Goal: Task Accomplishment & Management: Use online tool/utility

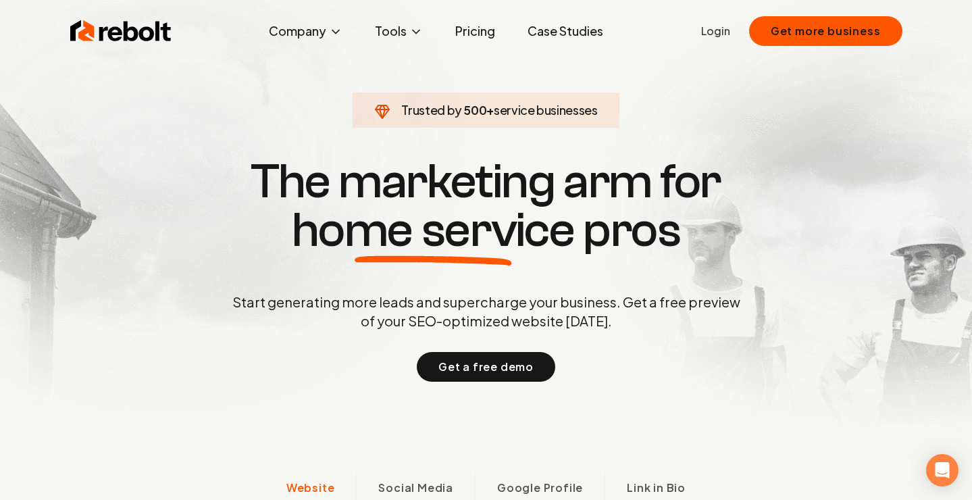
click at [474, 34] on link "Pricing" at bounding box center [475, 31] width 61 height 27
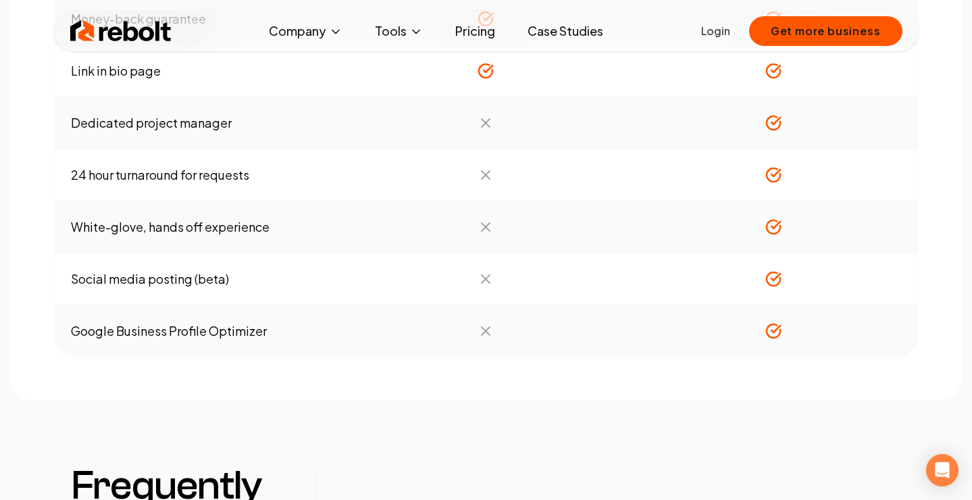
scroll to position [1557, 0]
click at [779, 334] on icon at bounding box center [774, 330] width 14 height 14
click at [203, 331] on td "Google Business Profile Optimizer" at bounding box center [199, 330] width 288 height 52
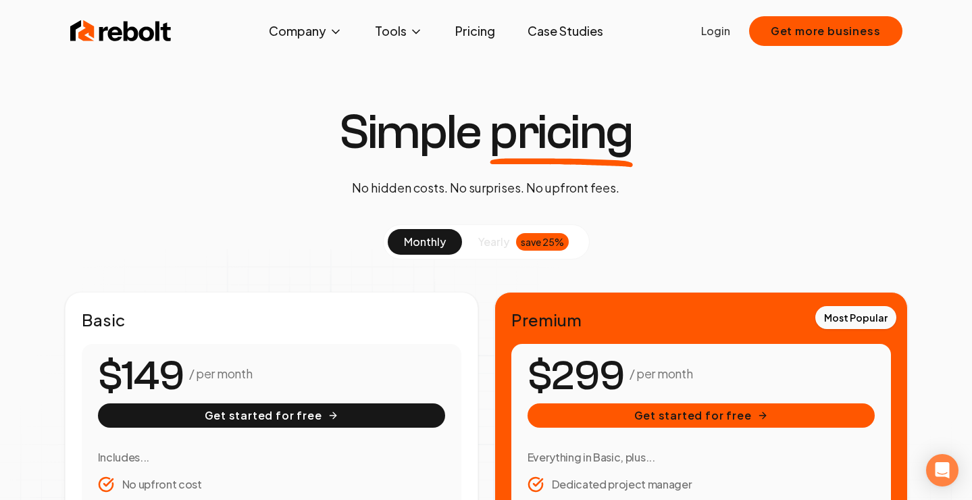
scroll to position [0, 0]
click at [568, 30] on link "Case Studies" at bounding box center [565, 31] width 97 height 27
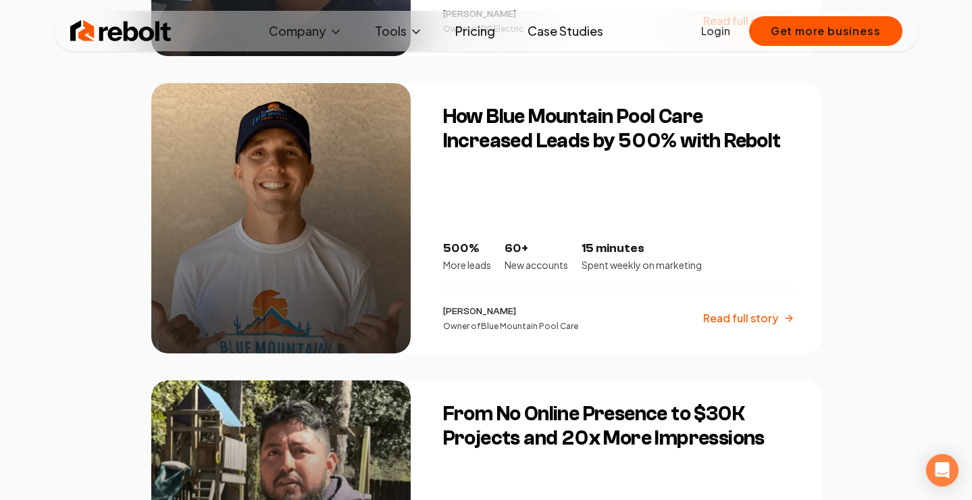
scroll to position [1732, 0]
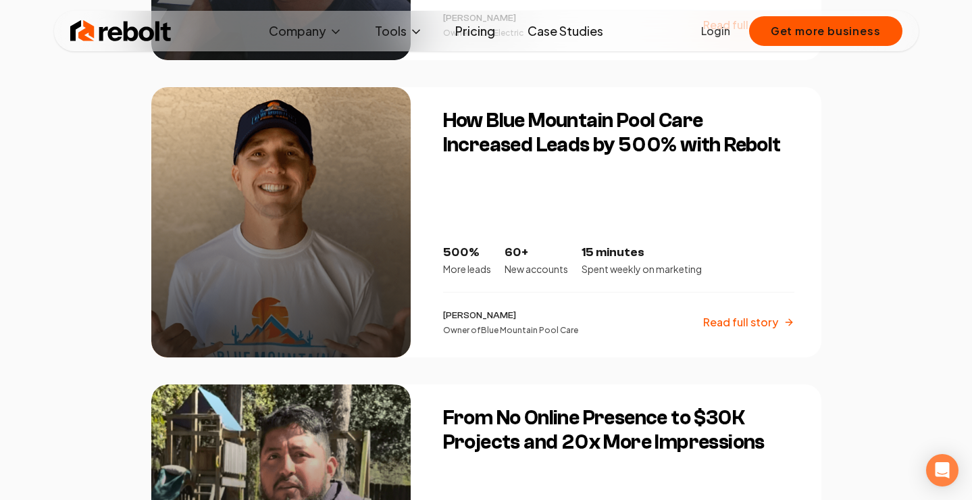
click at [536, 325] on p "Owner of Blue Mountain Pool Care" at bounding box center [510, 330] width 135 height 11
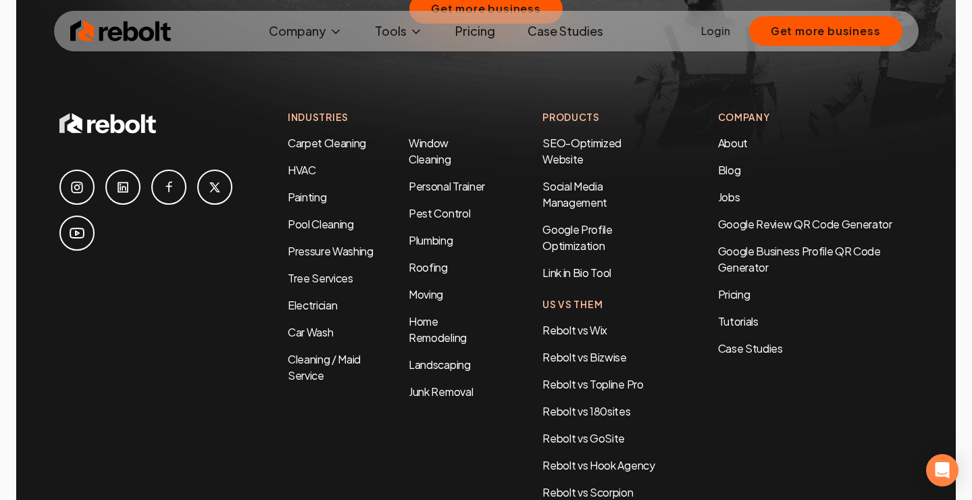
scroll to position [3669, 0]
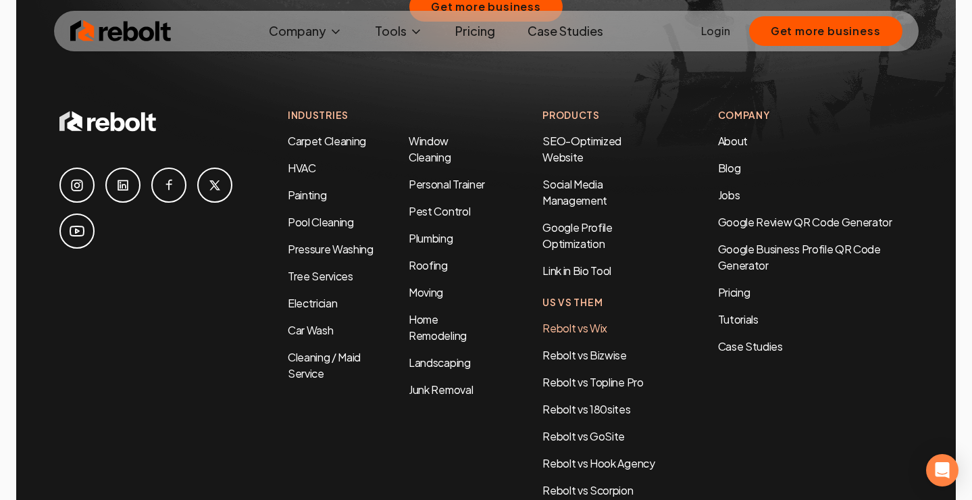
click at [562, 321] on link "Rebolt vs Wix" at bounding box center [575, 328] width 65 height 14
click at [561, 402] on link "Rebolt vs 180sites" at bounding box center [587, 409] width 88 height 14
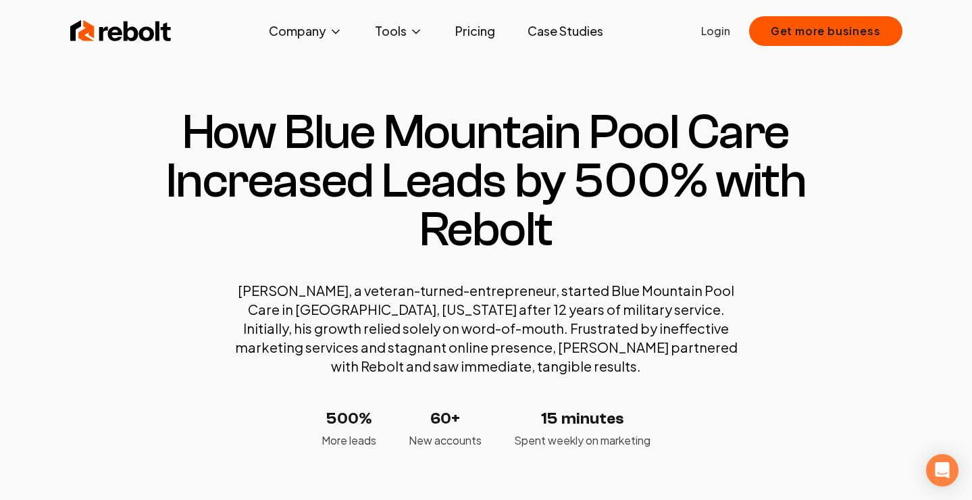
scroll to position [0, 0]
click at [161, 39] on img at bounding box center [120, 31] width 101 height 27
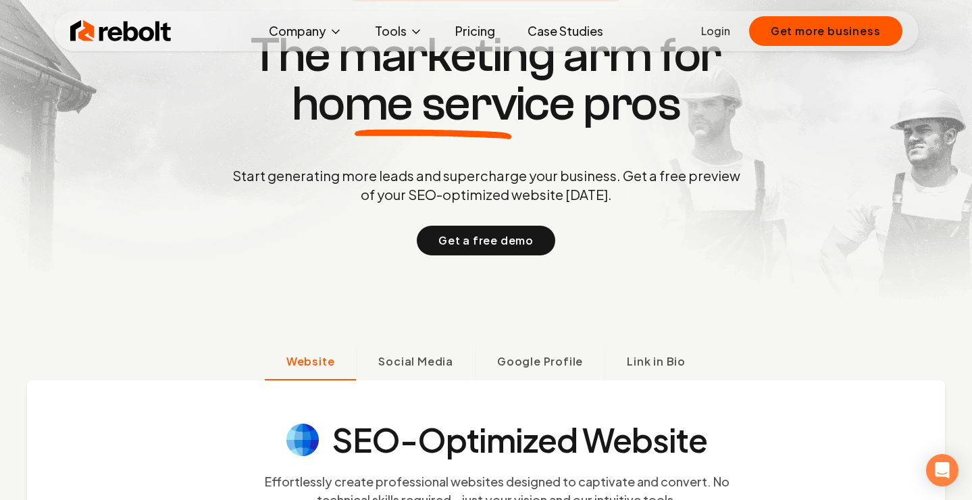
scroll to position [137, 0]
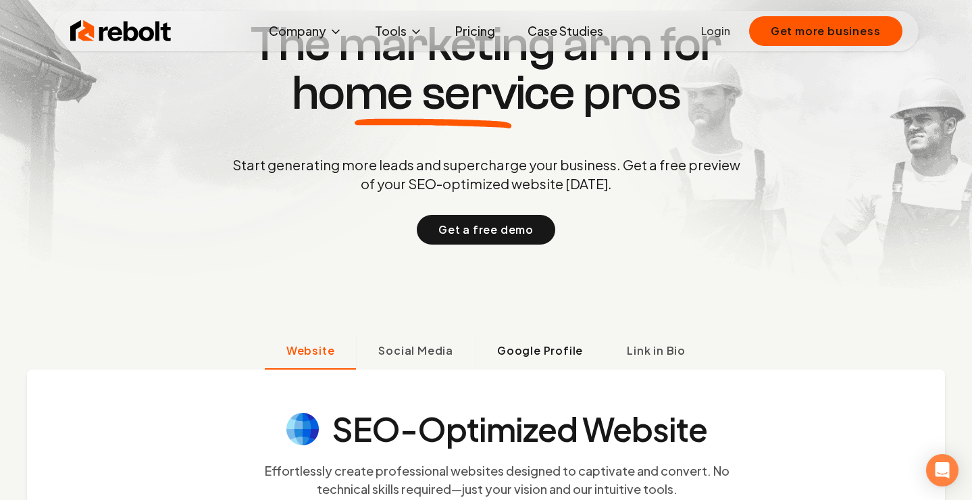
click at [537, 350] on span "Google Profile" at bounding box center [540, 351] width 86 height 16
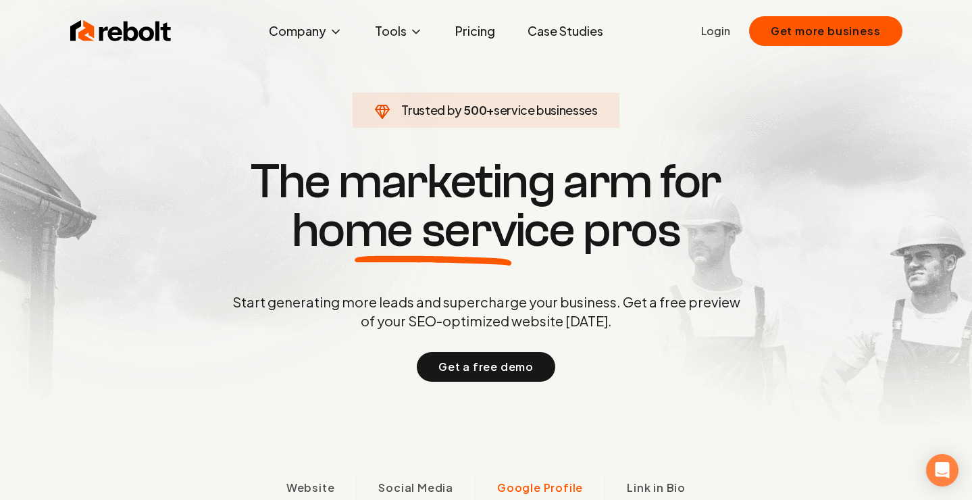
scroll to position [0, 0]
click at [476, 31] on link "Pricing" at bounding box center [475, 31] width 61 height 27
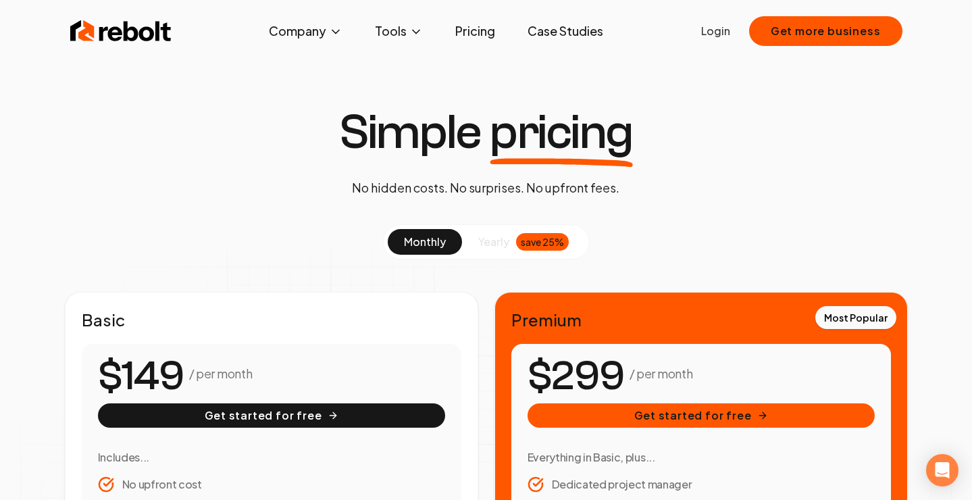
click at [722, 32] on link "Login" at bounding box center [715, 31] width 29 height 16
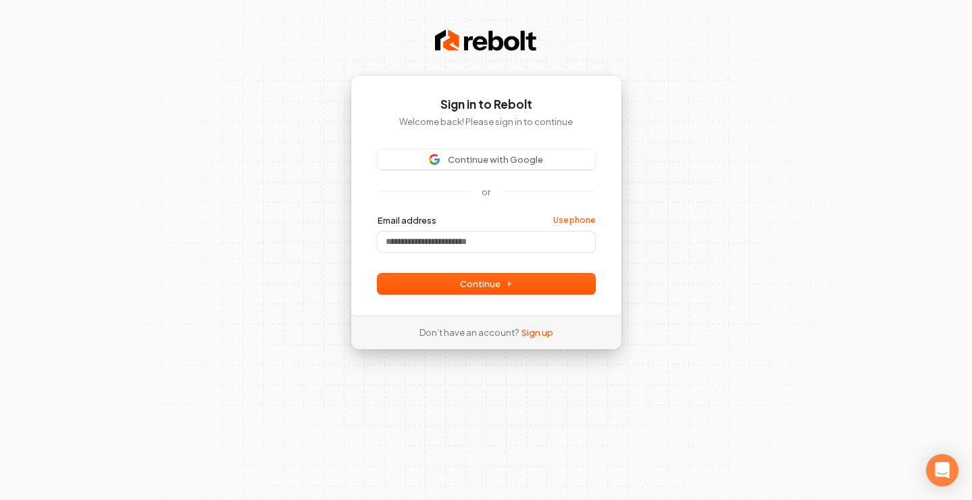
click at [532, 338] on div "Don’t have an account? Sign up" at bounding box center [486, 333] width 177 height 34
click at [537, 331] on link "Sign up" at bounding box center [538, 332] width 32 height 12
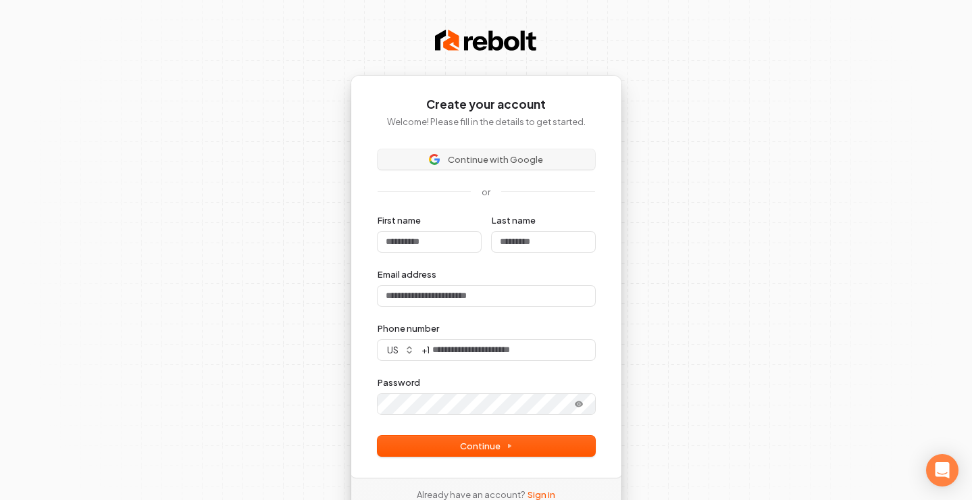
click at [519, 161] on span "Continue with Google" at bounding box center [495, 159] width 95 height 12
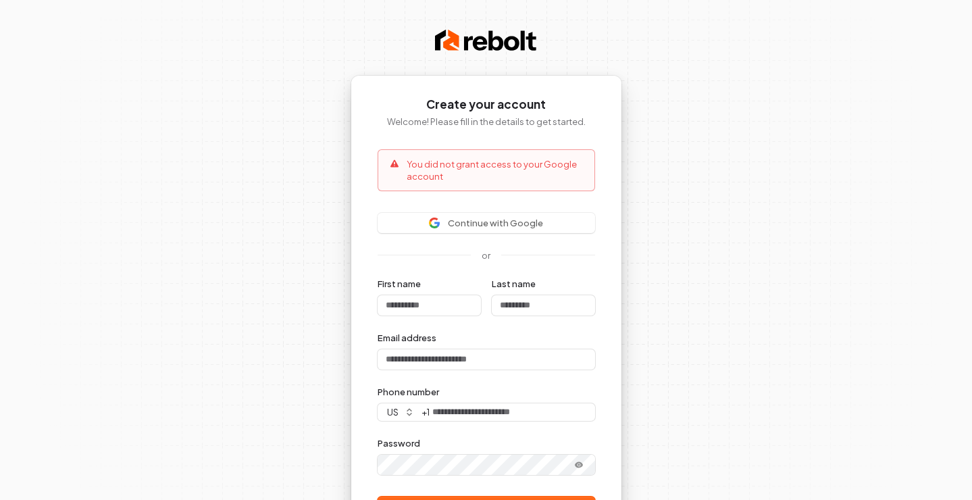
scroll to position [8, 0]
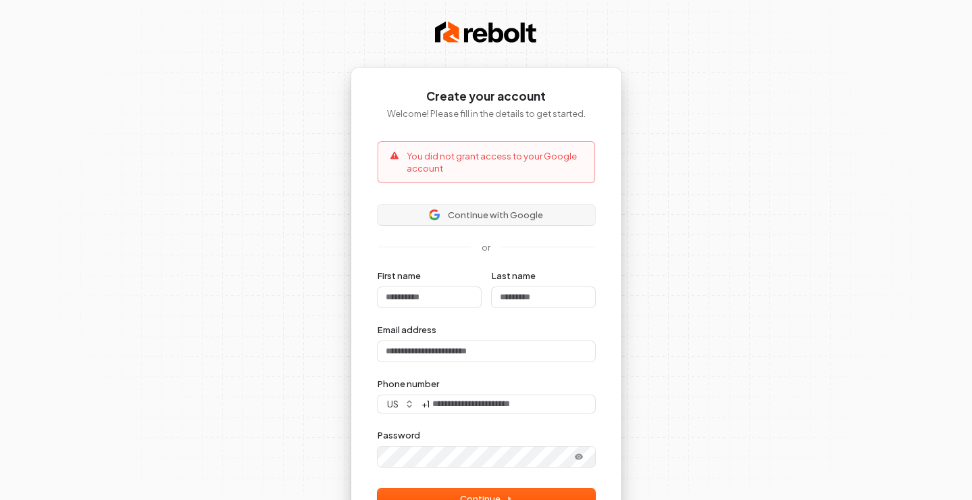
click at [532, 218] on span "Continue with Google" at bounding box center [495, 215] width 95 height 12
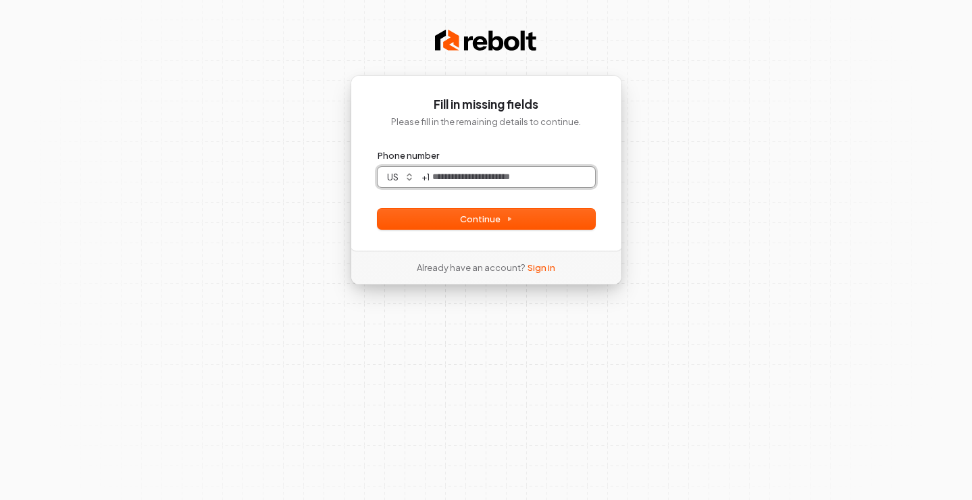
click at [455, 172] on input "Phone number" at bounding box center [513, 177] width 166 height 20
type input "*"
click at [463, 201] on form "**********" at bounding box center [487, 189] width 218 height 80
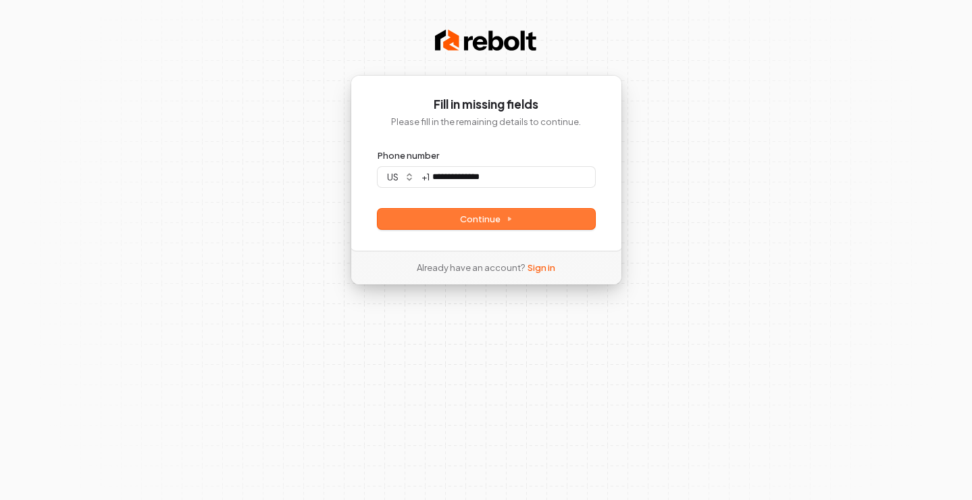
click at [467, 222] on span "Continue" at bounding box center [486, 219] width 53 height 12
type input "**********"
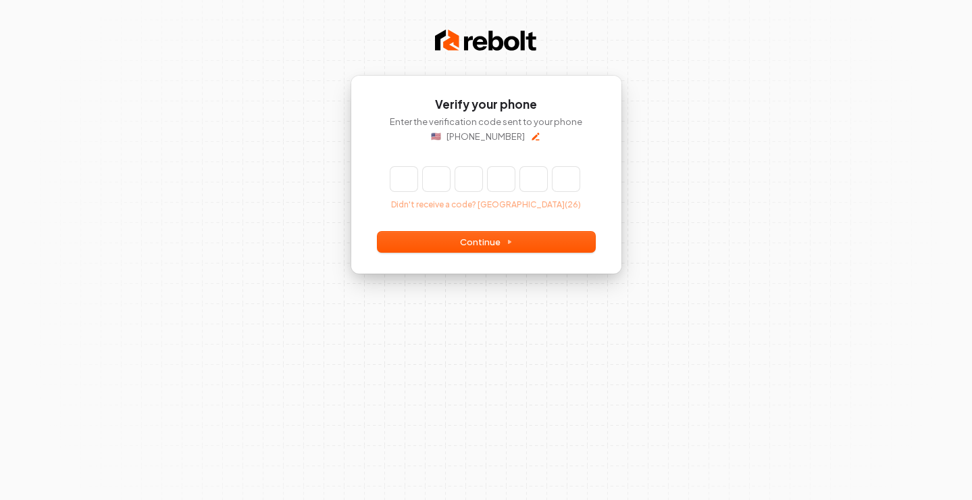
type input "*"
type input "**"
type input "*"
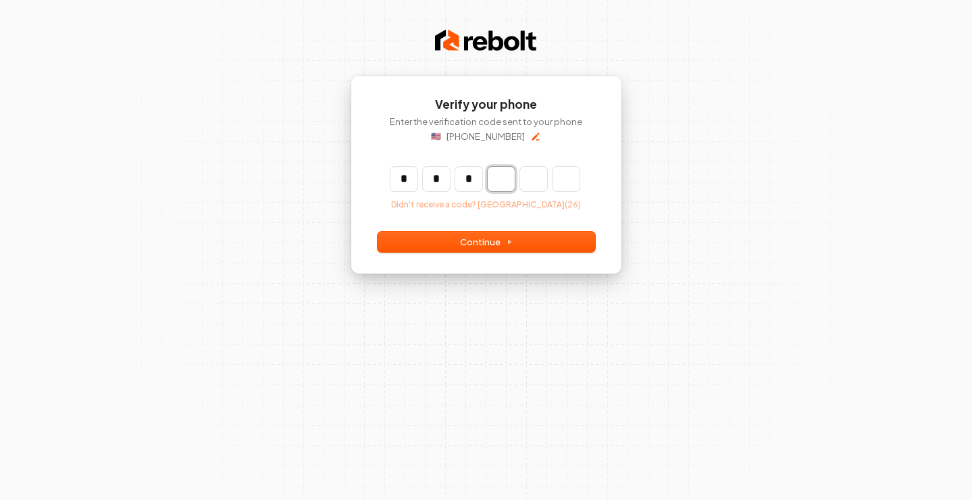
type input "***"
type input "*"
type input "****"
type input "*"
type input "******"
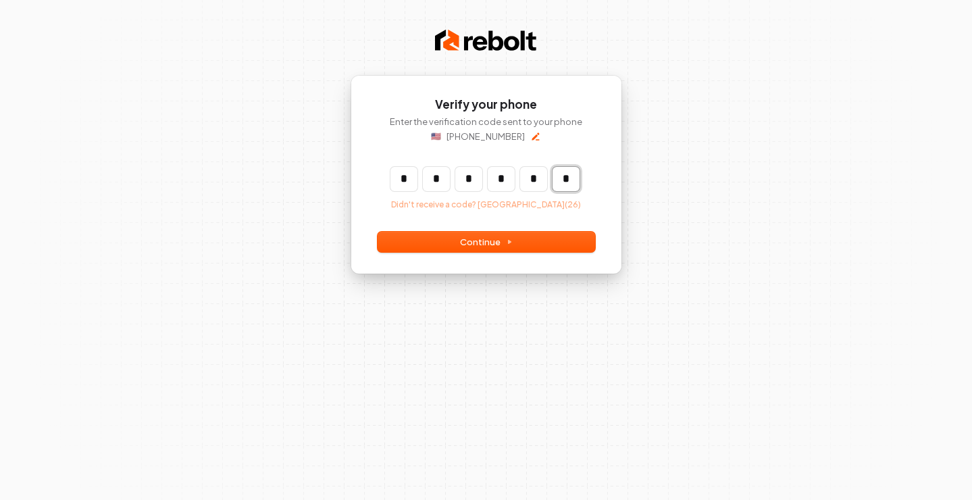
type input "*"
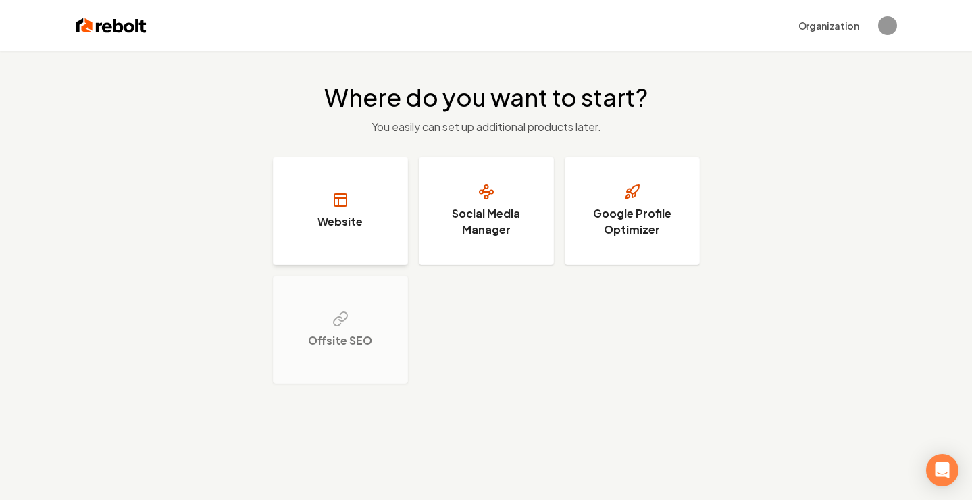
click at [344, 228] on h3 "Website" at bounding box center [340, 221] width 45 height 16
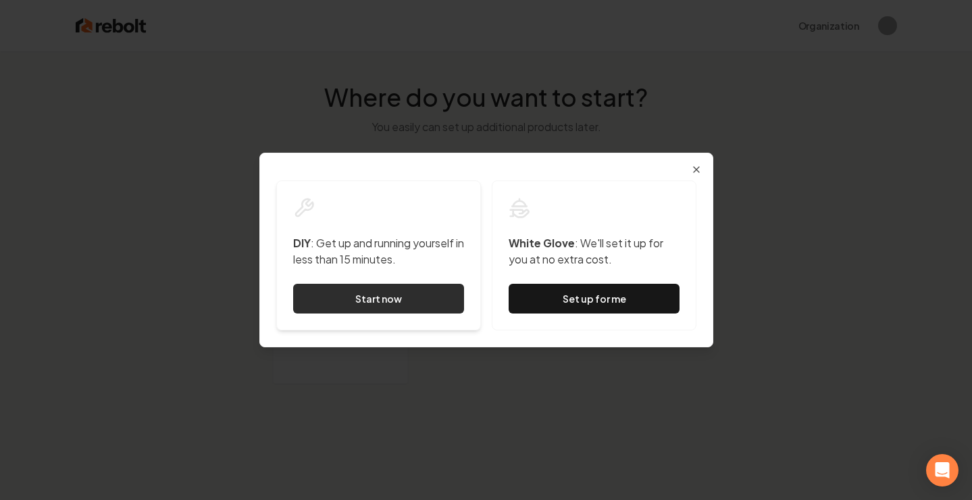
click at [375, 299] on link "Start now" at bounding box center [378, 299] width 171 height 30
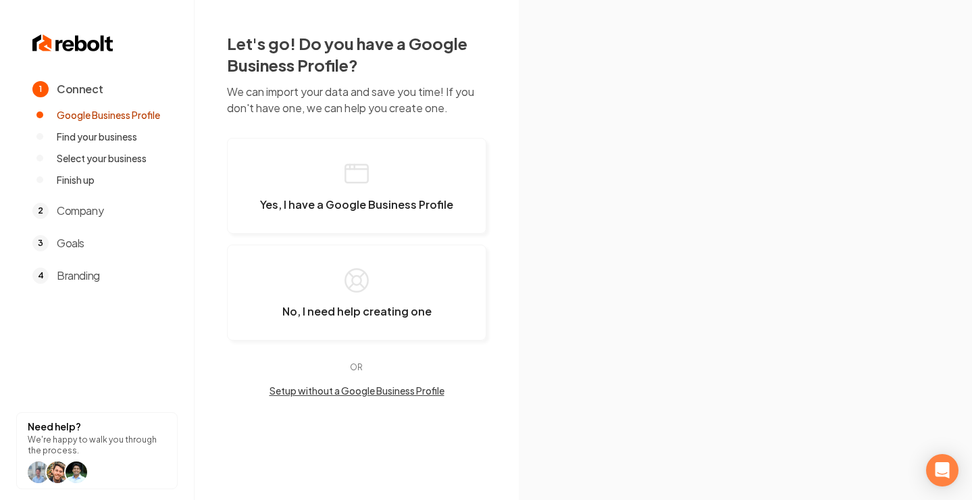
click at [409, 391] on button "Setup without a Google Business Profile" at bounding box center [356, 391] width 259 height 14
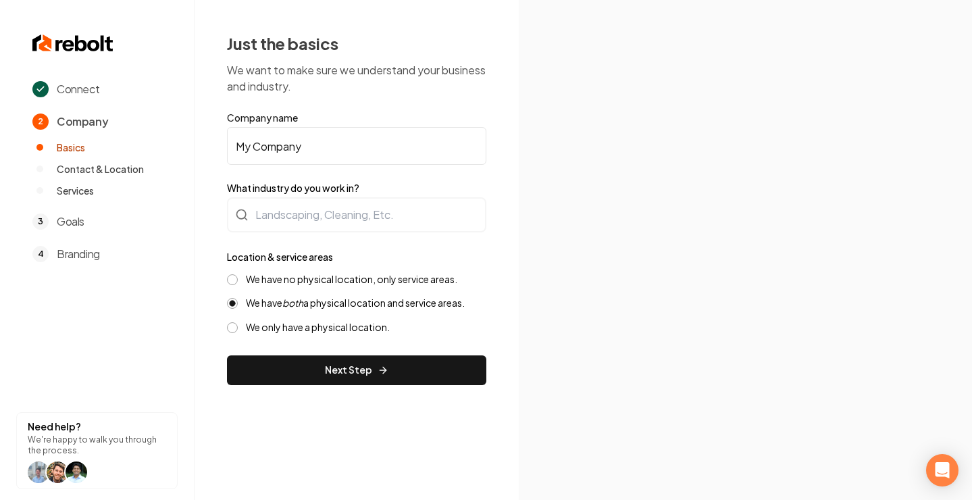
click at [374, 279] on label "We have no physical location, only service areas." at bounding box center [351, 279] width 211 height 13
click at [238, 279] on button "We have no physical location, only service areas." at bounding box center [232, 279] width 11 height 11
click at [311, 136] on input "My Company" at bounding box center [356, 146] width 259 height 38
click at [473, 144] on input "H2O CLEANING SOLUTIONS My Company" at bounding box center [356, 146] width 259 height 38
type input "H2O CLEANING SOLUTIONS"
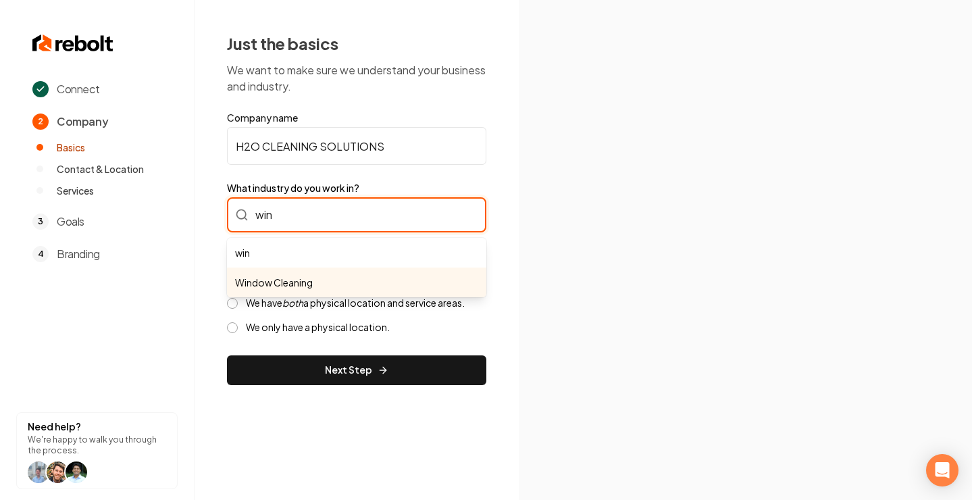
type input "Window Cleaning"
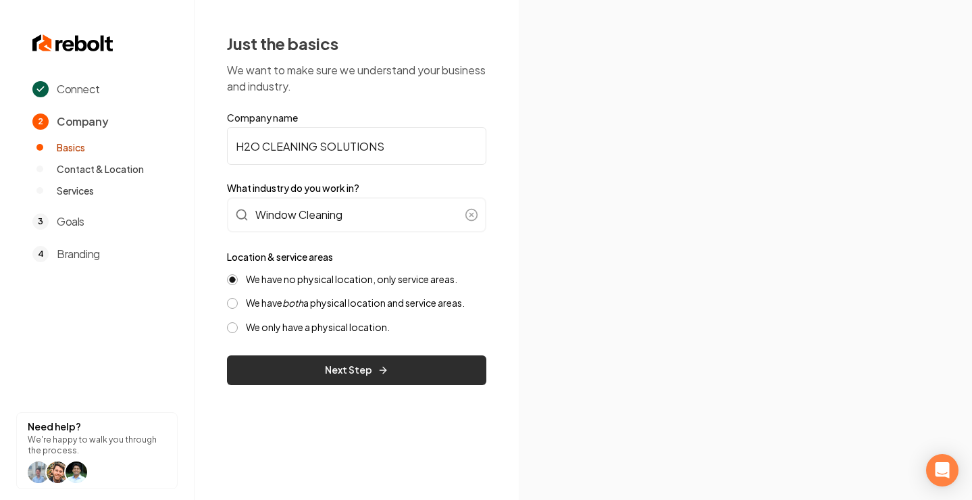
click at [395, 370] on button "Next Step" at bounding box center [356, 370] width 259 height 30
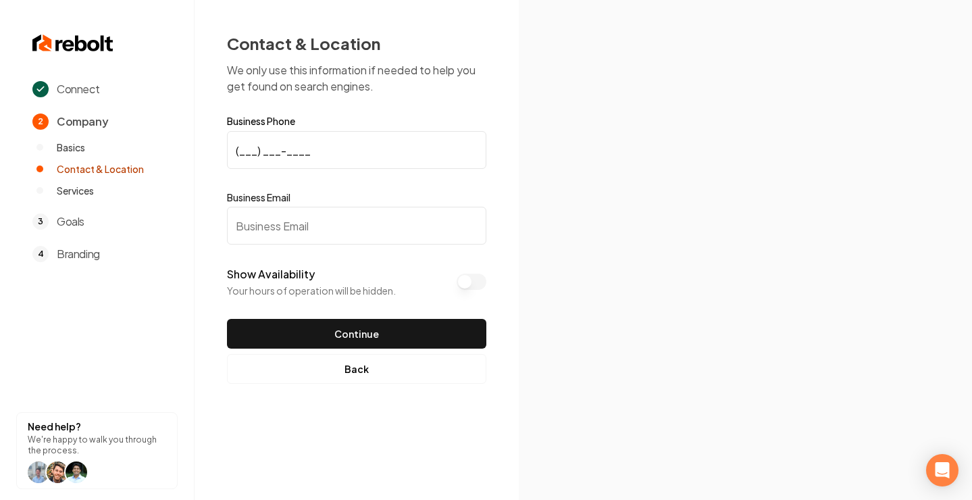
click at [72, 226] on span "Goals" at bounding box center [71, 221] width 28 height 16
click at [80, 189] on span "Services" at bounding box center [75, 191] width 37 height 14
type input "(704) 231-3999"
type input "xavier@h2owashing.com"
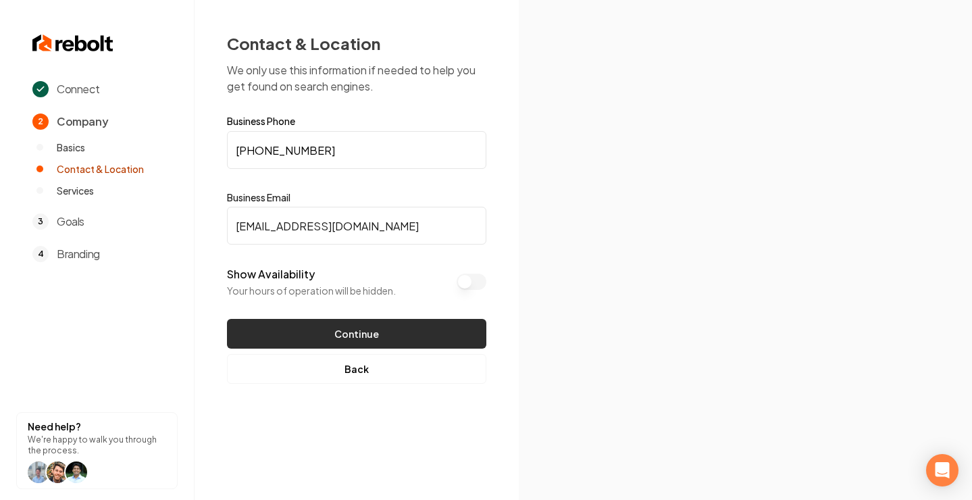
click at [377, 336] on button "Continue" at bounding box center [356, 334] width 259 height 30
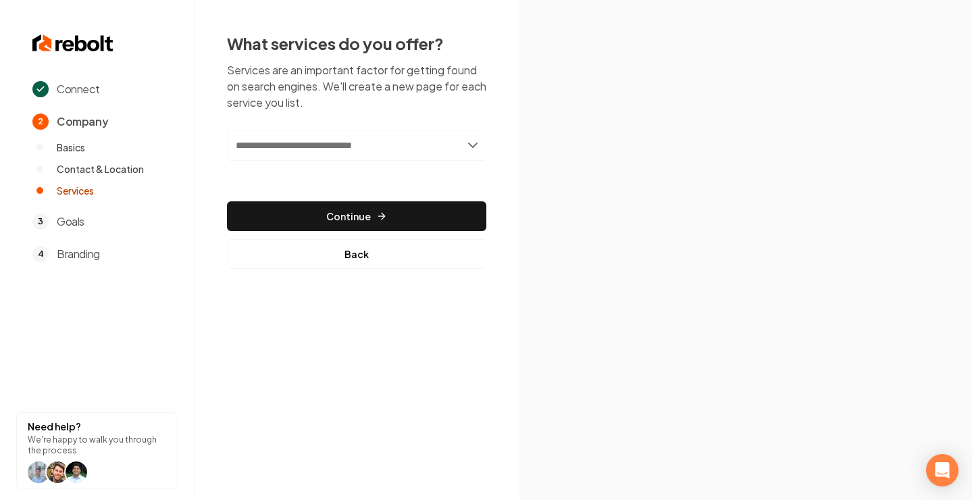
click at [341, 145] on input "text" at bounding box center [356, 145] width 259 height 31
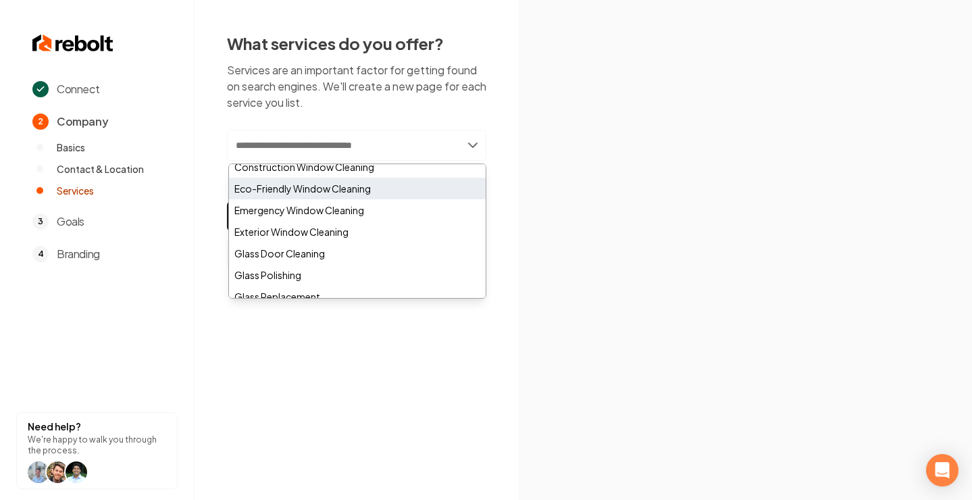
scroll to position [113, 0]
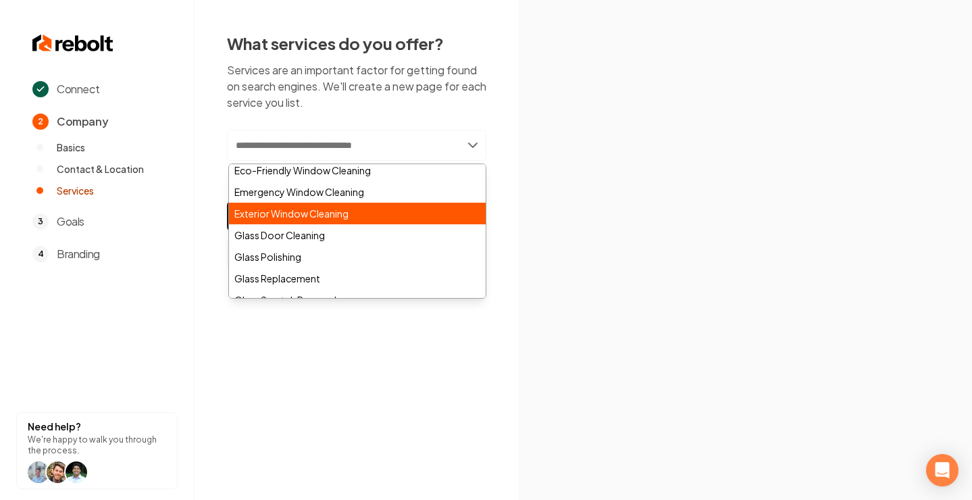
click at [343, 218] on div "Exterior Window Cleaning" at bounding box center [357, 214] width 257 height 22
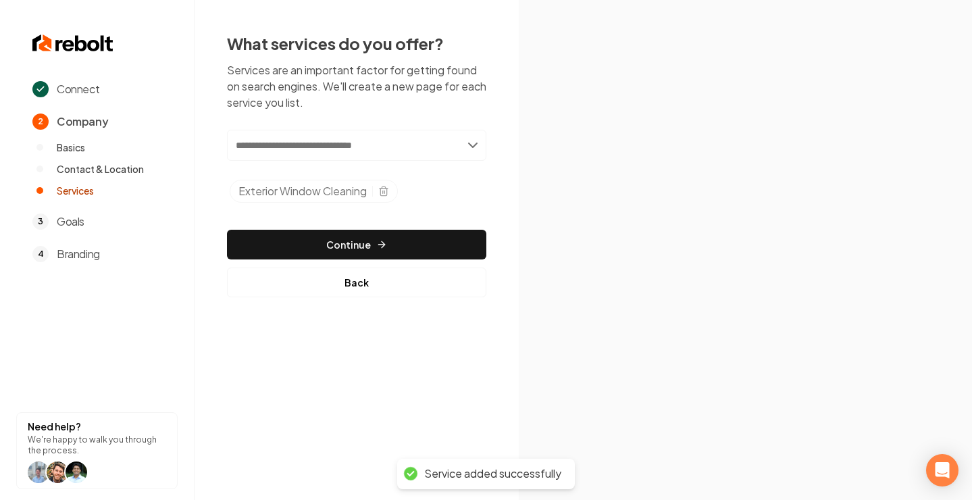
click at [447, 150] on input "text" at bounding box center [356, 145] width 259 height 31
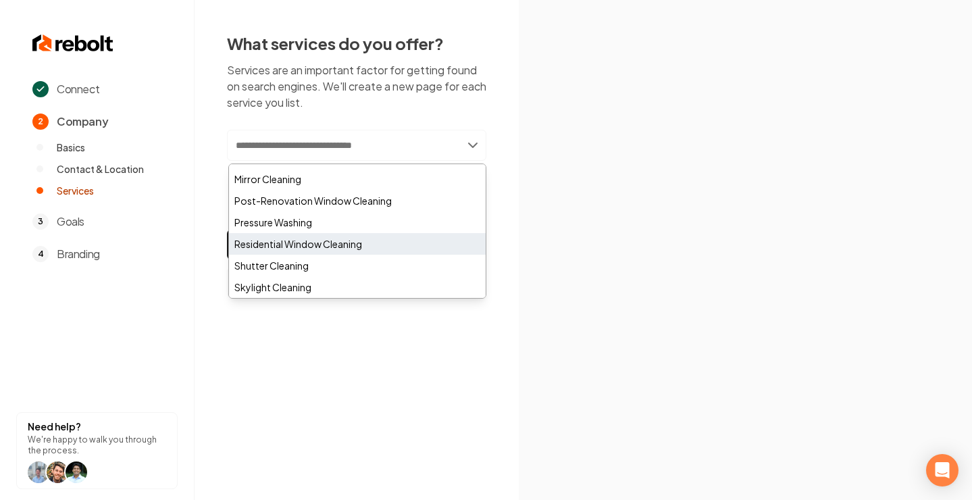
scroll to position [386, 0]
click at [370, 245] on div "Residential Window Cleaning" at bounding box center [357, 243] width 257 height 22
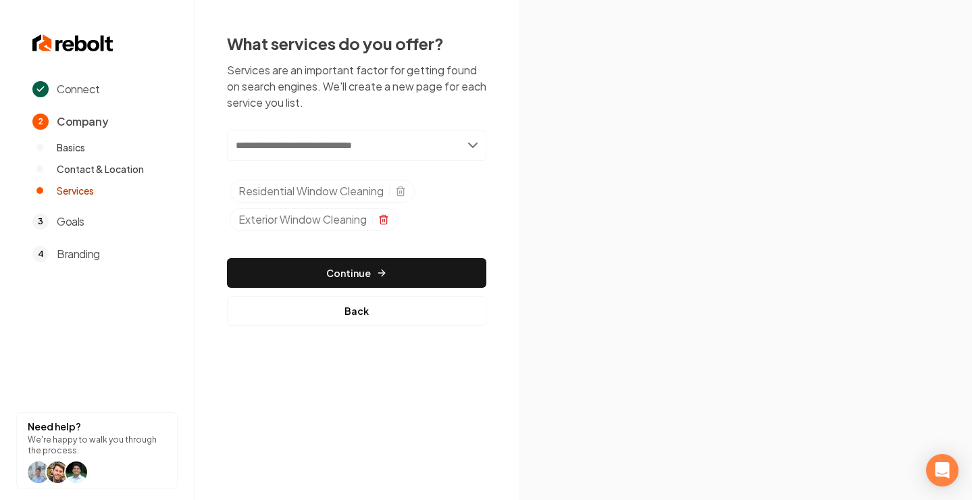
click at [388, 220] on icon "Selected tags" at bounding box center [383, 219] width 11 height 11
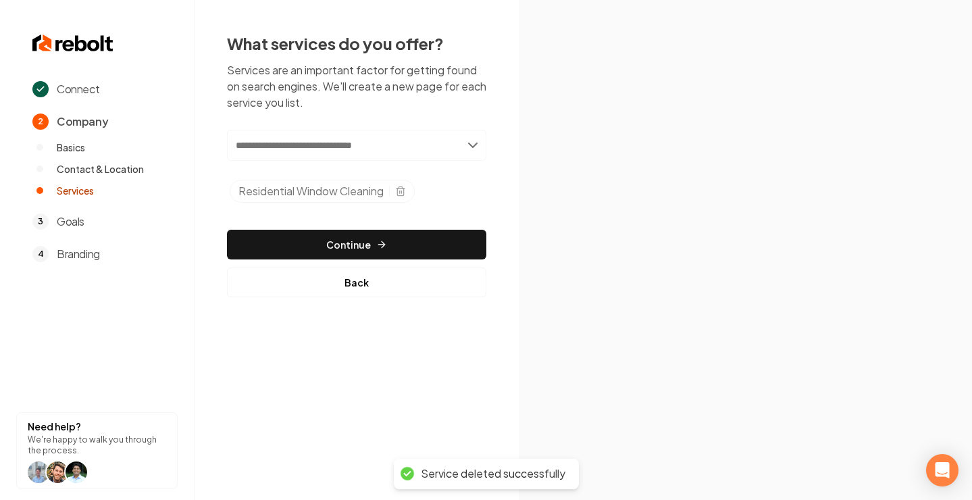
click at [463, 143] on input "text" at bounding box center [356, 145] width 259 height 31
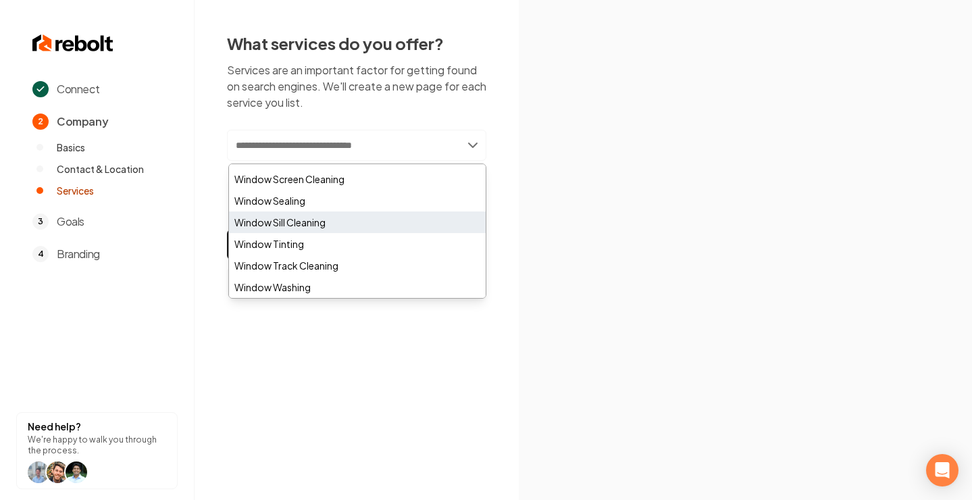
scroll to position [0, 0]
click at [551, 194] on section at bounding box center [745, 250] width 453 height 500
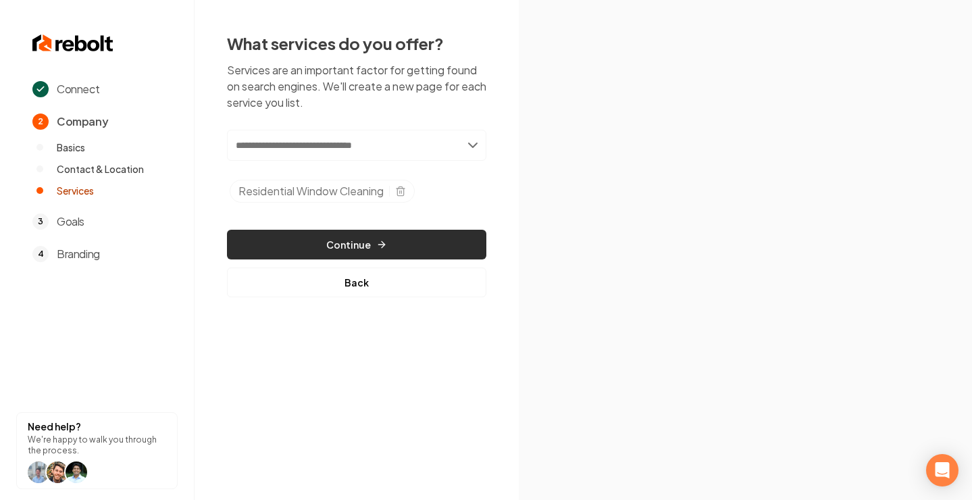
click at [375, 250] on button "Continue" at bounding box center [356, 245] width 259 height 30
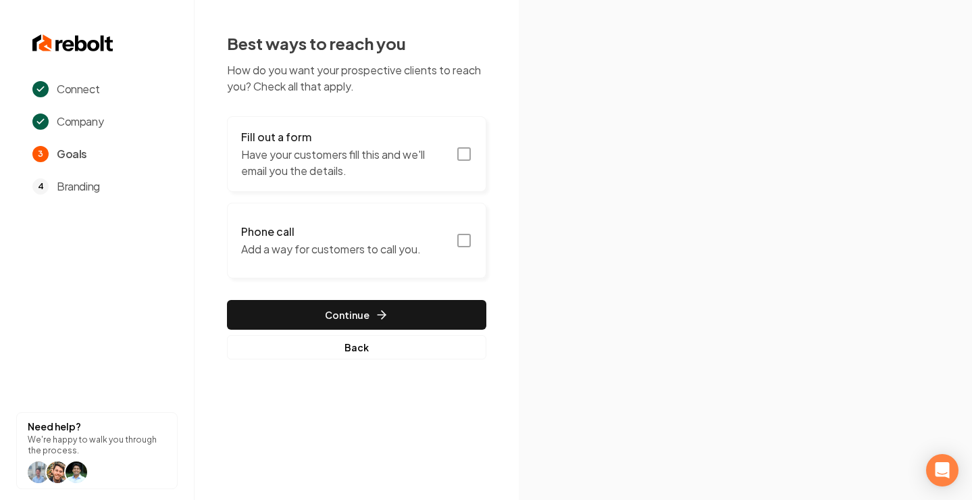
click at [457, 147] on icon "button" at bounding box center [464, 154] width 16 height 16
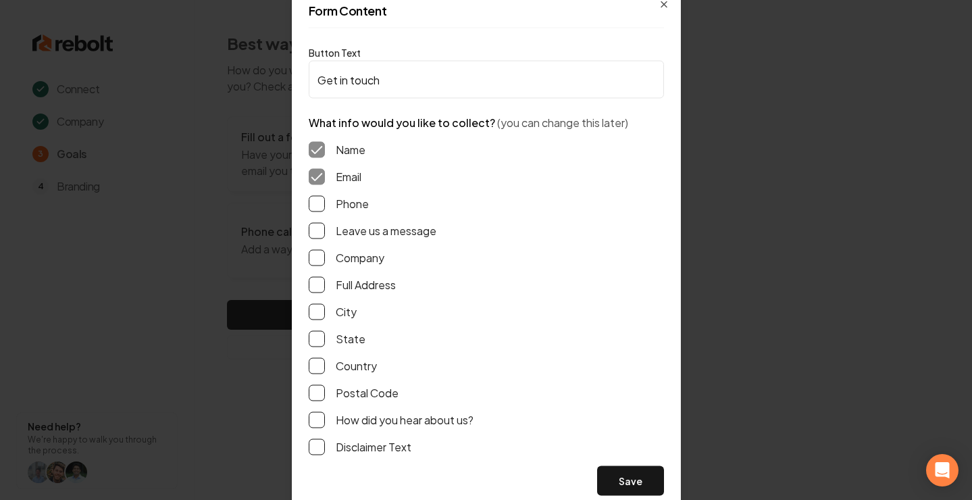
click at [318, 207] on button "Phone" at bounding box center [317, 204] width 16 height 16
click at [318, 236] on button "Leave us a message" at bounding box center [317, 231] width 16 height 16
click at [316, 282] on button "Full Address" at bounding box center [317, 285] width 16 height 16
click at [320, 309] on button "City" at bounding box center [317, 312] width 16 height 16
click at [320, 335] on button "State" at bounding box center [317, 339] width 16 height 16
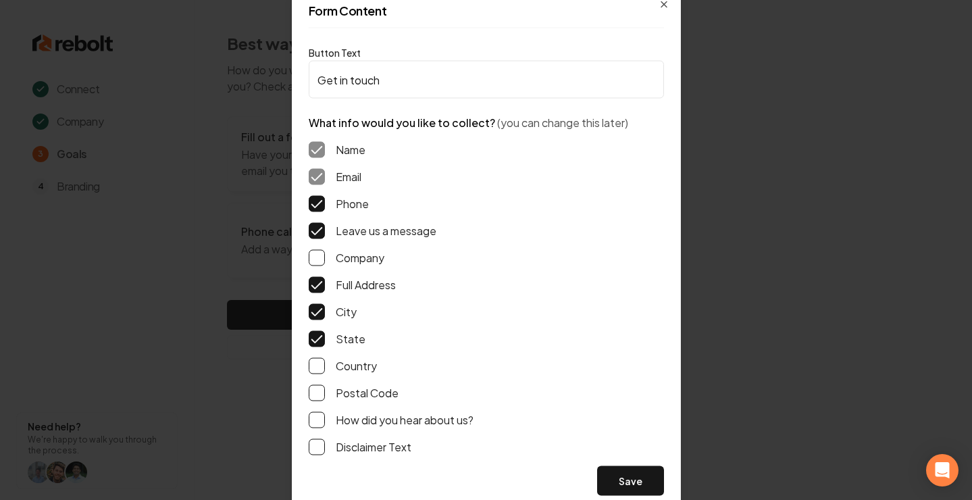
click at [316, 396] on button "Postal Code" at bounding box center [317, 393] width 16 height 16
click at [318, 422] on button "How did you hear about us?" at bounding box center [317, 420] width 16 height 16
click at [324, 449] on button "Disclaimer Text" at bounding box center [317, 447] width 16 height 16
click at [628, 476] on button "Save" at bounding box center [630, 481] width 67 height 30
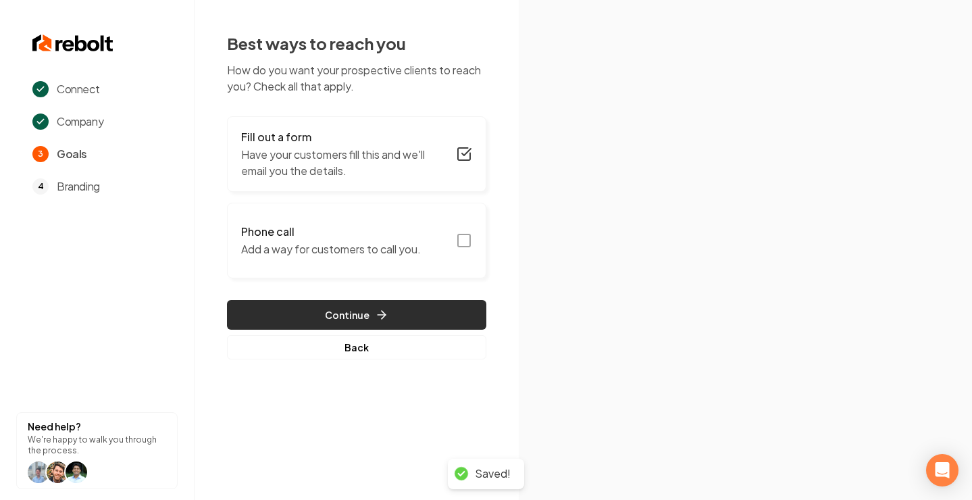
click at [465, 313] on button "Continue" at bounding box center [356, 315] width 259 height 30
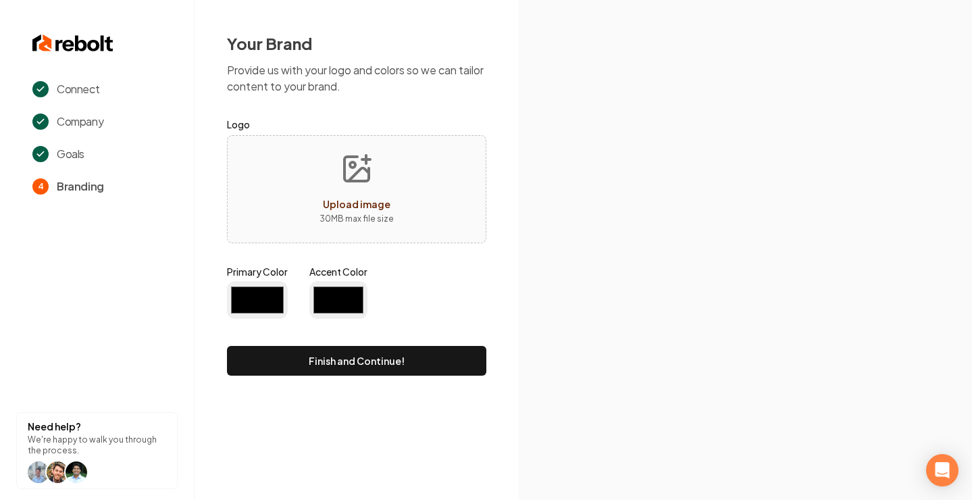
type input "#194d33"
type input "#70be00"
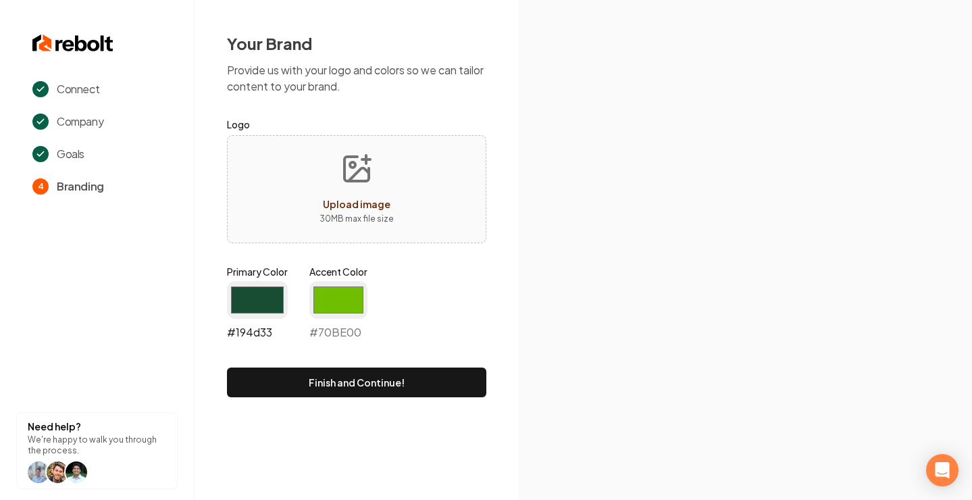
click at [261, 306] on input "#194d33" at bounding box center [257, 300] width 61 height 38
type input "#000000"
click at [346, 303] on input "#70be00" at bounding box center [338, 300] width 58 height 38
type input "#00c7fc"
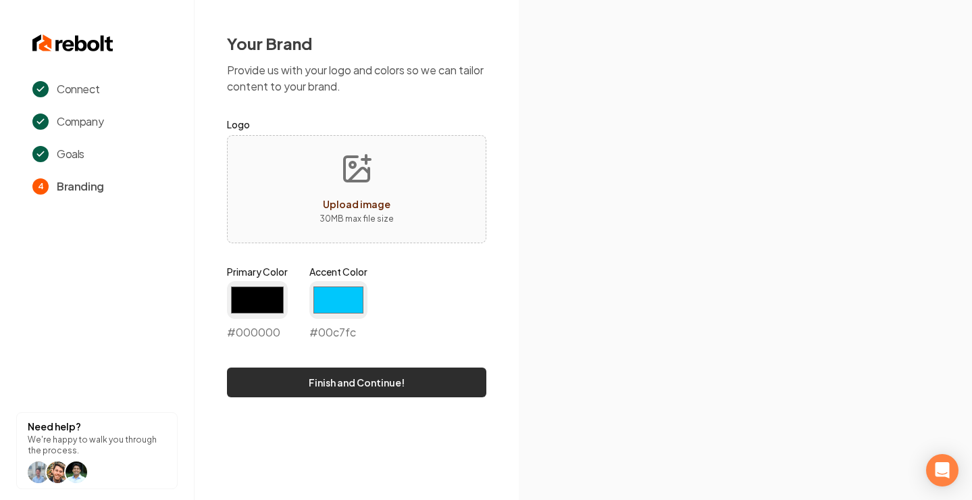
click at [343, 385] on button "Finish and Continue!" at bounding box center [356, 383] width 259 height 30
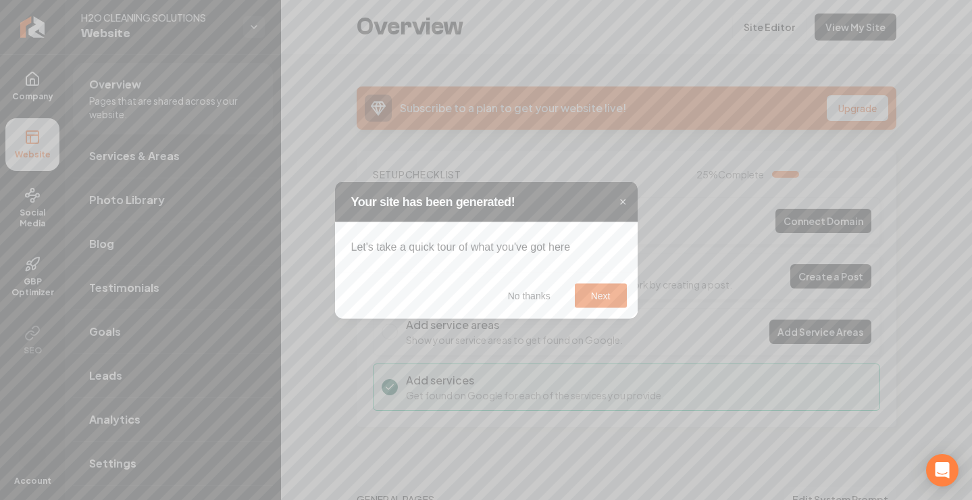
click at [588, 295] on button "Next" at bounding box center [601, 296] width 52 height 24
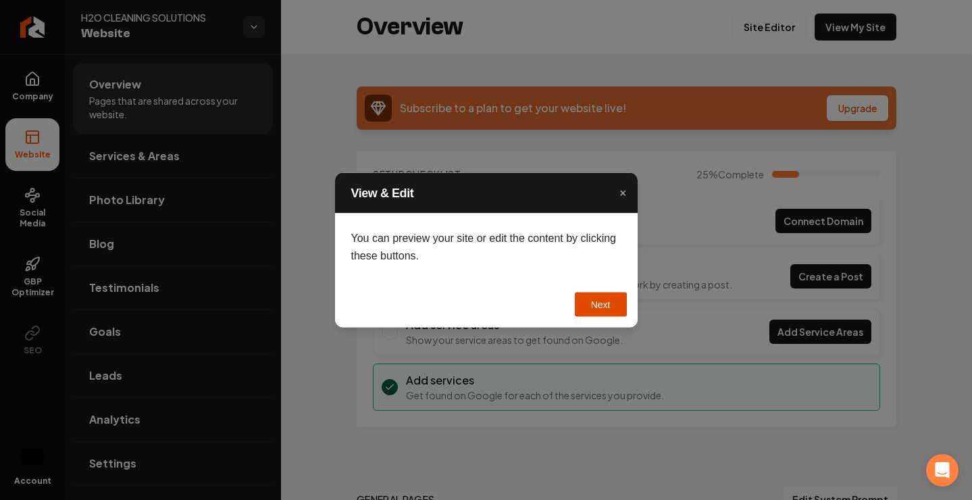
click at [594, 304] on button "Next" at bounding box center [601, 305] width 52 height 24
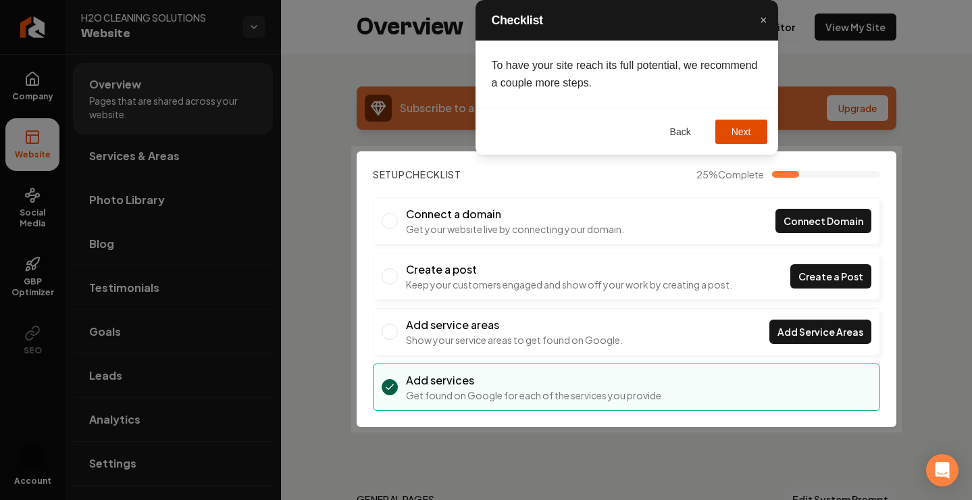
click at [731, 132] on button "Next" at bounding box center [741, 132] width 52 height 24
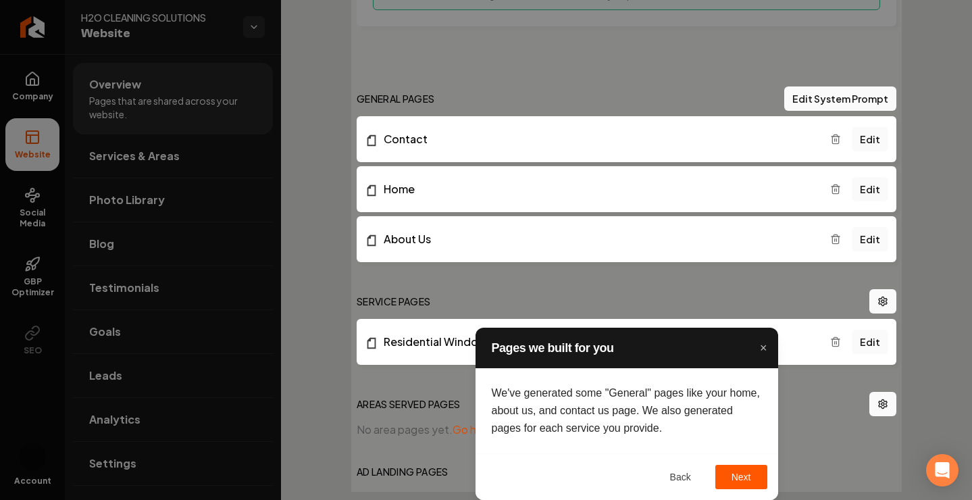
scroll to position [487, 0]
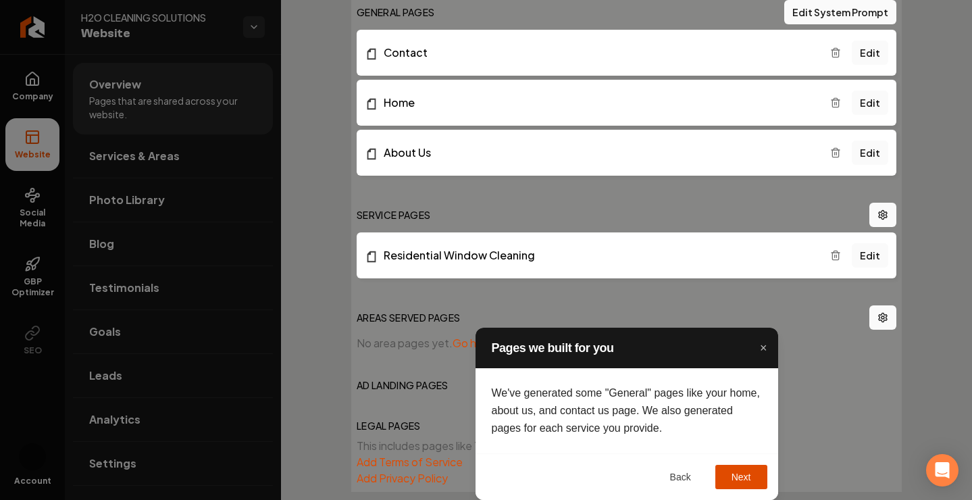
click at [733, 474] on button "Next" at bounding box center [741, 477] width 52 height 24
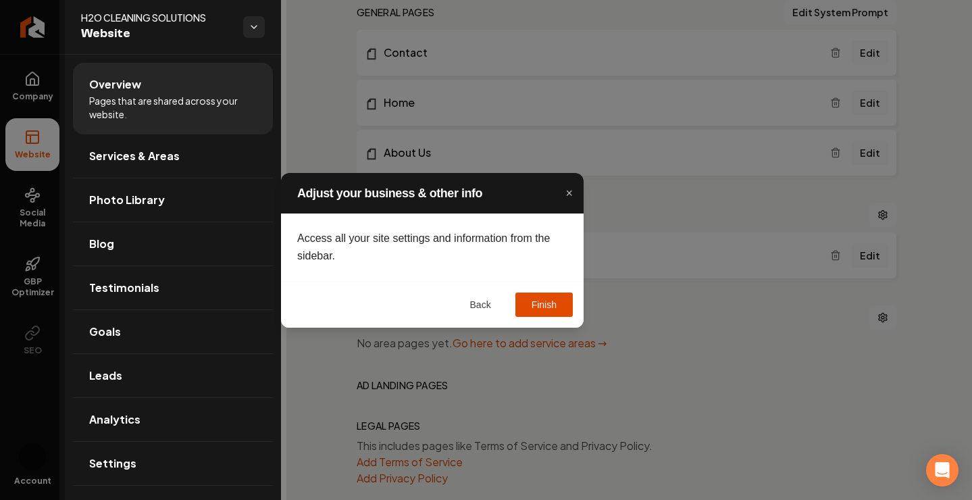
click at [550, 295] on button "Finish" at bounding box center [544, 305] width 57 height 24
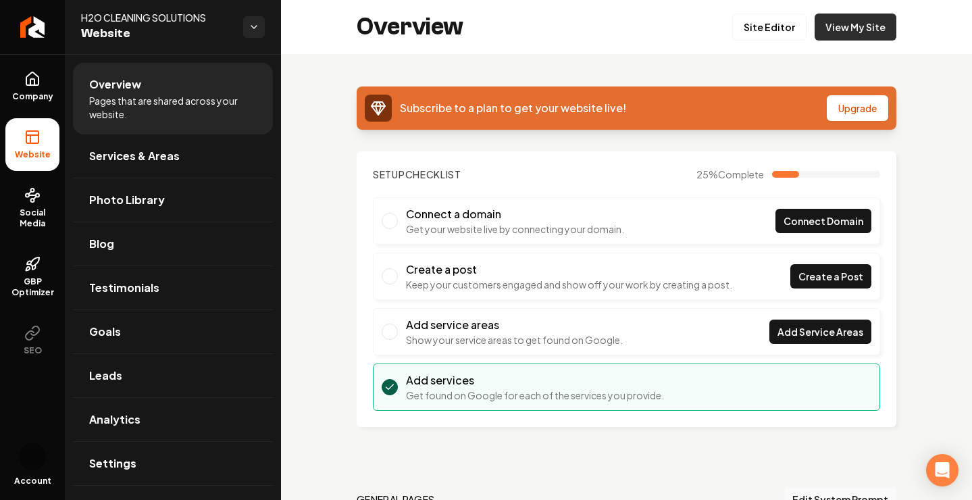
click at [847, 23] on link "View My Site" at bounding box center [856, 27] width 82 height 27
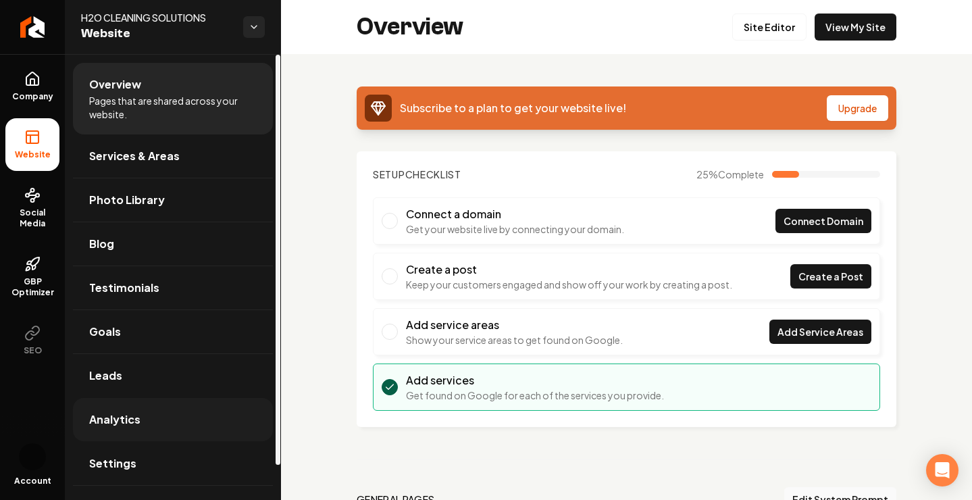
click at [147, 428] on link "Analytics" at bounding box center [173, 419] width 200 height 43
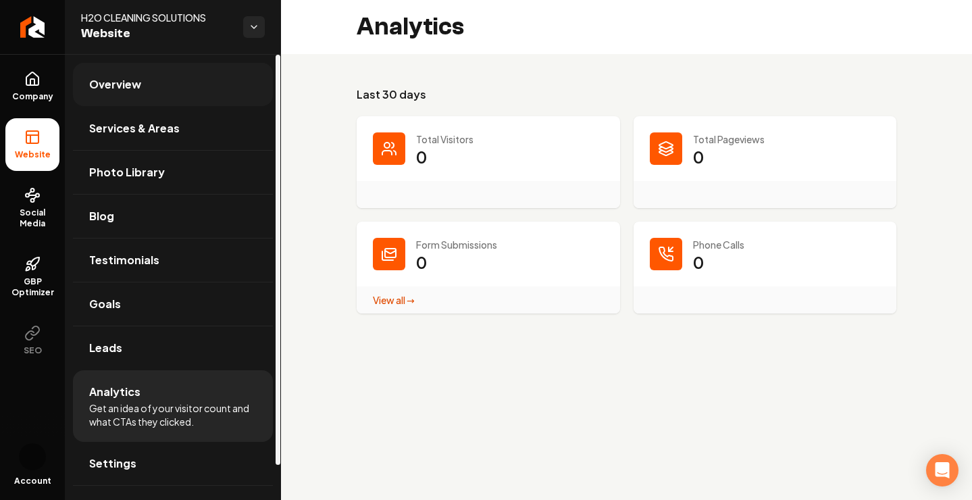
click at [165, 90] on link "Overview" at bounding box center [173, 84] width 200 height 43
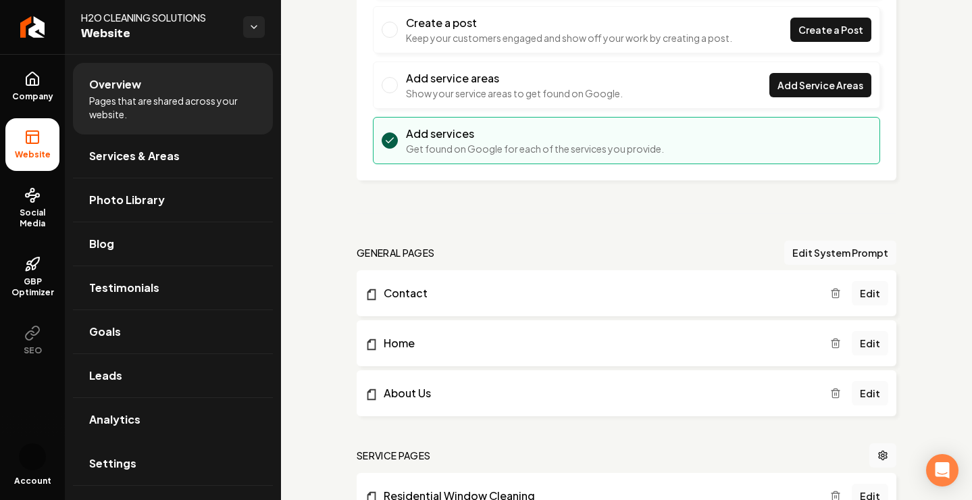
scroll to position [287, 0]
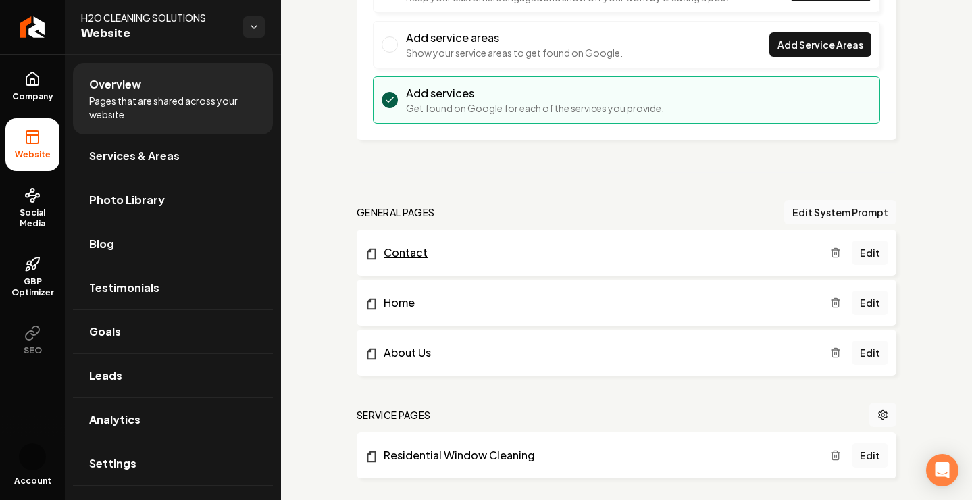
click at [767, 251] on link "Contact" at bounding box center [598, 253] width 466 height 16
click at [726, 351] on link "About Us" at bounding box center [598, 353] width 466 height 16
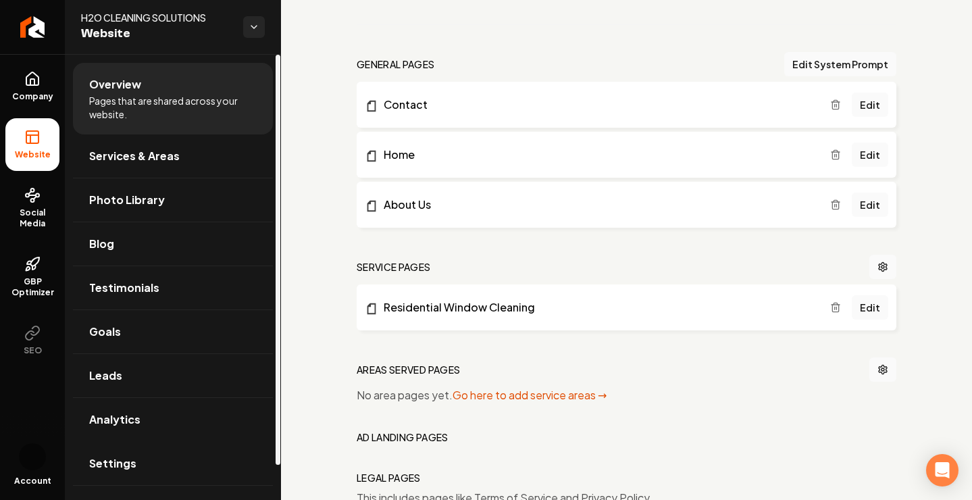
scroll to position [503, 0]
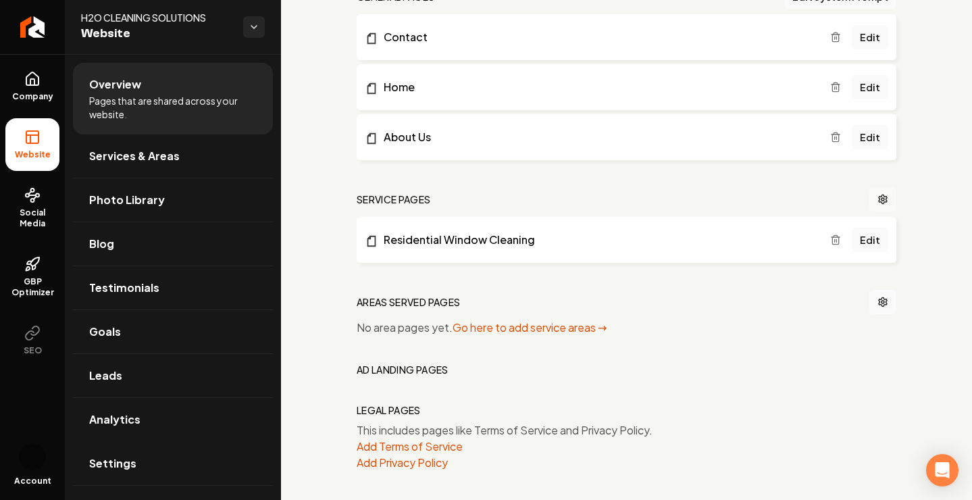
click at [888, 199] on icon "Main content area" at bounding box center [883, 199] width 11 height 11
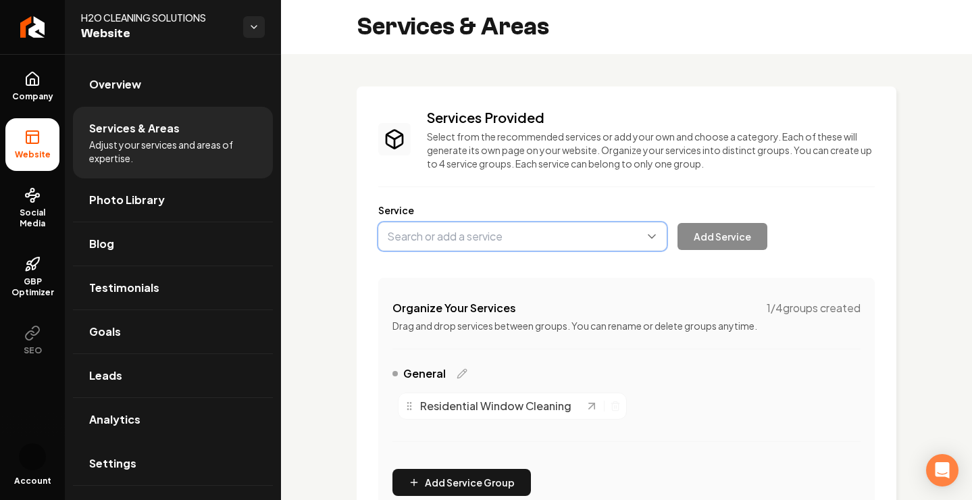
click at [525, 237] on button "Main content area" at bounding box center [522, 236] width 288 height 28
type input "Pressure Washing"
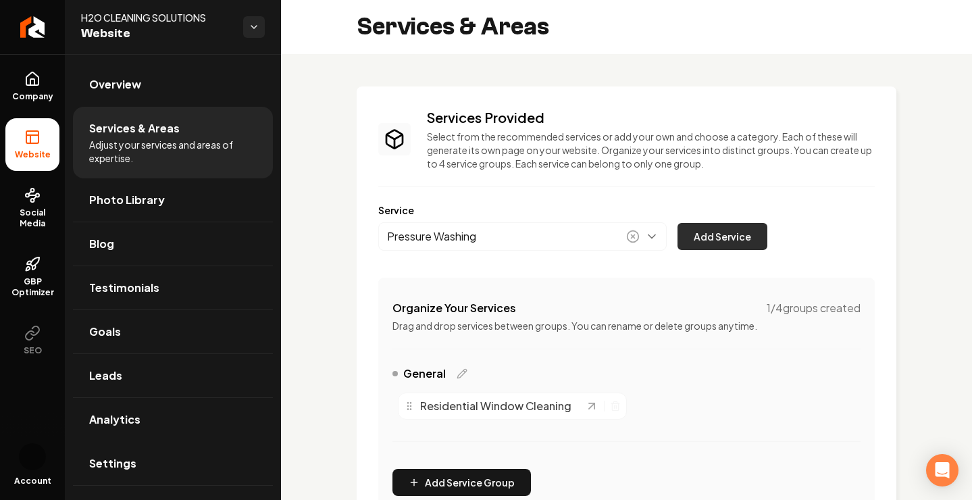
click at [705, 239] on button "Add Service" at bounding box center [723, 236] width 90 height 27
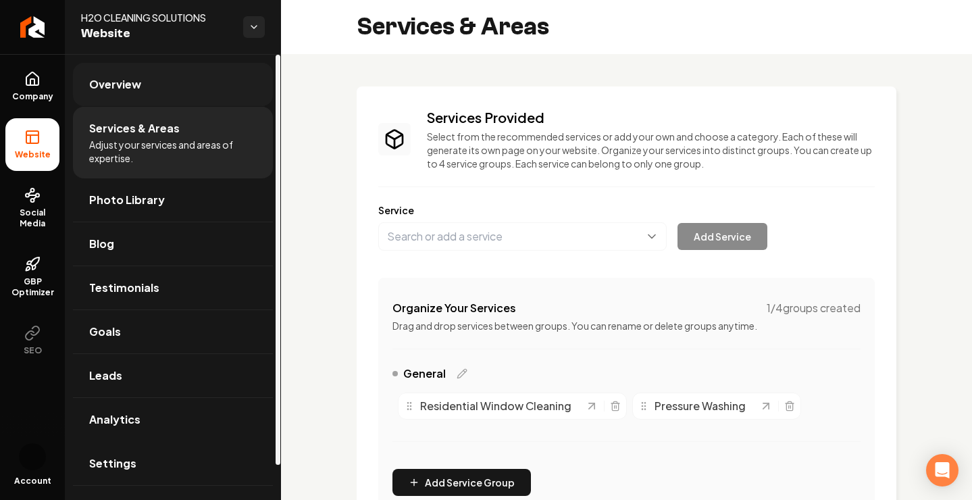
click at [174, 89] on link "Overview" at bounding box center [173, 84] width 200 height 43
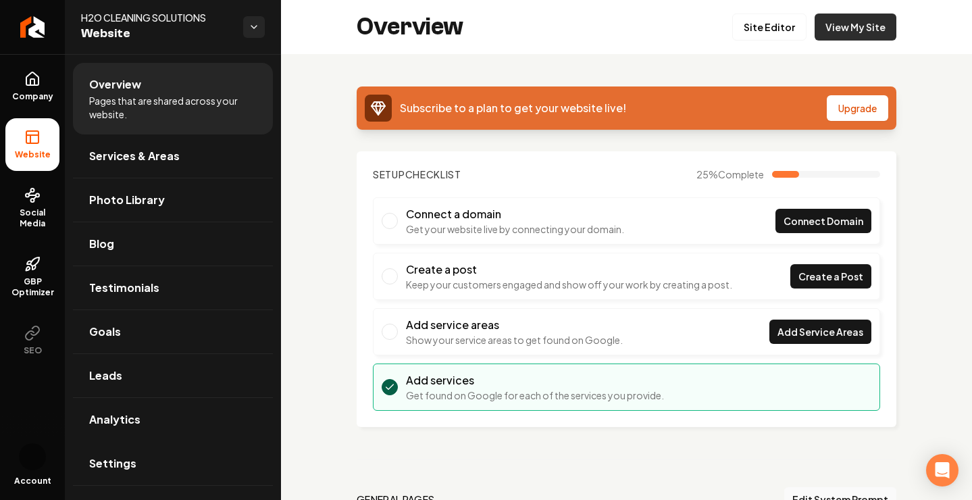
click at [873, 30] on link "View My Site" at bounding box center [856, 27] width 82 height 27
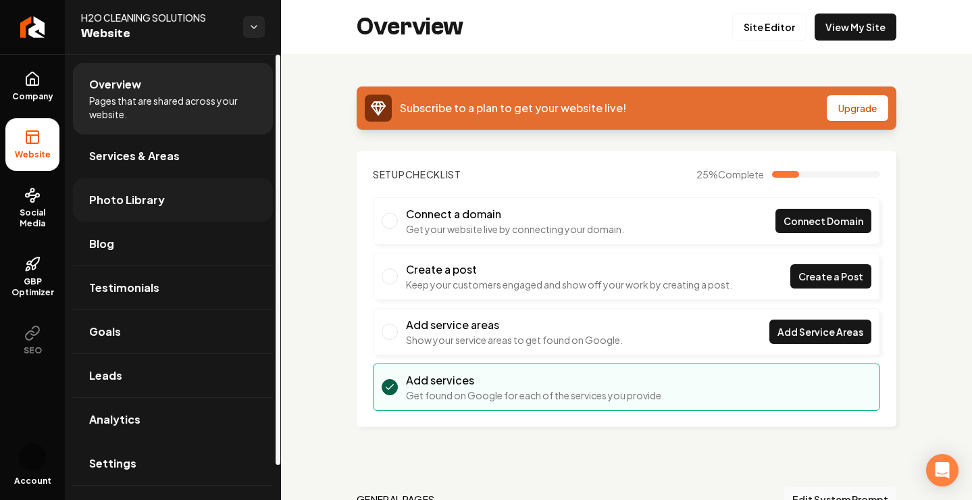
click at [189, 207] on link "Photo Library" at bounding box center [173, 199] width 200 height 43
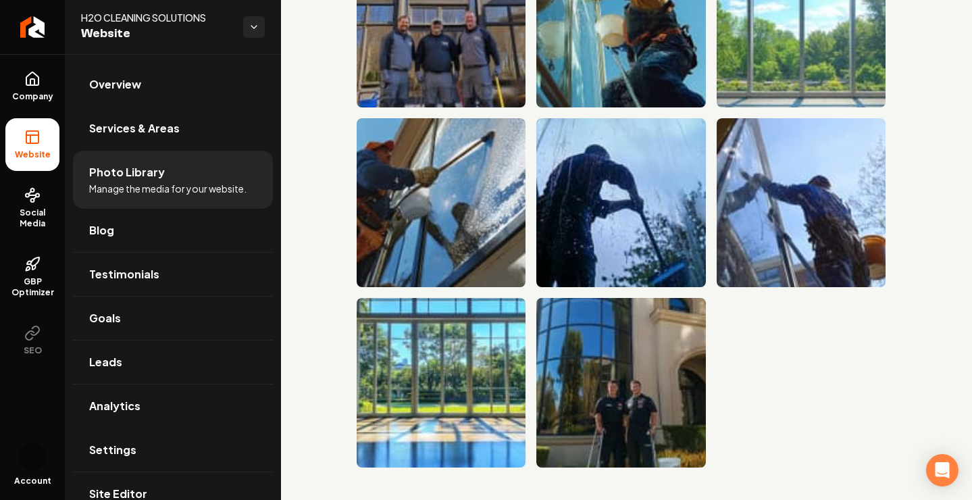
scroll to position [1048, 0]
click at [551, 309] on icon "Main content area" at bounding box center [548, 310] width 14 height 14
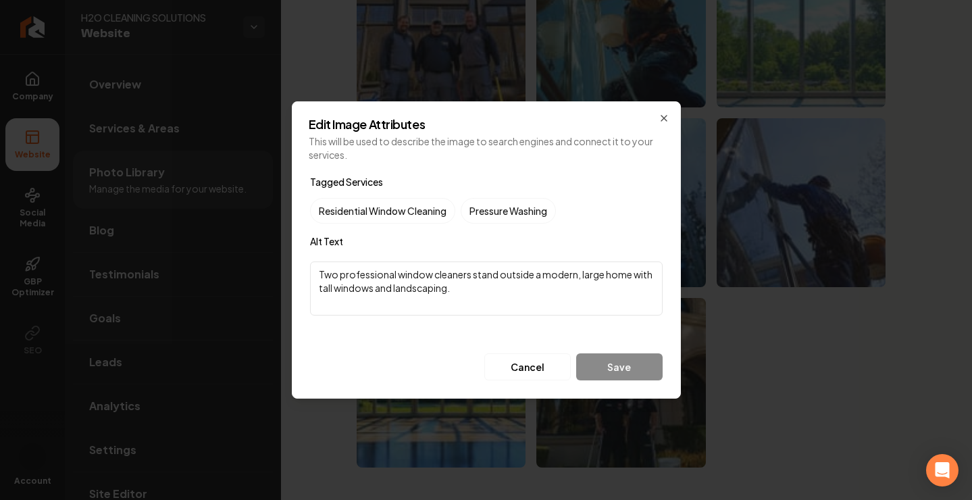
click at [586, 207] on div "Residential Window Cleaning Pressure Washing" at bounding box center [486, 211] width 353 height 26
click at [537, 374] on button "Cancel" at bounding box center [527, 366] width 86 height 27
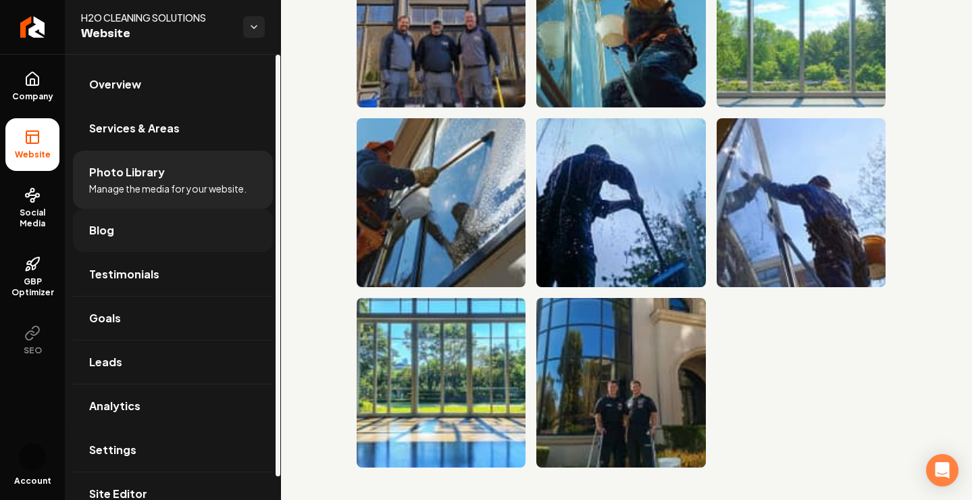
click at [116, 228] on link "Blog" at bounding box center [173, 230] width 200 height 43
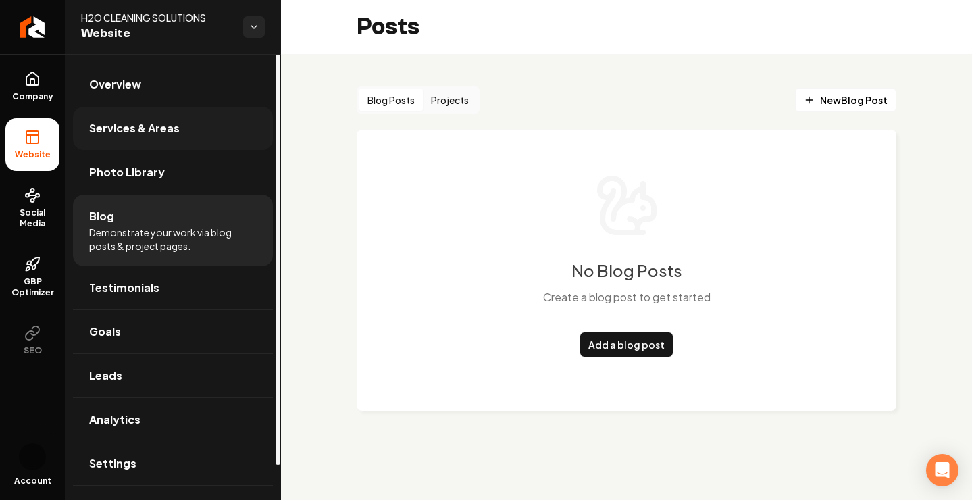
click at [165, 125] on span "Services & Areas" at bounding box center [134, 128] width 91 height 16
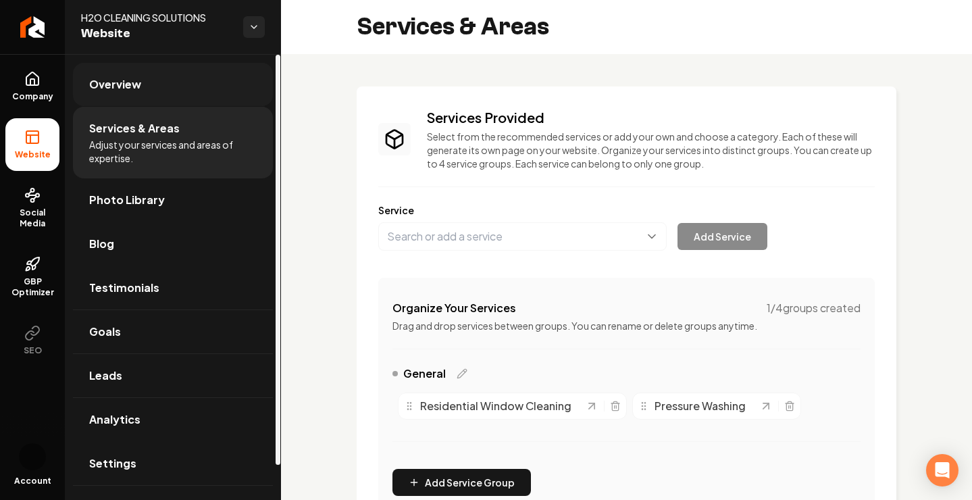
click at [205, 77] on link "Overview" at bounding box center [173, 84] width 200 height 43
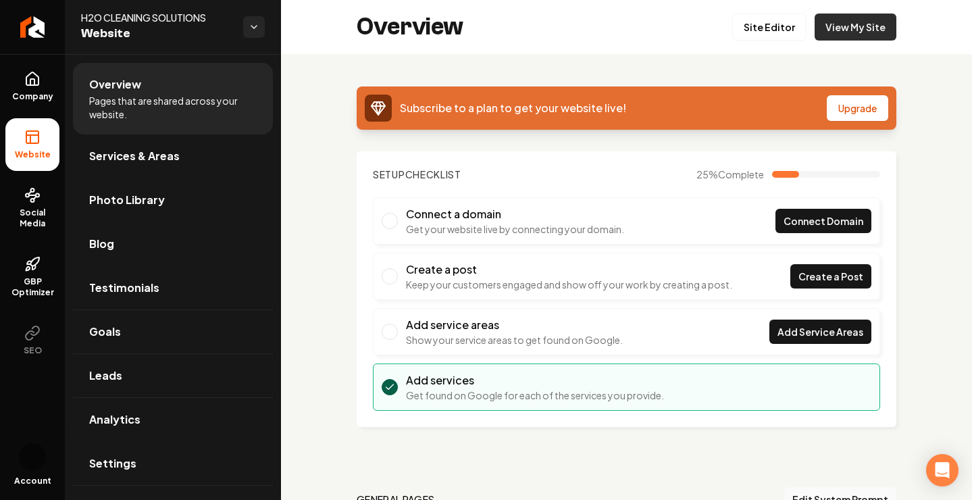
click at [857, 19] on link "View My Site" at bounding box center [856, 27] width 82 height 27
click at [772, 31] on link "Site Editor" at bounding box center [769, 27] width 74 height 27
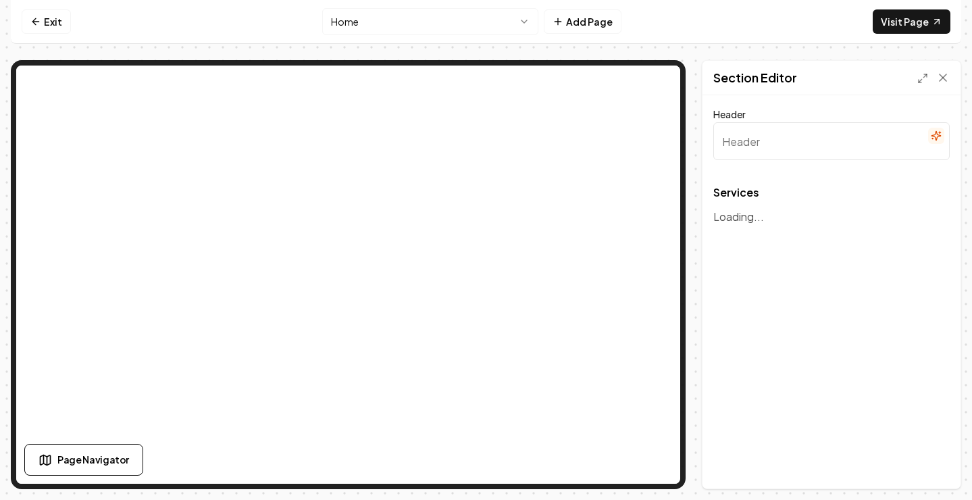
type input "Our Expert Window Cleaning Services"
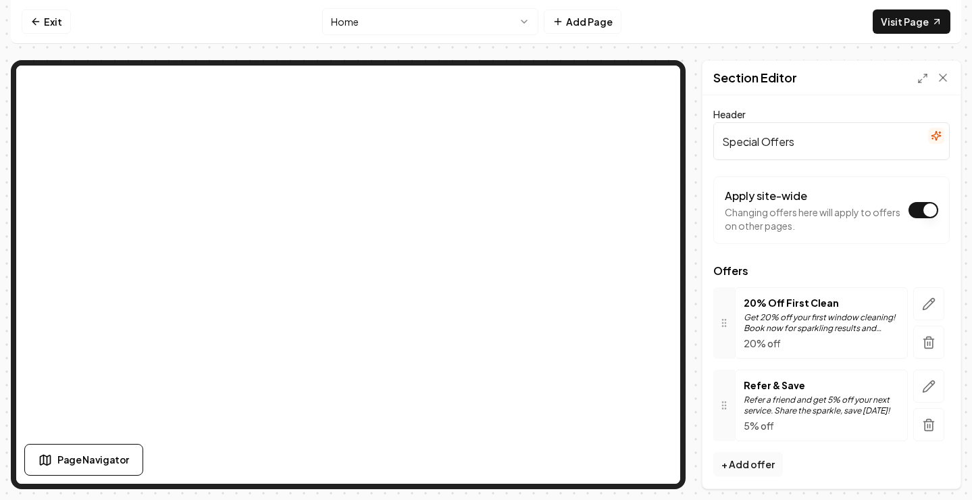
click at [523, 25] on html "Computer Required This feature is only available on a computer. Please switch t…" at bounding box center [486, 250] width 972 height 500
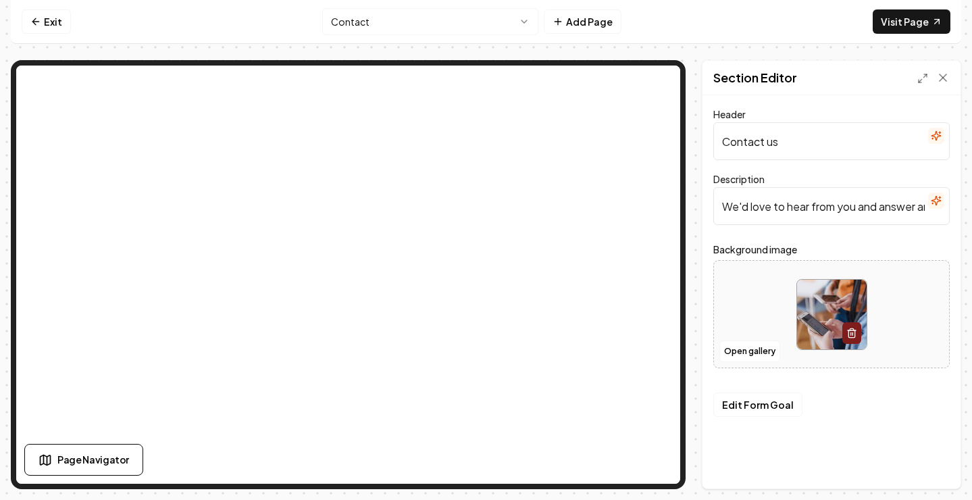
click at [855, 149] on input "Contact us" at bounding box center [831, 141] width 236 height 38
click at [767, 409] on button "Edit Form Goal" at bounding box center [757, 405] width 89 height 24
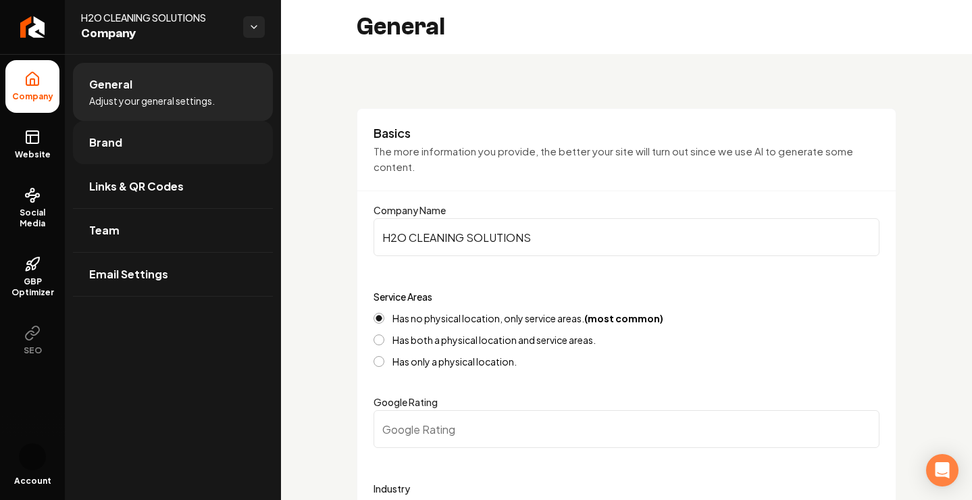
click at [183, 147] on link "Brand" at bounding box center [173, 142] width 200 height 43
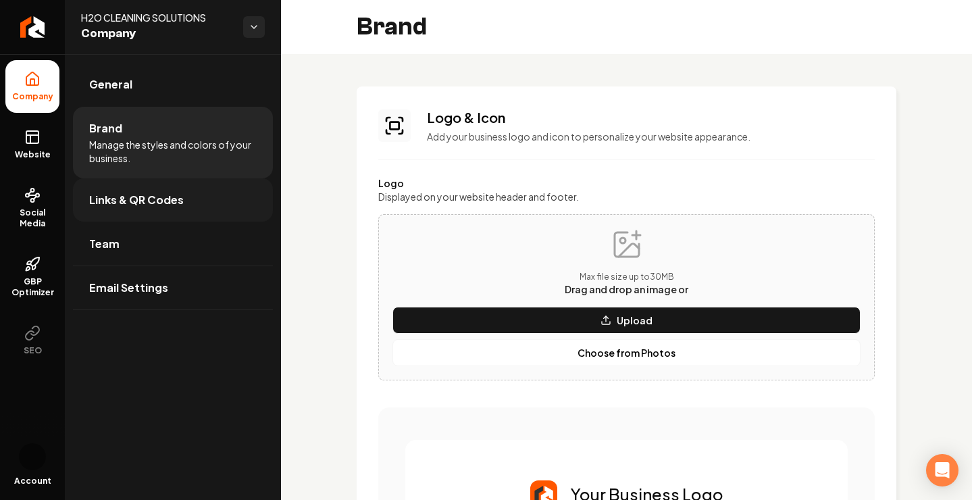
click at [189, 206] on link "Links & QR Codes" at bounding box center [173, 199] width 200 height 43
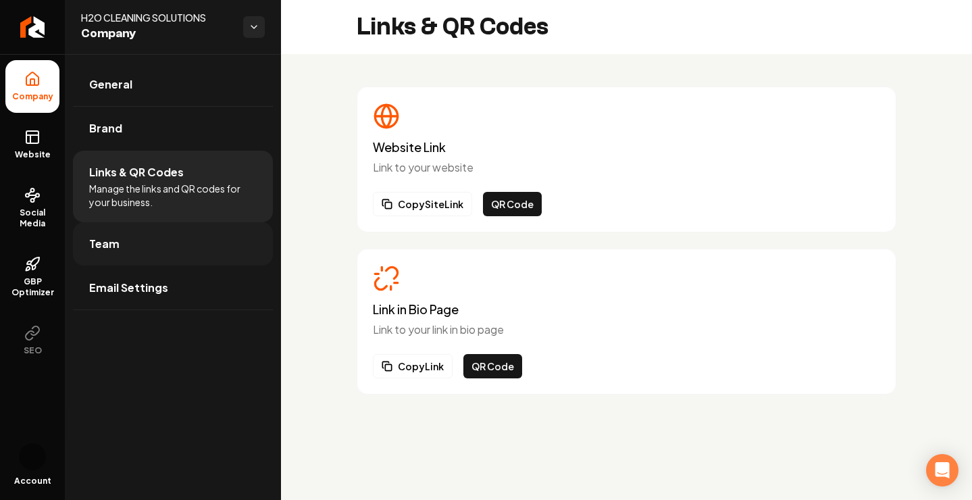
click at [182, 247] on link "Team" at bounding box center [173, 243] width 200 height 43
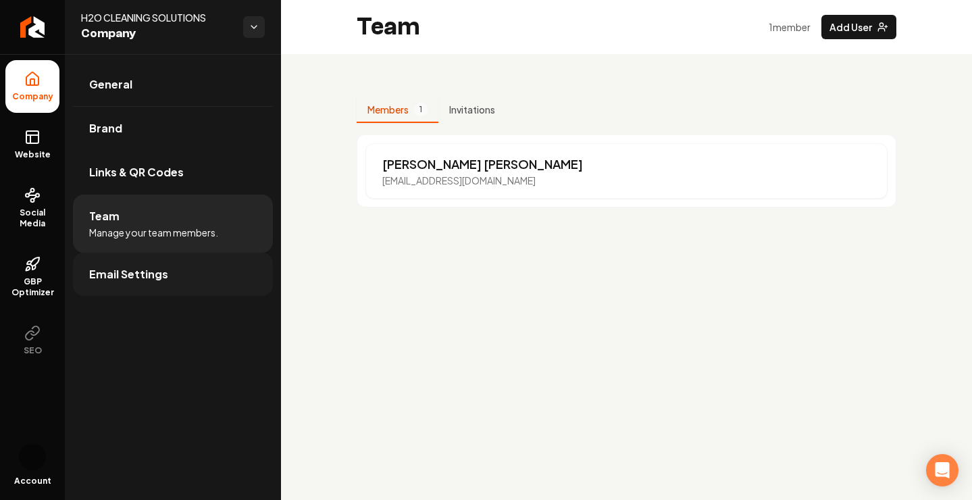
click at [174, 273] on link "Email Settings" at bounding box center [173, 274] width 200 height 43
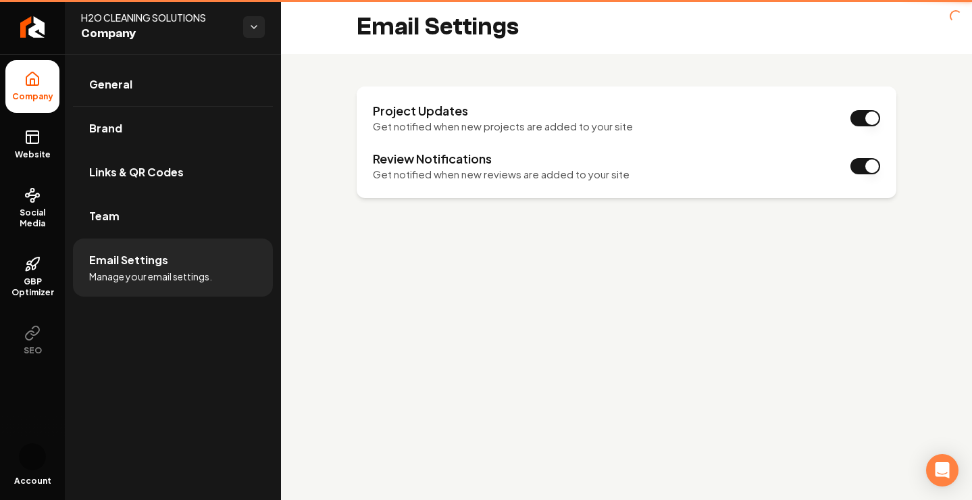
click at [146, 280] on span "Manage your email settings." at bounding box center [150, 277] width 123 height 14
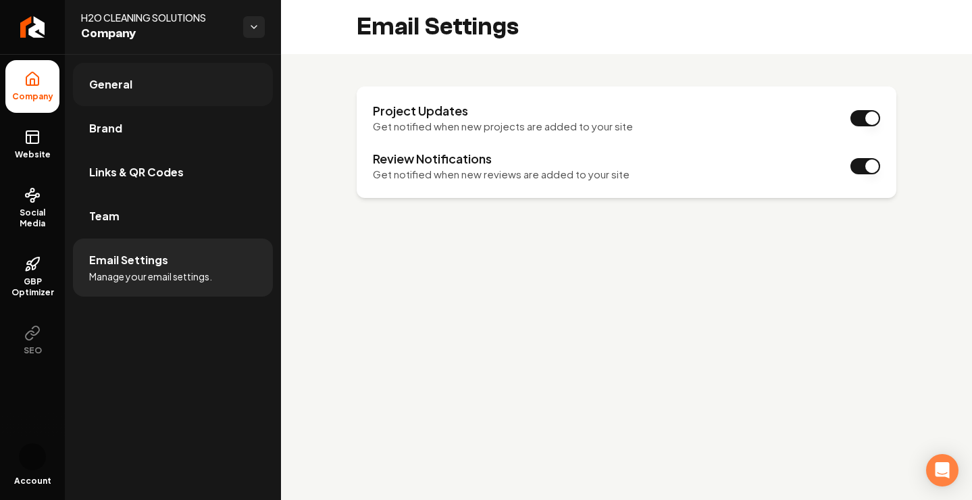
click at [141, 94] on link "General" at bounding box center [173, 84] width 200 height 43
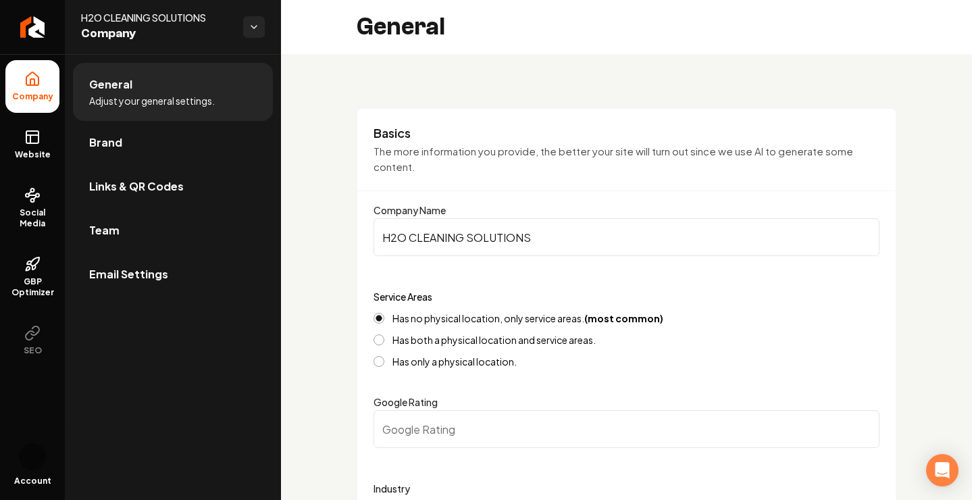
drag, startPoint x: 554, startPoint y: 238, endPoint x: 358, endPoint y: 237, distance: 195.9
click at [357, 237] on div "Basics The more information you provide, the better your site will turn out sin…" at bounding box center [627, 347] width 540 height 479
type input "HOMESHINE"
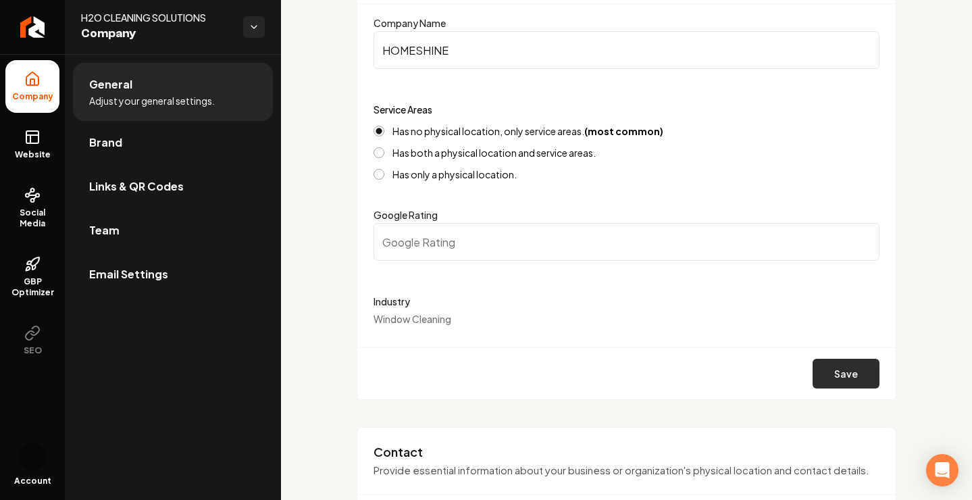
click at [834, 379] on button "Save" at bounding box center [846, 374] width 67 height 30
type input "0"
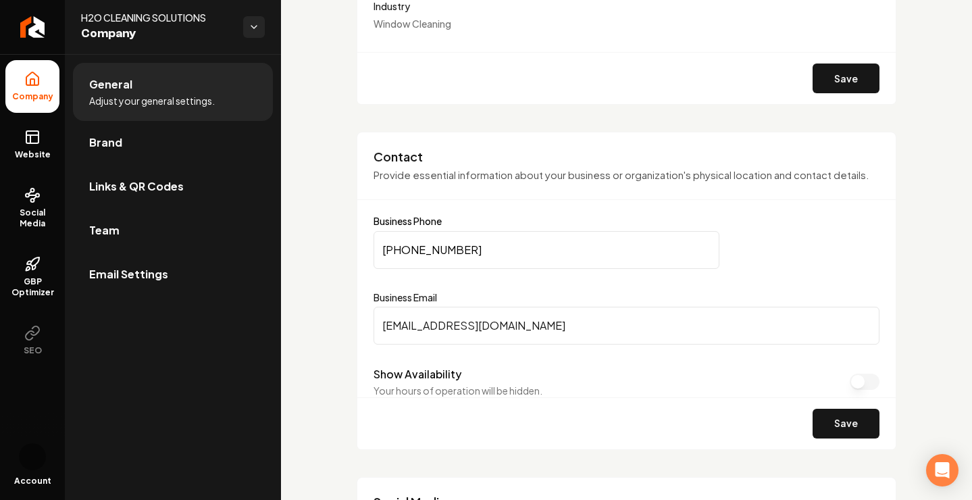
scroll to position [520, 0]
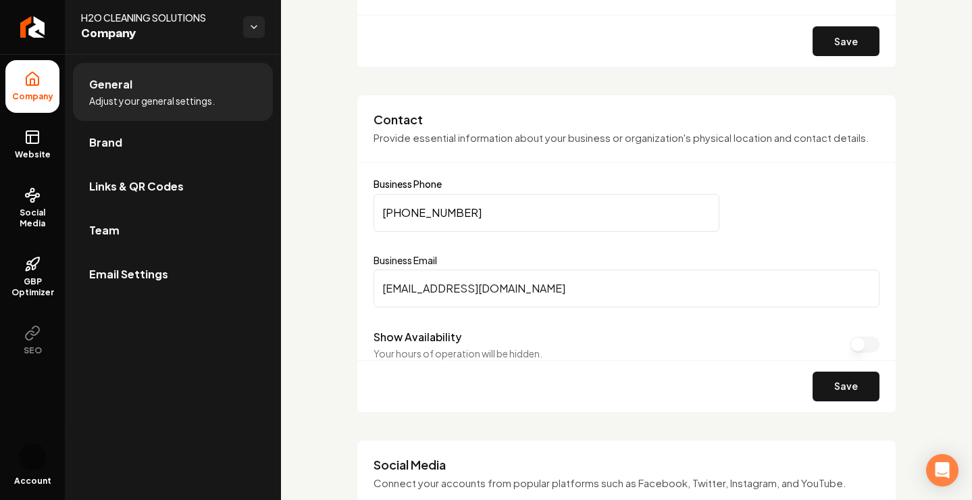
drag, startPoint x: 524, startPoint y: 286, endPoint x: 337, endPoint y: 287, distance: 186.5
type input "Ownerhomeshineco@gmail.com"
click at [828, 392] on button "Save" at bounding box center [846, 387] width 67 height 30
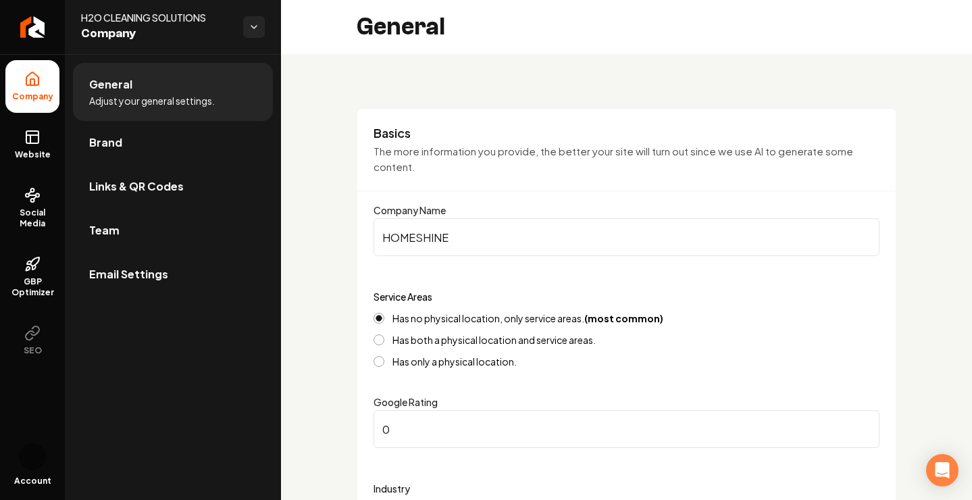
scroll to position [0, 0]
click at [170, 141] on link "Brand" at bounding box center [173, 142] width 200 height 43
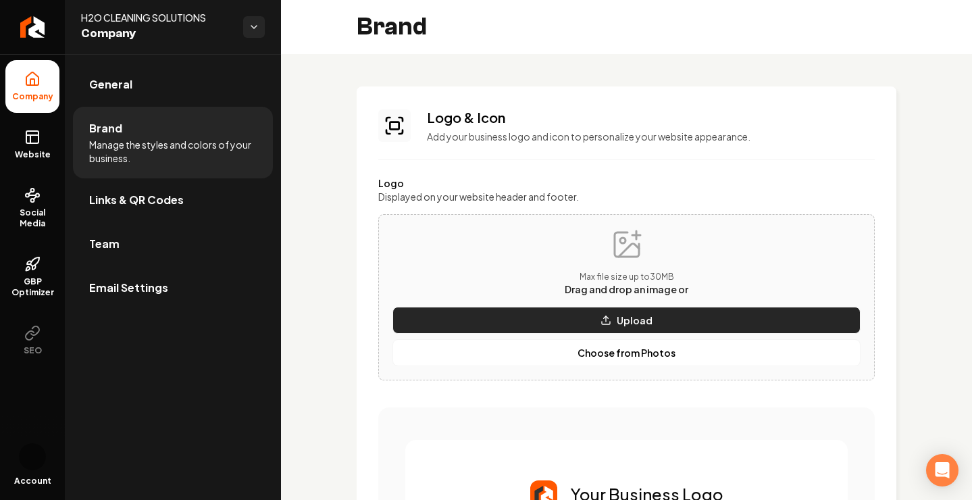
click at [611, 324] on icon "Main content area" at bounding box center [606, 320] width 11 height 11
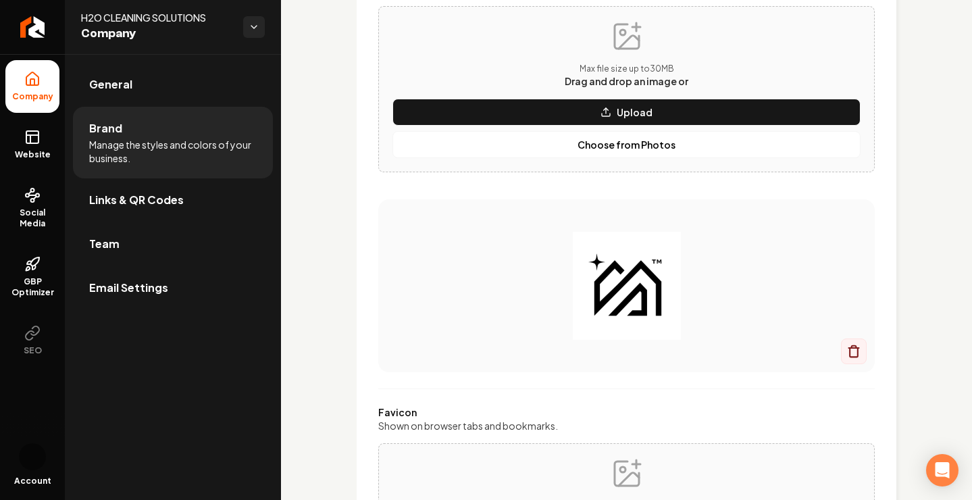
scroll to position [204, 0]
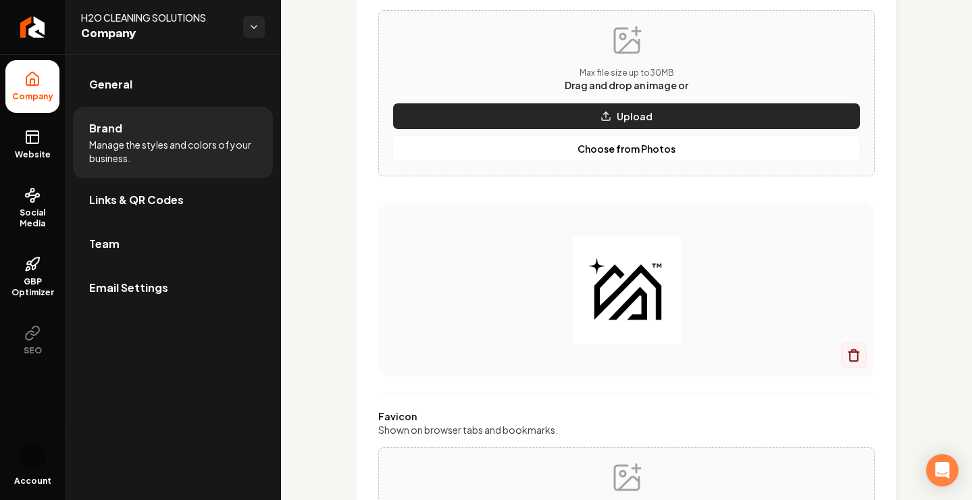
click at [653, 118] on button "Upload" at bounding box center [627, 116] width 468 height 27
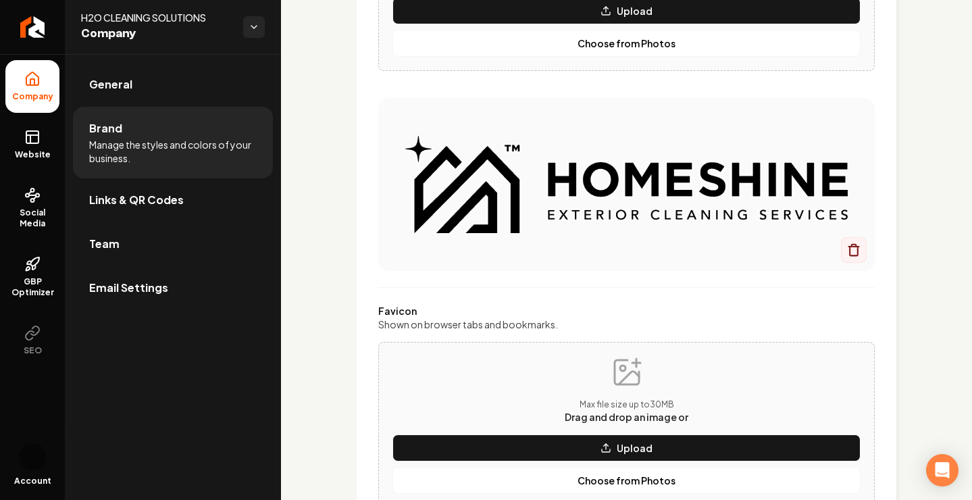
scroll to position [310, 0]
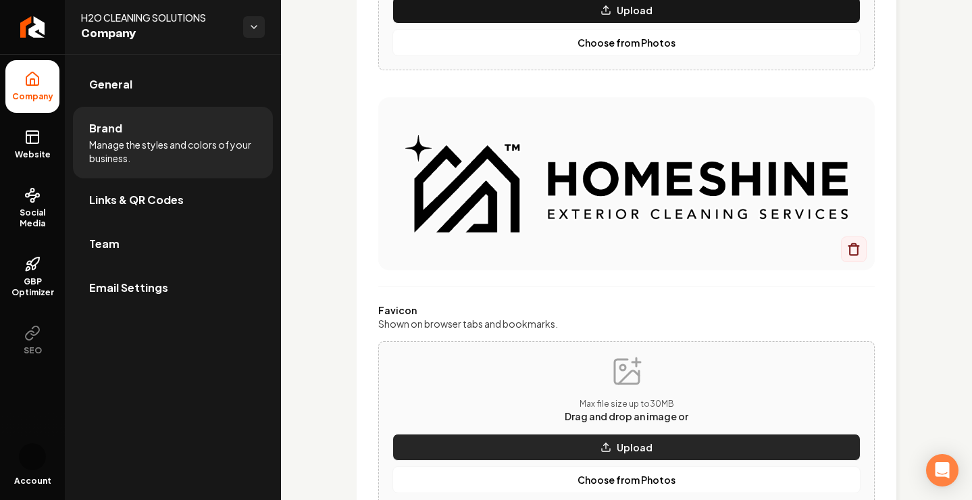
click at [645, 445] on p "Upload" at bounding box center [635, 448] width 36 height 14
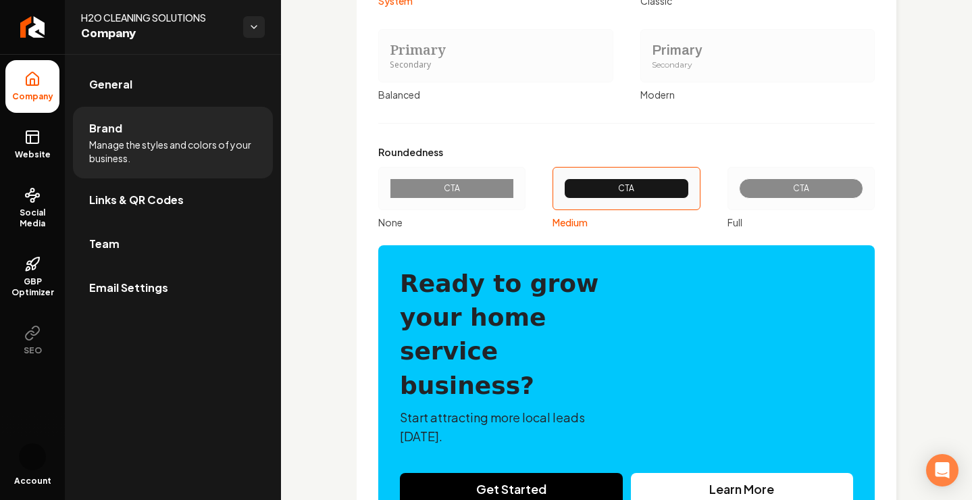
scroll to position [1655, 0]
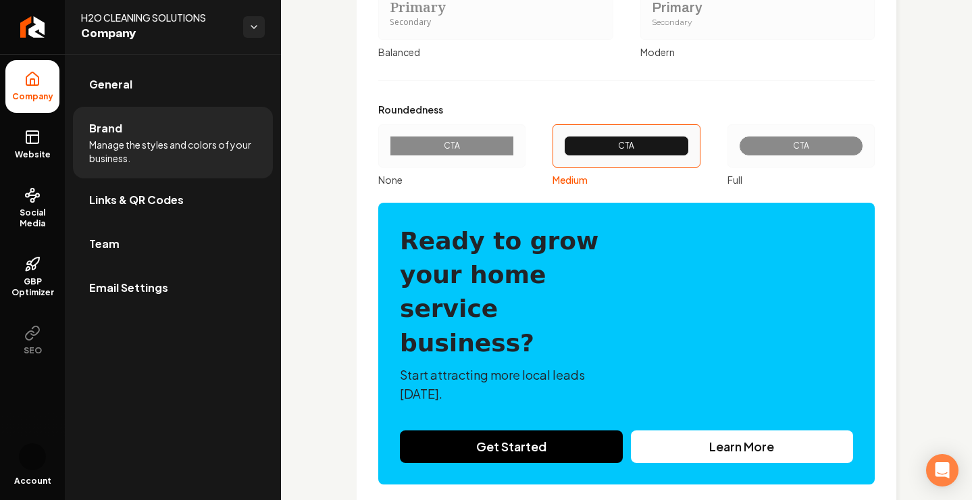
click at [800, 149] on div "CTA" at bounding box center [801, 146] width 101 height 11
click at [738, 149] on button "CTA Full" at bounding box center [732, 146] width 11 height 11
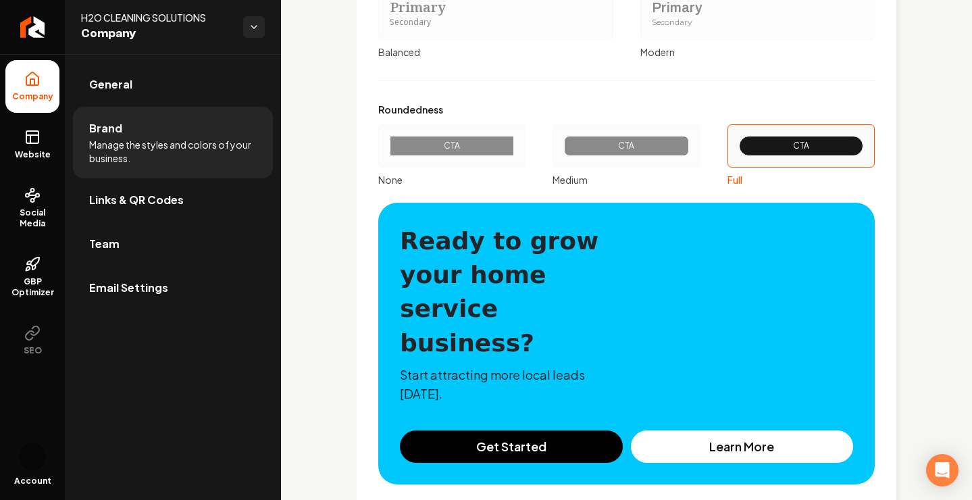
click at [660, 143] on div "CTA" at bounding box center [626, 146] width 101 height 11
click at [563, 143] on button "CTA Medium" at bounding box center [557, 146] width 11 height 11
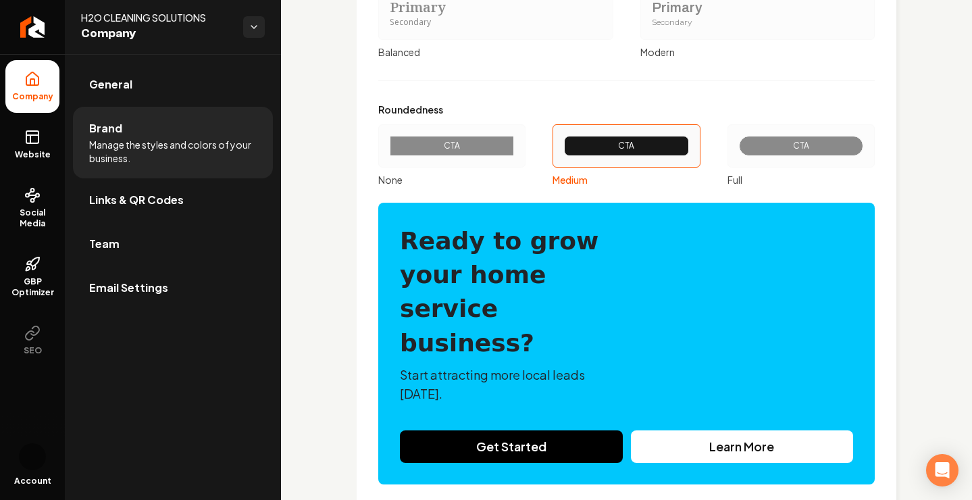
click at [776, 145] on div "CTA" at bounding box center [801, 146] width 101 height 11
click at [738, 145] on button "CTA Full" at bounding box center [732, 146] width 11 height 11
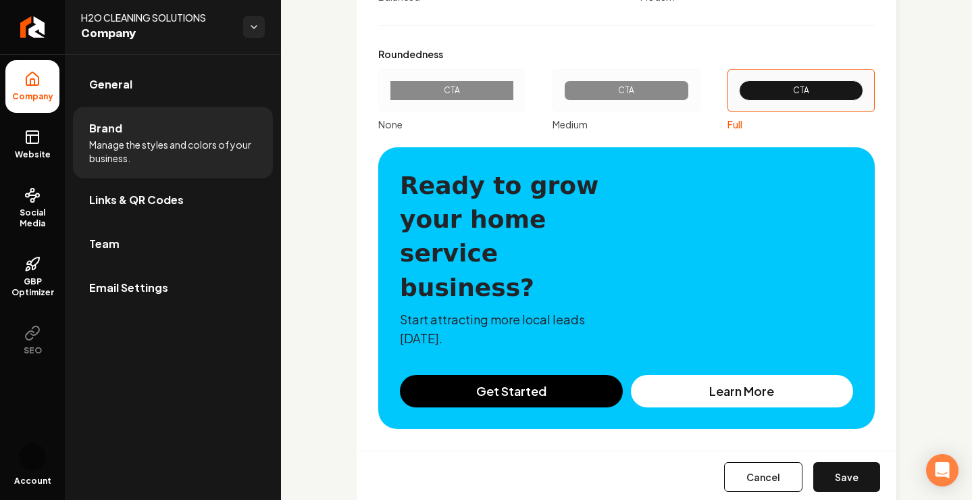
scroll to position [1709, 0]
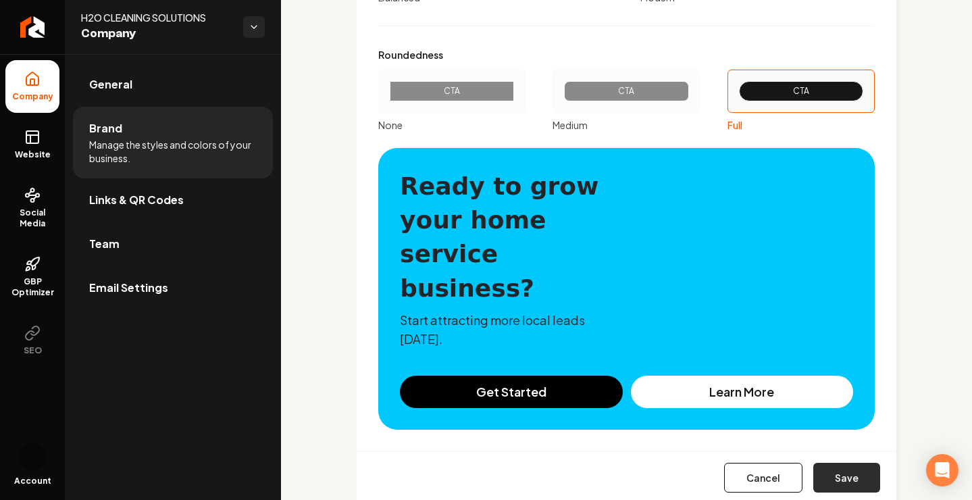
click at [852, 463] on button "Save" at bounding box center [846, 478] width 67 height 30
type input "#ece4e4"
type input "#d5c3c3"
type input "#dcd0d0"
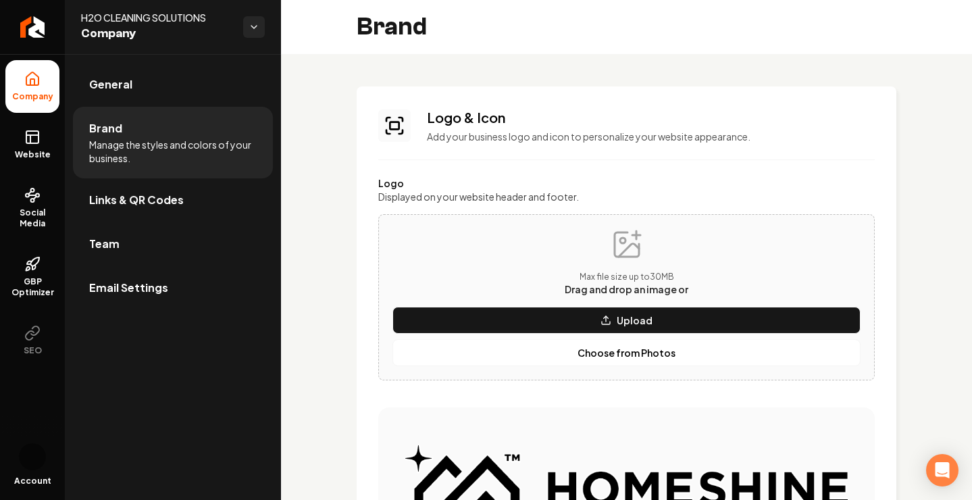
scroll to position [0, 0]
click at [151, 249] on link "Team" at bounding box center [173, 243] width 200 height 43
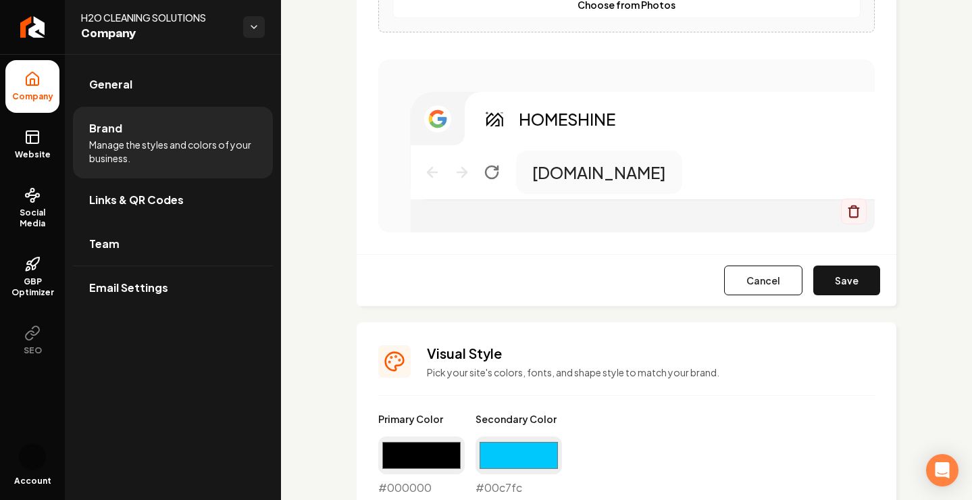
scroll to position [780, 0]
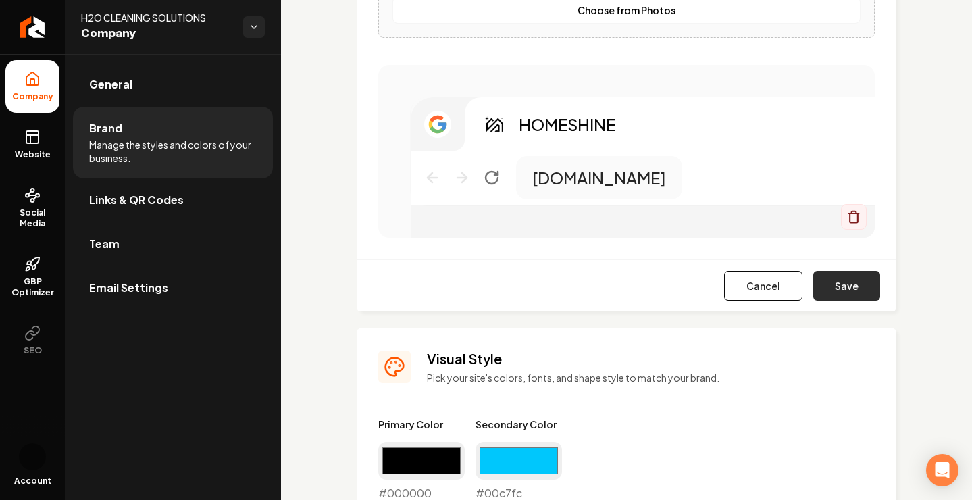
click at [855, 293] on button "Save" at bounding box center [846, 286] width 67 height 30
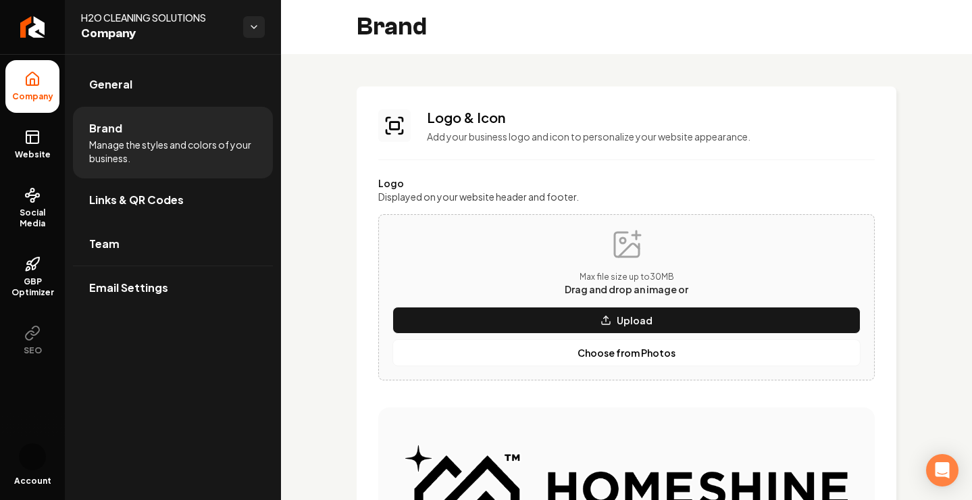
scroll to position [0, 0]
click at [163, 209] on link "Links & QR Codes" at bounding box center [173, 199] width 200 height 43
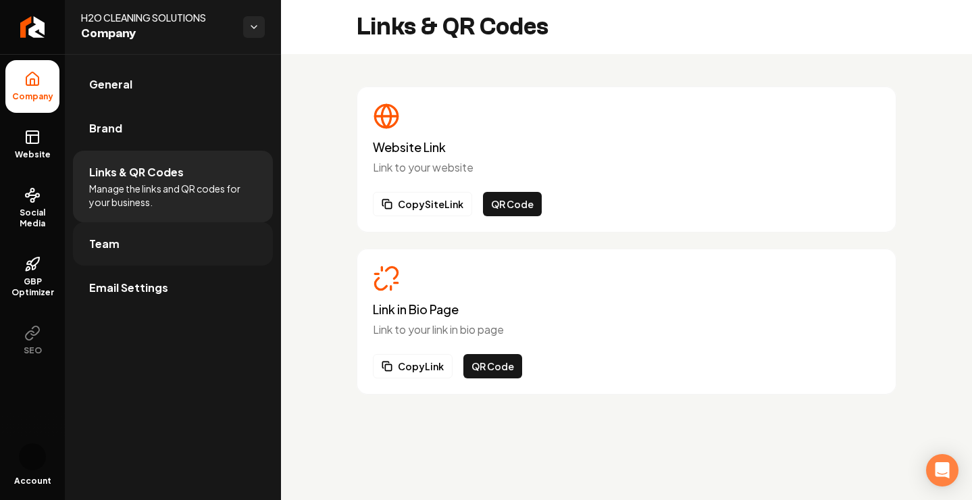
click at [160, 245] on link "Team" at bounding box center [173, 243] width 200 height 43
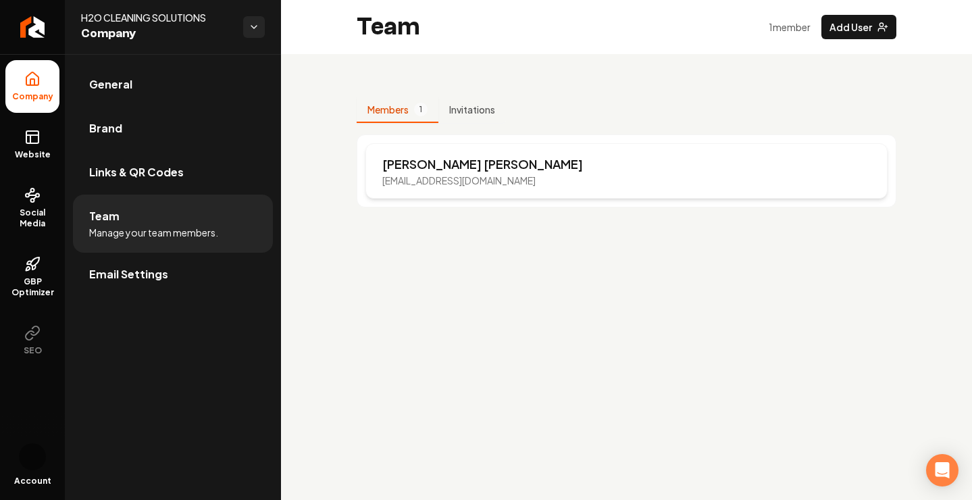
click at [461, 172] on p "XAVIER MARTINEZ" at bounding box center [482, 164] width 201 height 19
click at [202, 228] on span "Manage your team members." at bounding box center [153, 233] width 129 height 14
click at [132, 293] on link "Email Settings" at bounding box center [173, 274] width 200 height 43
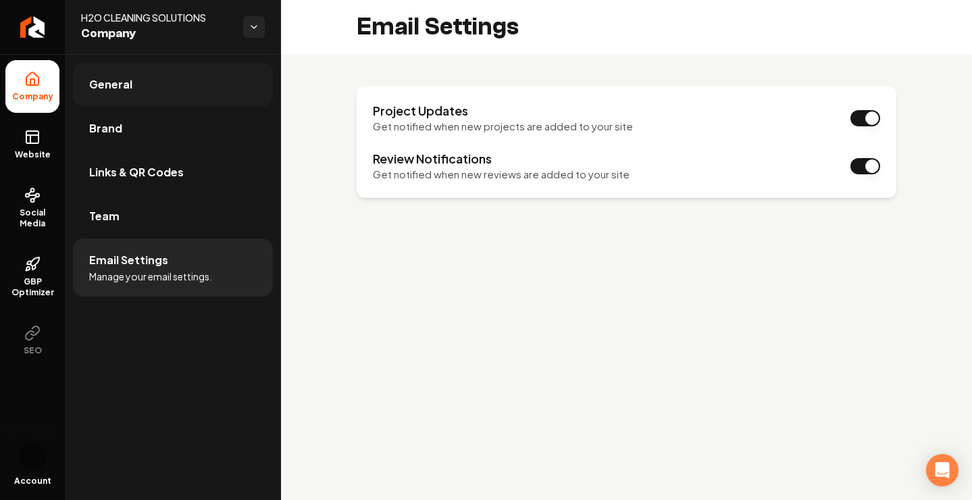
click at [132, 92] on link "General" at bounding box center [173, 84] width 200 height 43
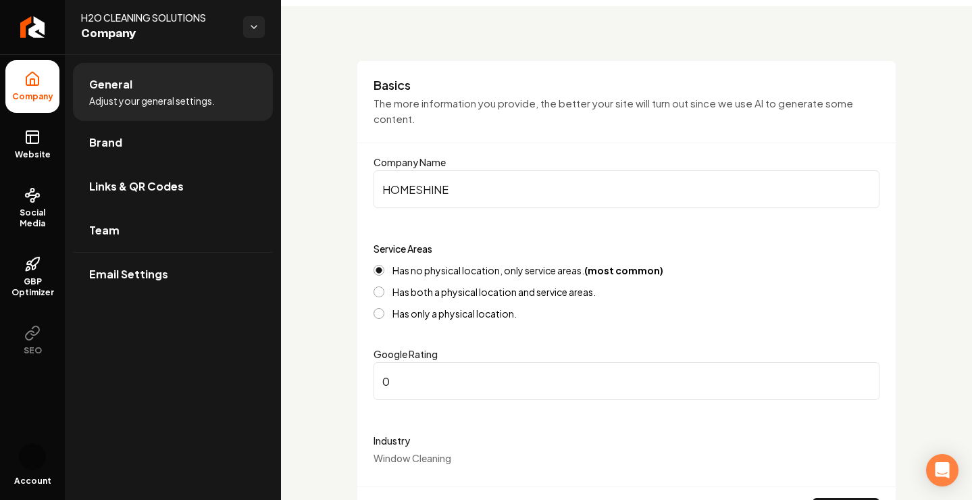
scroll to position [51, 0]
click at [394, 384] on input "0" at bounding box center [627, 378] width 506 height 38
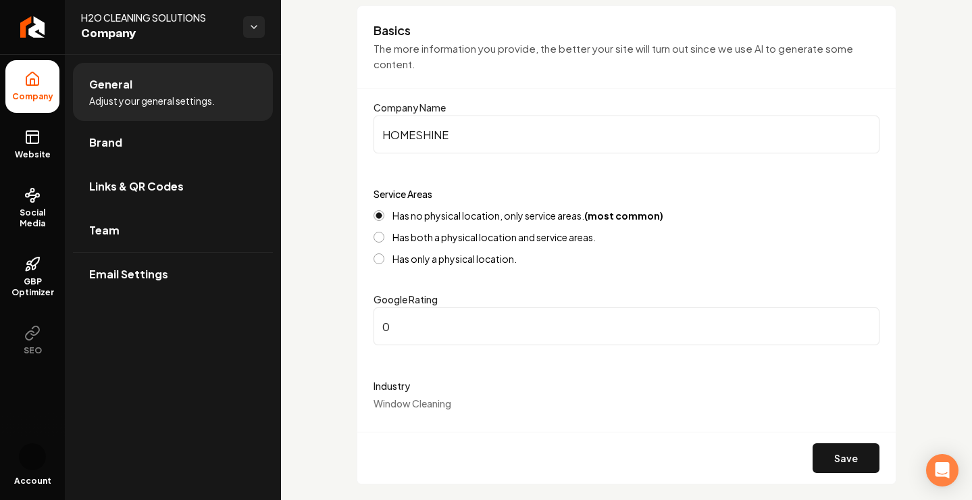
scroll to position [103, 0]
click at [30, 143] on icon at bounding box center [30, 139] width 0 height 8
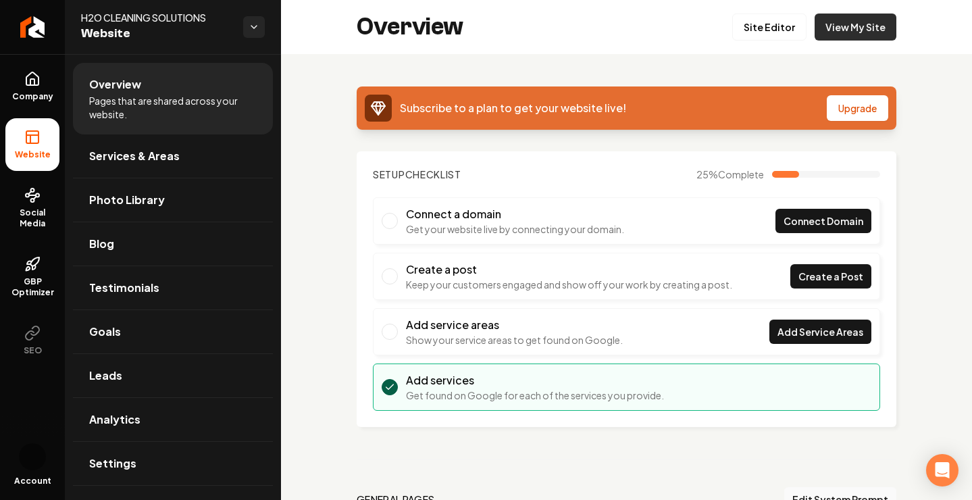
click at [857, 32] on link "View My Site" at bounding box center [856, 27] width 82 height 27
click at [780, 37] on link "Site Editor" at bounding box center [769, 27] width 74 height 27
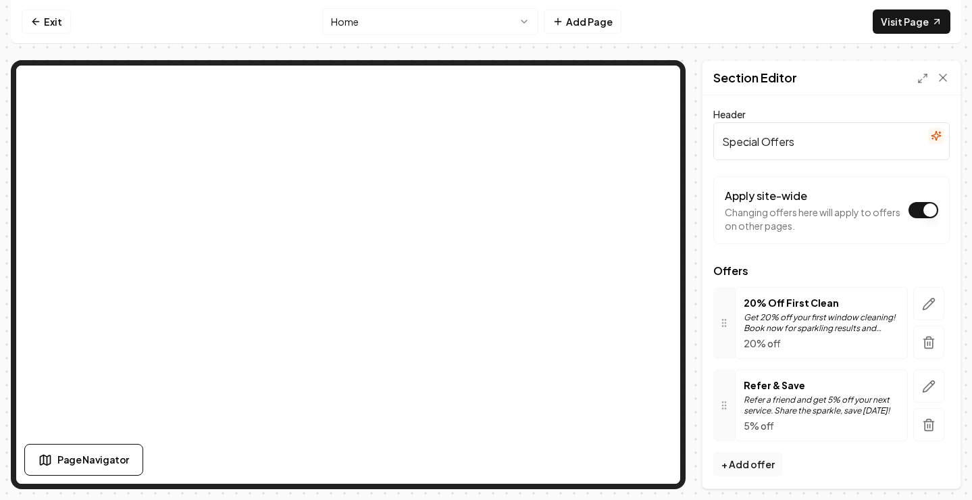
drag, startPoint x: 810, startPoint y: 144, endPoint x: 684, endPoint y: 140, distance: 125.7
click at [684, 140] on div "Page Settings Section Editor Header Special Offers Apply site-wide Changing off…" at bounding box center [486, 274] width 951 height 429
type input "MEMBERSHIPS"
click at [807, 97] on div "Header MEMBERSHIPS Apply site-wide Changing offers here will apply to offers on…" at bounding box center [832, 291] width 258 height 393
click at [932, 467] on button "Save" at bounding box center [930, 465] width 40 height 24
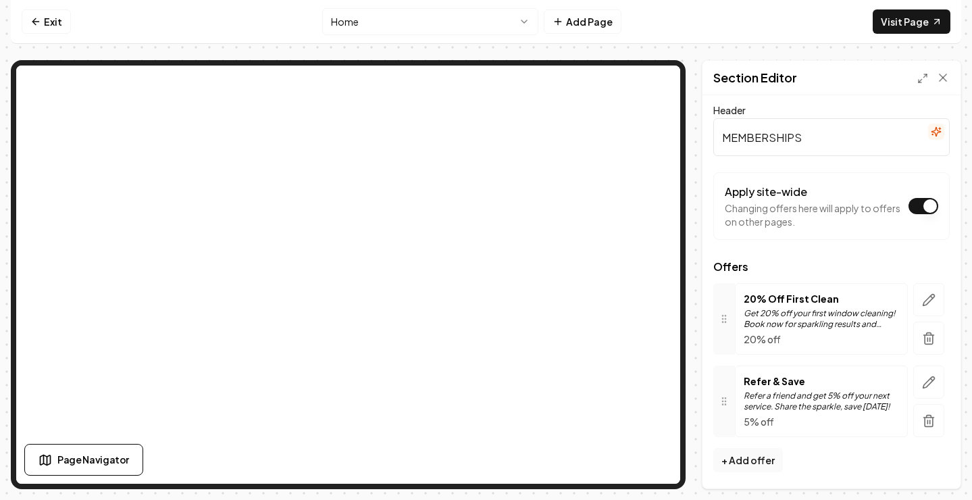
scroll to position [4, 0]
click at [927, 298] on icon "button" at bounding box center [929, 300] width 14 height 14
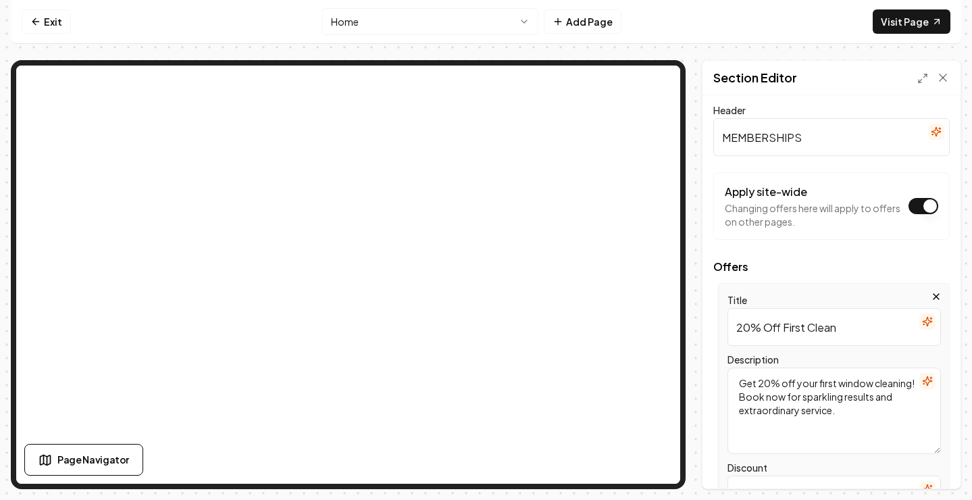
click at [846, 333] on input "20% Off First Clean" at bounding box center [834, 327] width 213 height 38
drag, startPoint x: 846, startPoint y: 333, endPoint x: 684, endPoint y: 330, distance: 162.2
click at [684, 330] on div "Page Settings Section Editor Header MEMBERSHIPS Apply site-wide Changing offers…" at bounding box center [486, 274] width 951 height 429
type input "Bi-Annually"
click at [778, 361] on label "Description" at bounding box center [753, 359] width 51 height 12
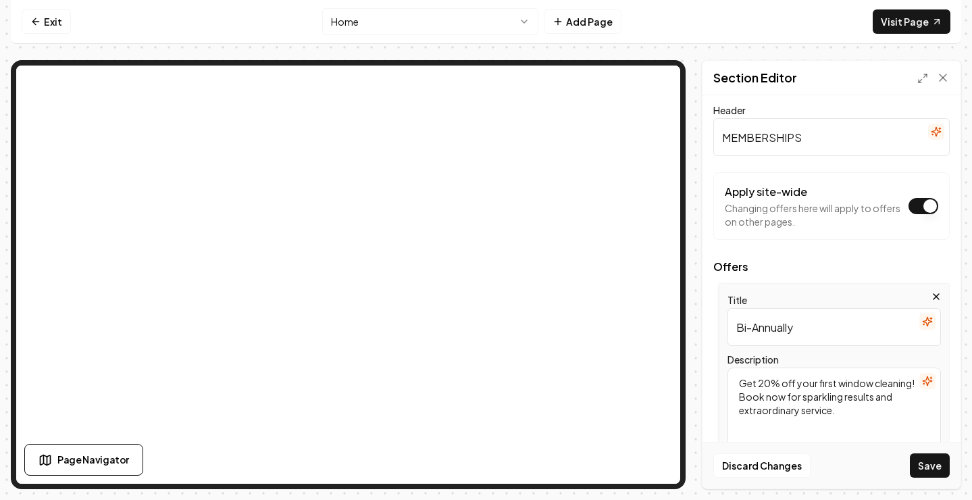
click at [778, 368] on textarea "Get 20% off your first window cleaning! Book now for sparkling results and extr…" at bounding box center [834, 411] width 213 height 86
drag, startPoint x: 861, startPoint y: 422, endPoint x: 732, endPoint y: 374, distance: 138.5
click at [732, 374] on textarea "Get 20% off your first window cleaning! Book now for sparkling results and extr…" at bounding box center [834, 411] width 213 height 86
paste textarea "✅ 4 Cleaning a year ✅ $100.00 OFF Every Cleaning ✅ 7 Day Rain Guarantee ✅ FREE …"
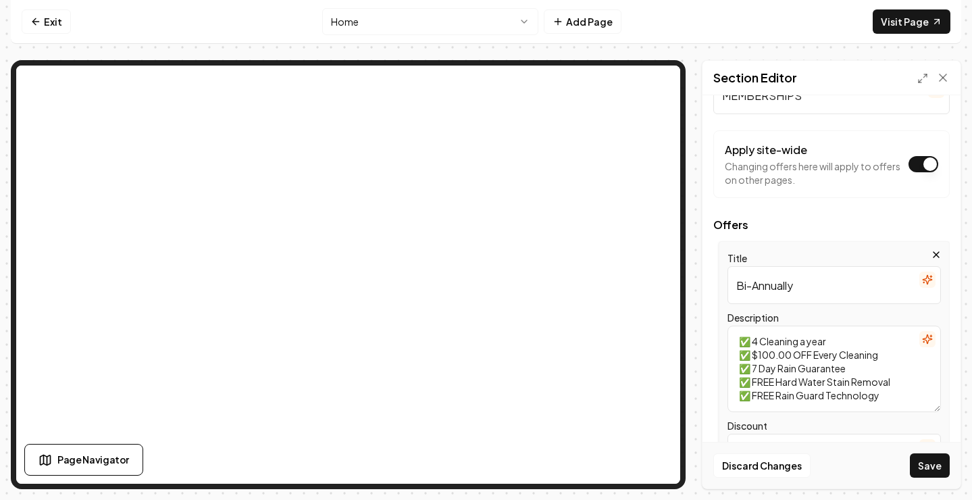
scroll to position [57, 0]
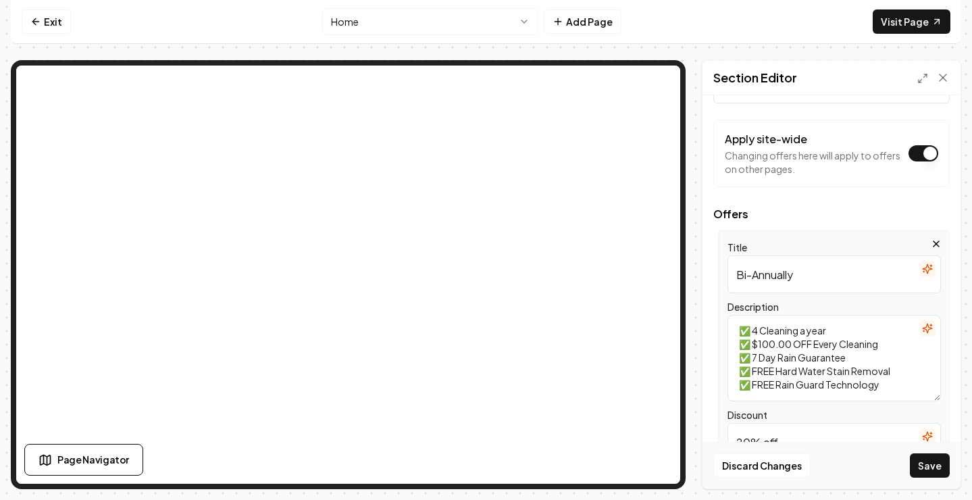
click at [759, 328] on textarea "✅ 4 Cleaning a year ✅ $100.00 OFF Every Cleaning ✅ 7 Day Rain Guarantee ✅ FREE …" at bounding box center [834, 358] width 213 height 86
click at [776, 348] on textarea "✅ 2 Cleaning a year ✅ $100.00 OFF Every Cleaning ✅ 7 Day Rain Guarantee ✅ FREE …" at bounding box center [834, 358] width 213 height 86
drag, startPoint x: 753, startPoint y: 361, endPoint x: 738, endPoint y: 361, distance: 14.9
click at [738, 361] on textarea "✅ 2 Cleaning a year ✅ $50.00 OFF Every Cleaning ✅ 7 Day Rain Guarantee ✅ FREE H…" at bounding box center [834, 358] width 213 height 86
paste textarea
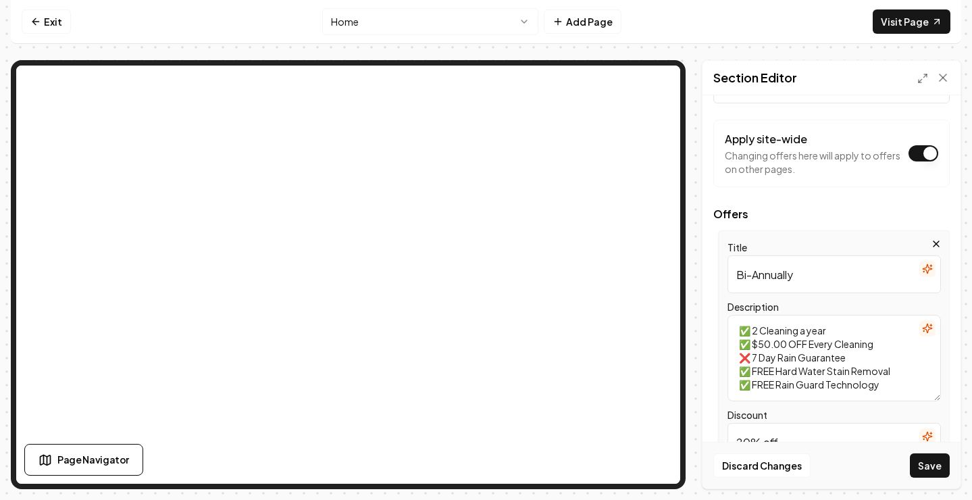
drag, startPoint x: 753, startPoint y: 371, endPoint x: 745, endPoint y: 372, distance: 8.1
click at [745, 372] on textarea "✅ 2 Cleaning a year ✅ $50.00 OFF Every Cleaning ❌ 7 Day Rain Guarantee ✅ FREE H…" at bounding box center [834, 358] width 213 height 86
paste textarea
drag, startPoint x: 752, startPoint y: 390, endPoint x: 736, endPoint y: 391, distance: 16.3
click at [736, 391] on textarea "✅ 2 Cleaning a year ✅ $50.00 OFF Every Cleaning ❌ 7 Day Rain Guarantee ❌ FREE H…" at bounding box center [834, 358] width 213 height 86
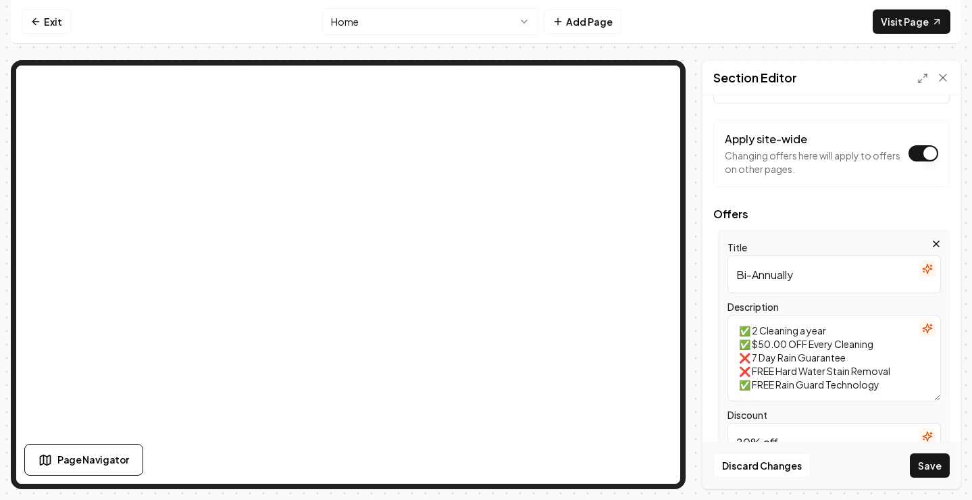
paste textarea "❌"
type textarea "✅ 2 Cleaning a year ✅ $50.00 OFF Every Cleaning ❌ 7 Day Rain Guarantee ❌ FREE H…"
click at [932, 468] on button "Save" at bounding box center [930, 465] width 40 height 24
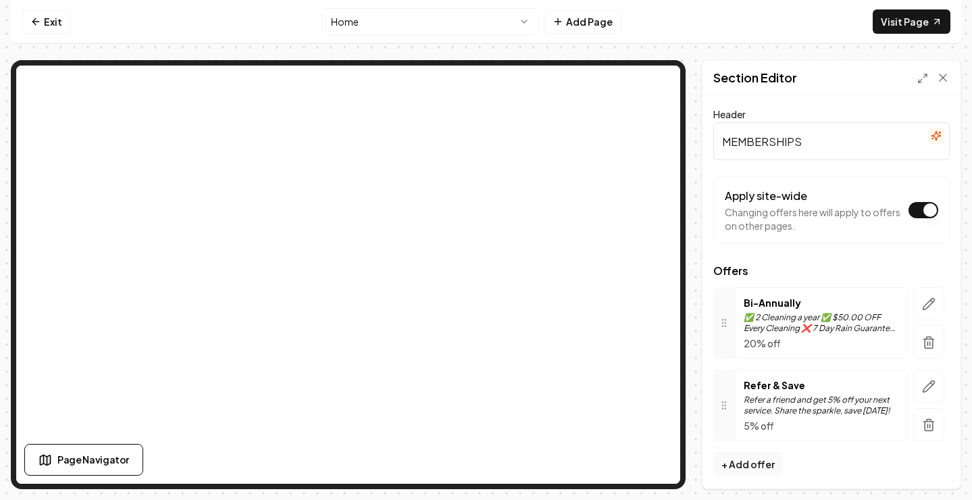
scroll to position [0, 0]
click at [801, 350] on p "20% off" at bounding box center [821, 343] width 155 height 14
click at [788, 343] on p "20% off" at bounding box center [821, 343] width 155 height 14
click at [779, 341] on p "20% off" at bounding box center [821, 343] width 155 height 14
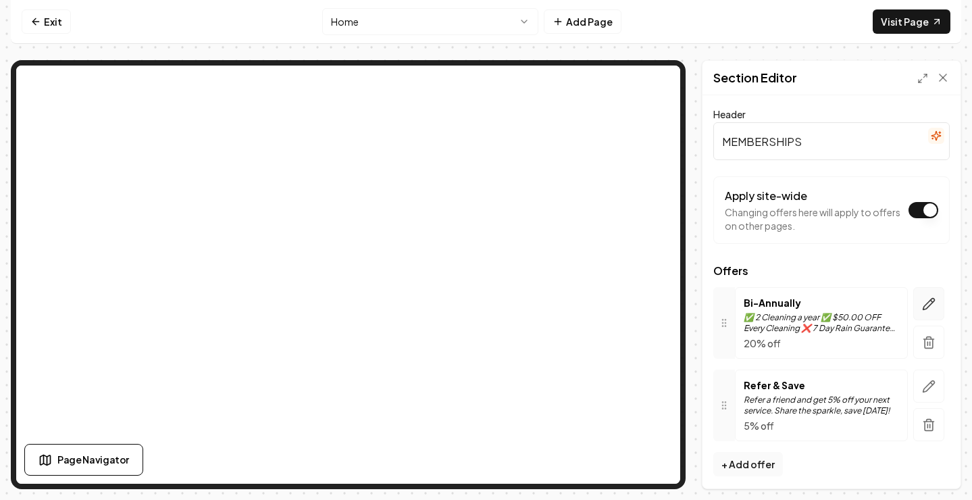
click at [927, 307] on icon "button" at bounding box center [929, 304] width 14 height 14
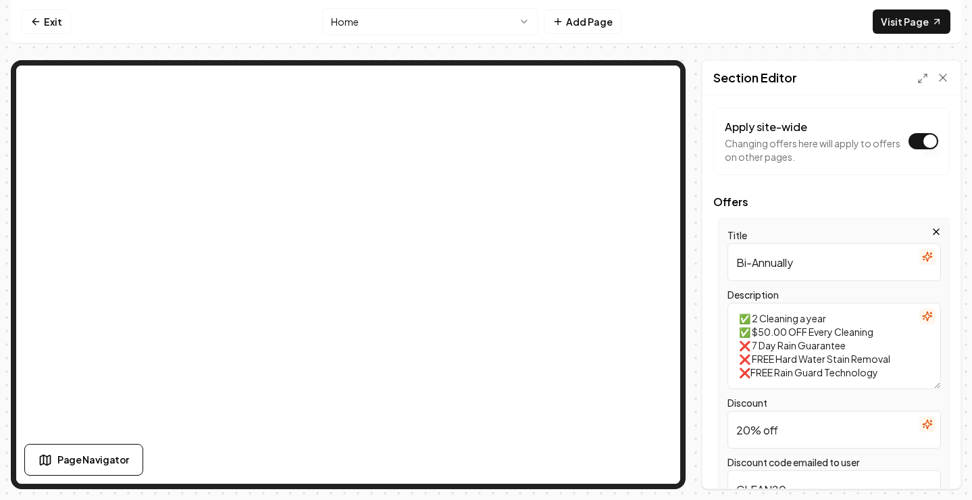
scroll to position [86, 0]
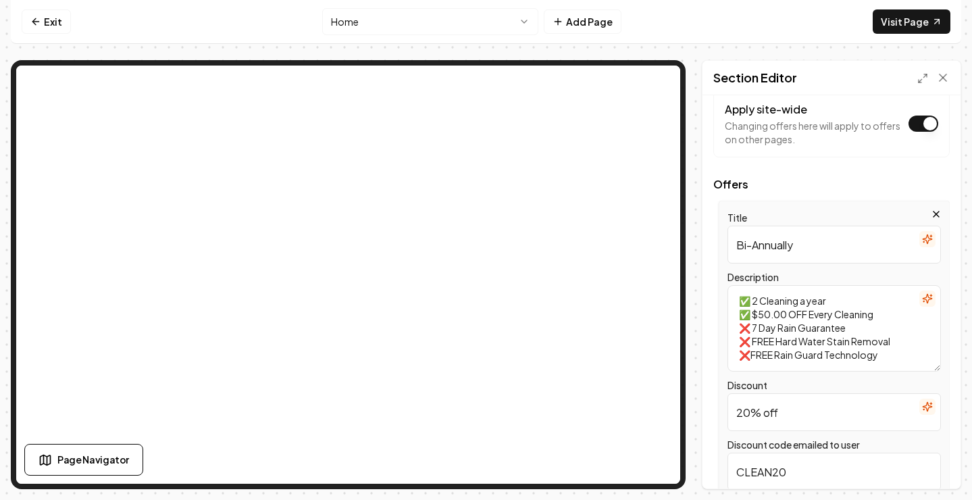
drag, startPoint x: 788, startPoint y: 409, endPoint x: 690, endPoint y: 416, distance: 98.2
click at [690, 416] on div "Page Settings Section Editor Header MEMBERSHIPS Apply site-wide Changing offers…" at bounding box center [486, 274] width 951 height 429
type input "$50.00 OFF"
click at [938, 465] on button "Save" at bounding box center [930, 465] width 40 height 24
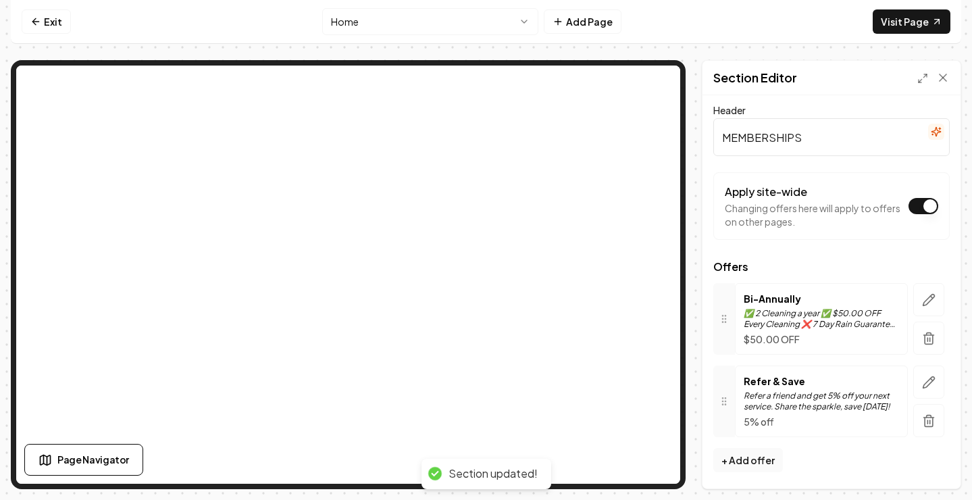
scroll to position [4, 0]
click at [930, 303] on icon "button" at bounding box center [929, 300] width 14 height 14
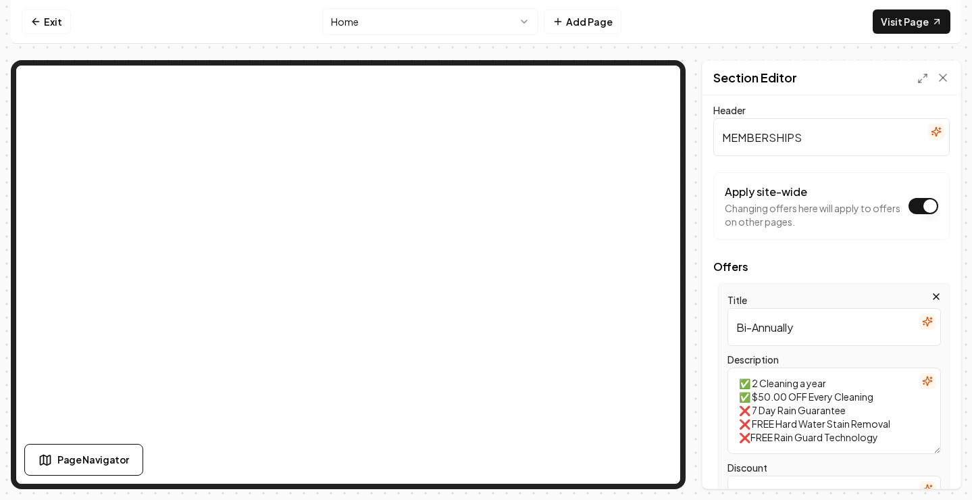
click at [738, 395] on textarea "✅ 2 Cleaning a year ✅ $50.00 OFF Every Cleaning ❌ 7 Day Rain Guarantee ❌ FREE H…" at bounding box center [834, 411] width 213 height 86
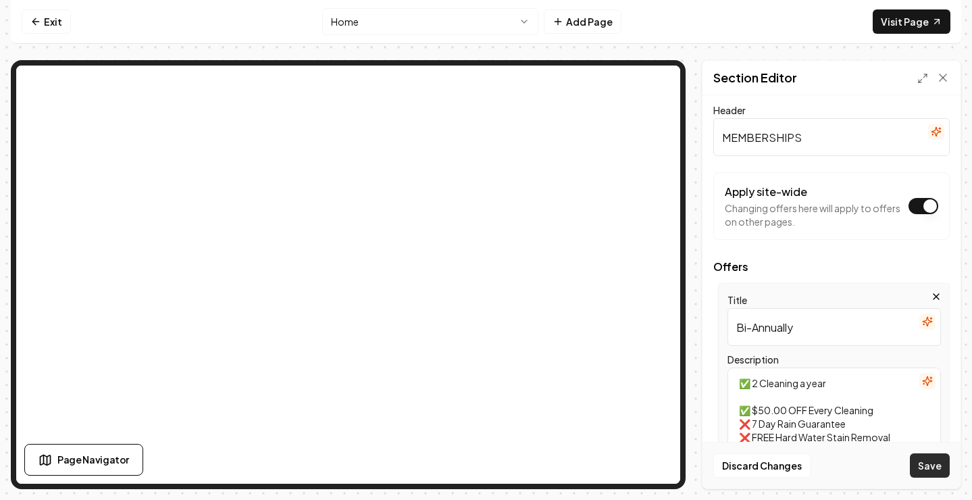
type textarea "✅ 2 Cleaning a year ✅ $50.00 OFF Every Cleaning ❌ 7 Day Rain Guarantee ❌ FREE H…"
click at [926, 464] on button "Save" at bounding box center [930, 465] width 40 height 24
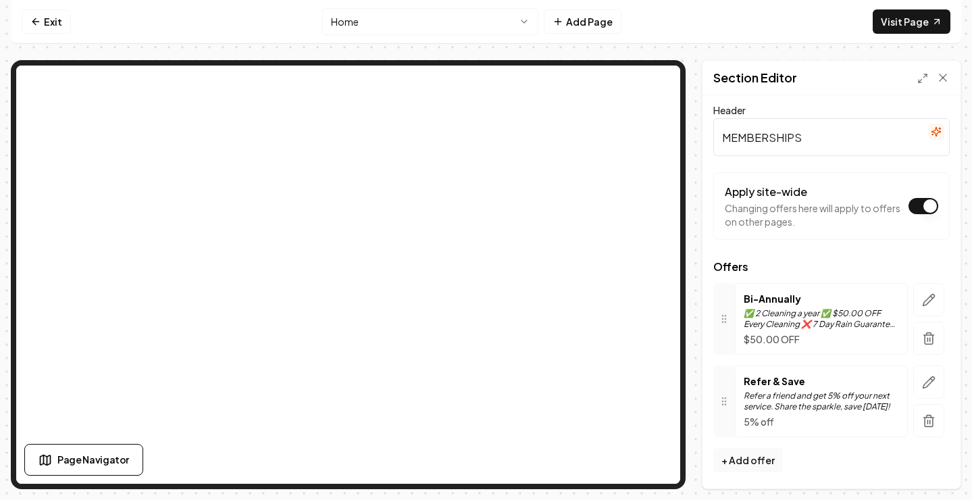
click at [826, 307] on div "Bi-Annually ✅ 2 Cleaning a year ✅ $50.00 OFF Every Cleaning ❌ 7 Day Rain Guaran…" at bounding box center [821, 319] width 155 height 54
click at [820, 313] on p "✅ 2 Cleaning a year ✅ $50.00 OFF Every Cleaning ❌ 7 Day Rain Guarantee ❌ FREE H…" at bounding box center [821, 319] width 155 height 22
click at [928, 293] on icon "button" at bounding box center [929, 300] width 14 height 14
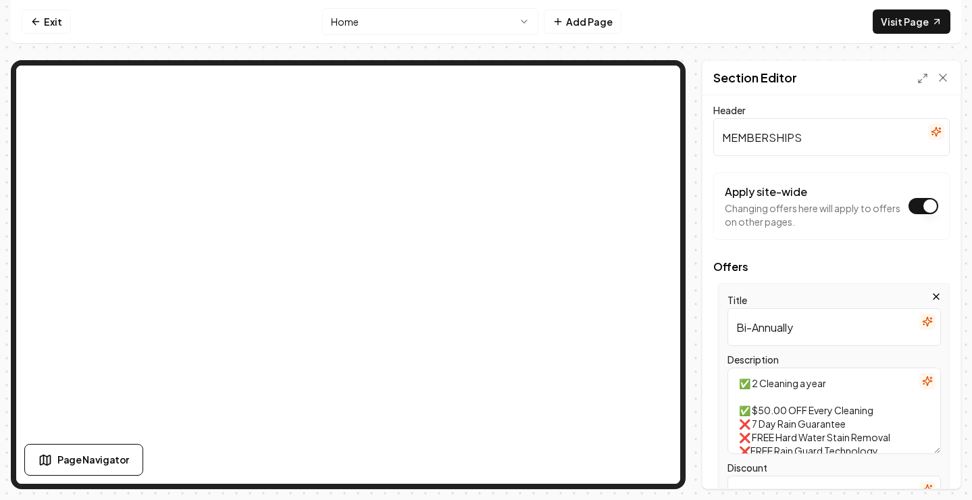
click at [741, 414] on textarea "✅ 2 Cleaning a year ✅ $50.00 OFF Every Cleaning ❌ 7 Day Rain Guarantee ❌ FREE H…" at bounding box center [834, 411] width 213 height 86
type textarea "✅ 2 Cleaning a year ✅ $50.00 OFF Every Cleaning ❌ 7 Day Rain Guarantee ❌ FREE H…"
click at [942, 460] on button "Save" at bounding box center [930, 465] width 40 height 24
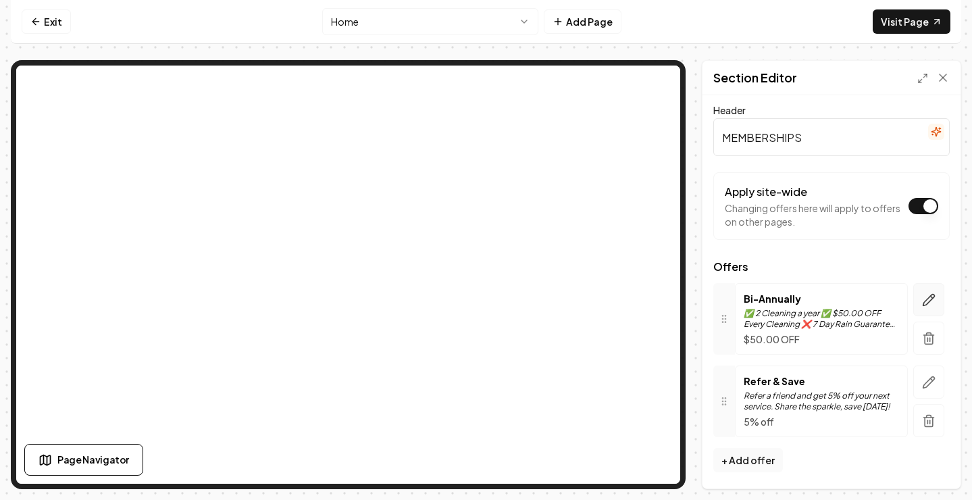
click at [928, 299] on icon "button" at bounding box center [929, 299] width 11 height 11
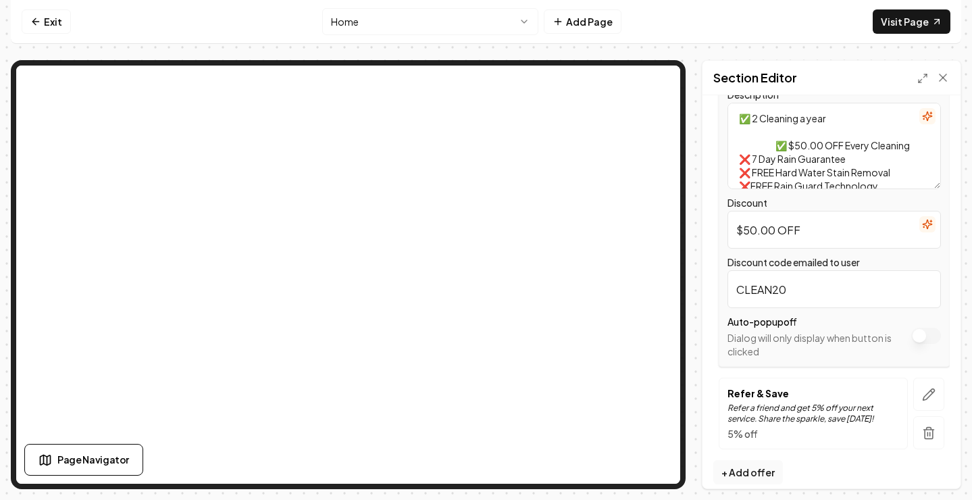
scroll to position [270, 0]
drag, startPoint x: 818, startPoint y: 297, endPoint x: 739, endPoint y: 300, distance: 78.4
click at [739, 300] on input "CLEAN20" at bounding box center [834, 289] width 213 height 38
click at [915, 334] on button "Apply site-wide" at bounding box center [926, 335] width 30 height 16
click at [936, 472] on button "Save" at bounding box center [930, 465] width 40 height 24
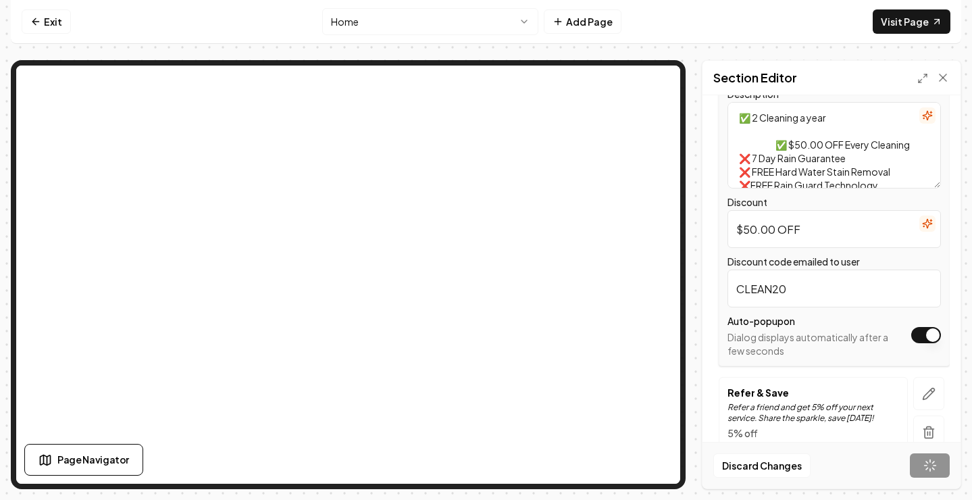
scroll to position [4, 0]
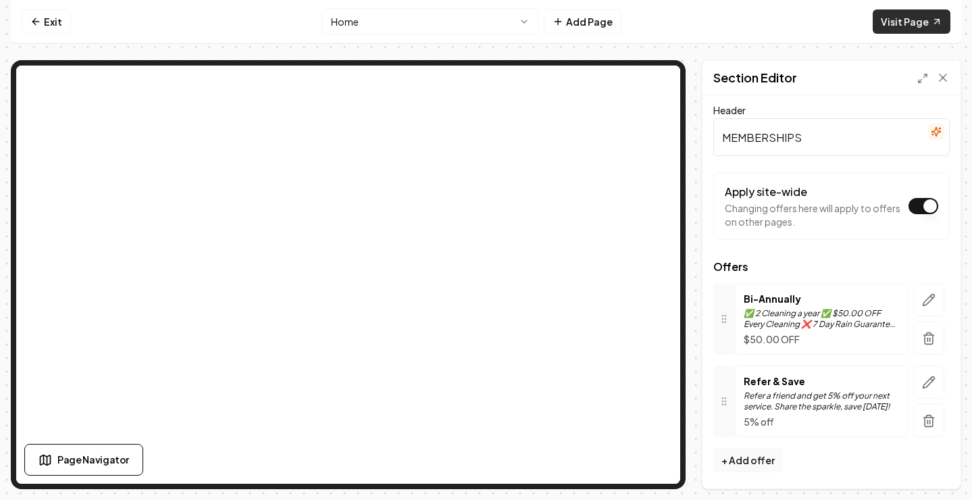
click at [896, 18] on link "Visit Page" at bounding box center [912, 21] width 78 height 24
click at [755, 461] on button "+ Add offer" at bounding box center [748, 460] width 70 height 24
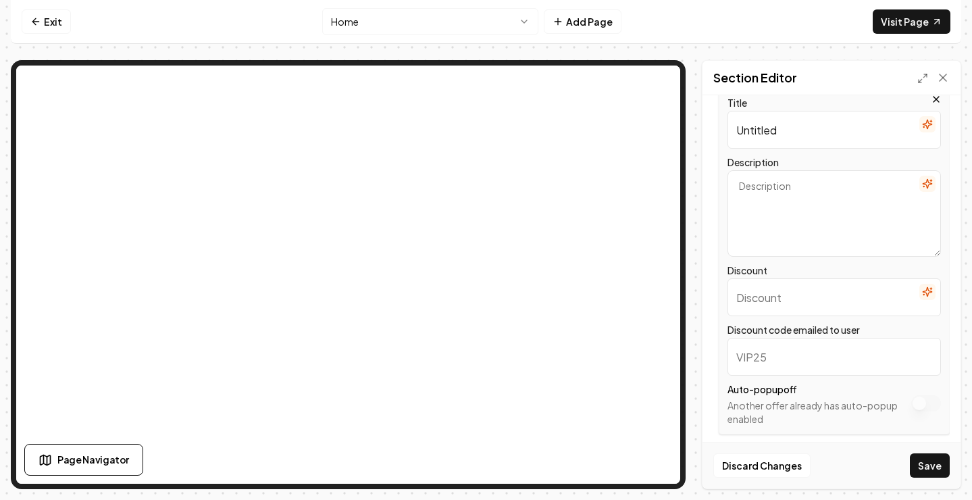
scroll to position [393, 0]
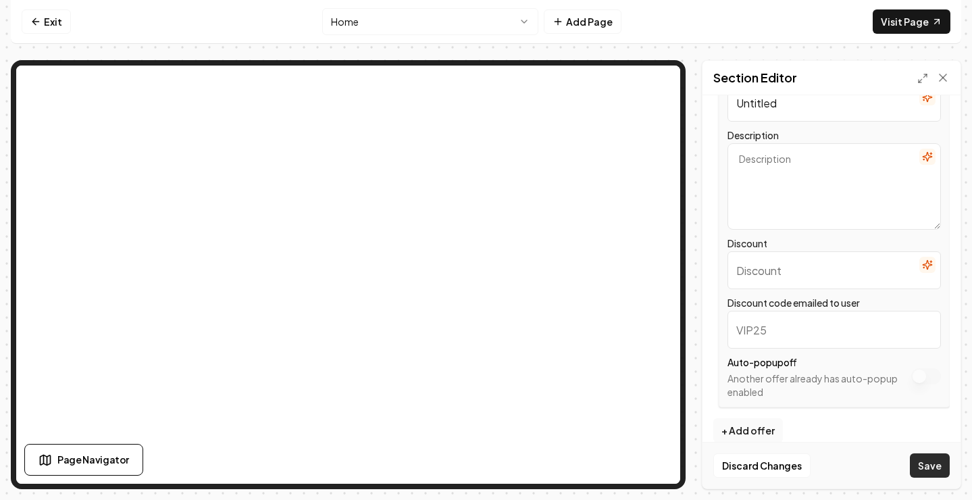
click at [933, 462] on button "Save" at bounding box center [930, 465] width 40 height 24
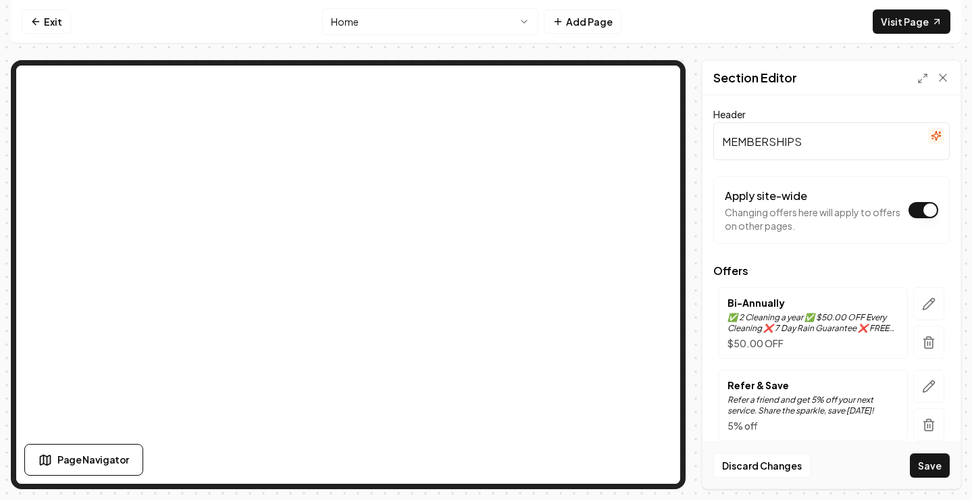
scroll to position [261, 0]
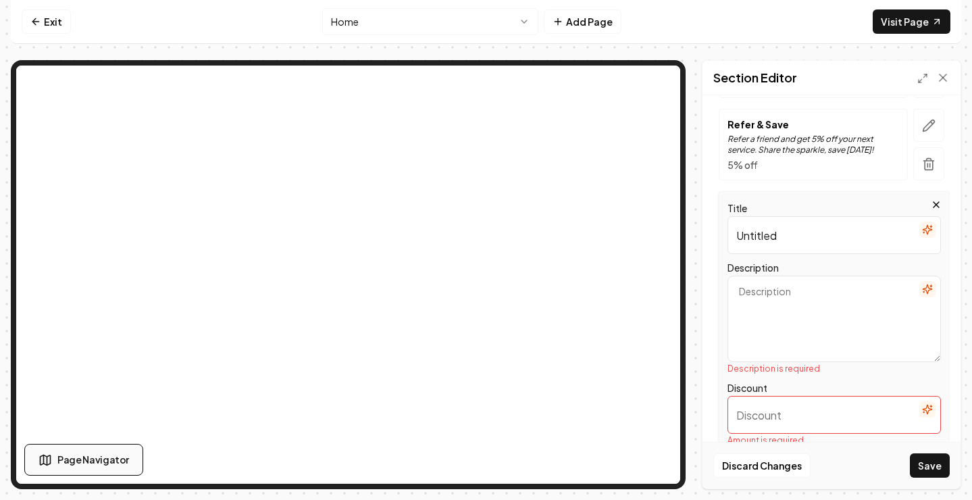
click at [116, 464] on span "Page Navigator" at bounding box center [93, 460] width 72 height 14
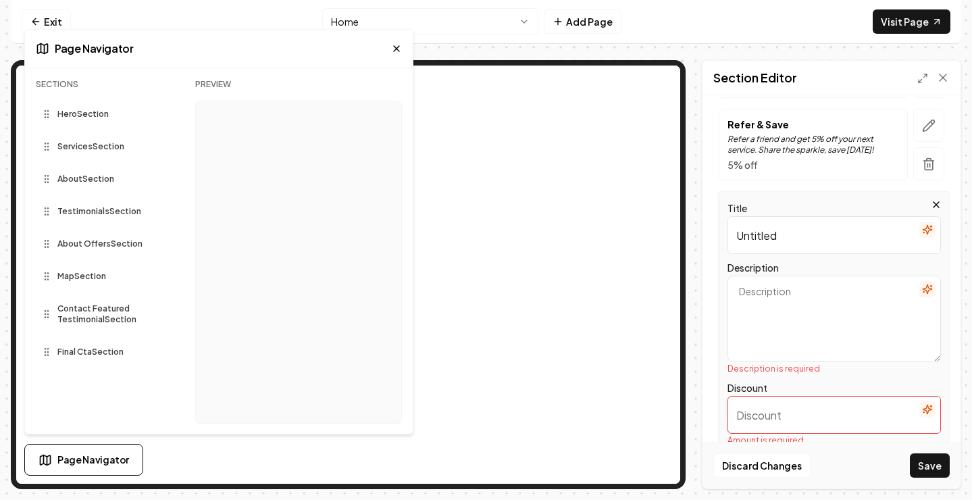
click at [116, 464] on span "Page Navigator" at bounding box center [93, 460] width 72 height 14
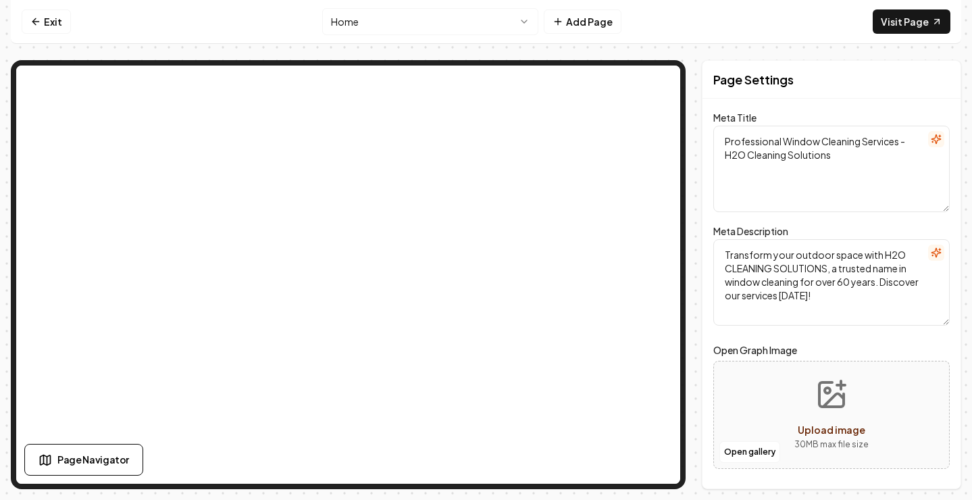
click at [523, 24] on html "Computer Required This feature is only available on a computer. Please switch t…" at bounding box center [486, 250] width 972 height 500
click at [915, 29] on link "Visit Page" at bounding box center [912, 21] width 78 height 24
click at [526, 23] on html "Computer Required This feature is only available on a computer. Please switch t…" at bounding box center [486, 250] width 972 height 500
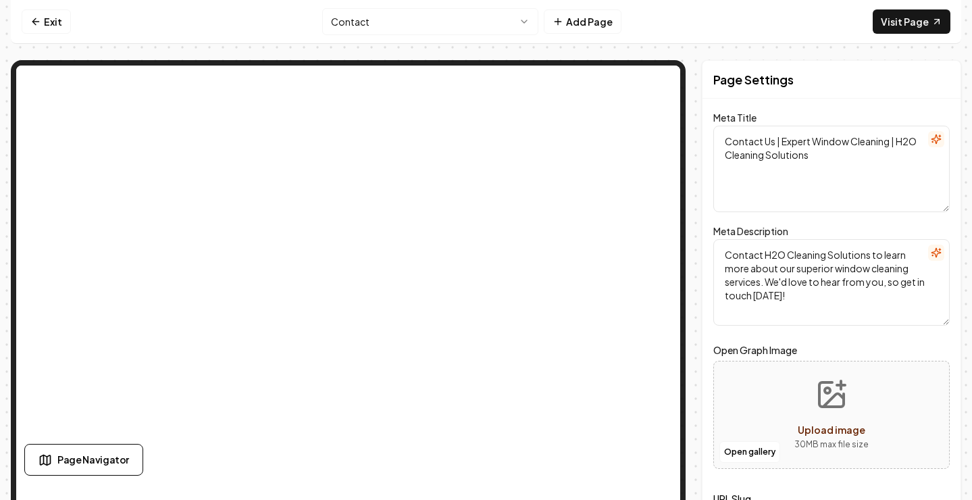
click at [398, 464] on div "Page Navigator" at bounding box center [218, 460] width 389 height 32
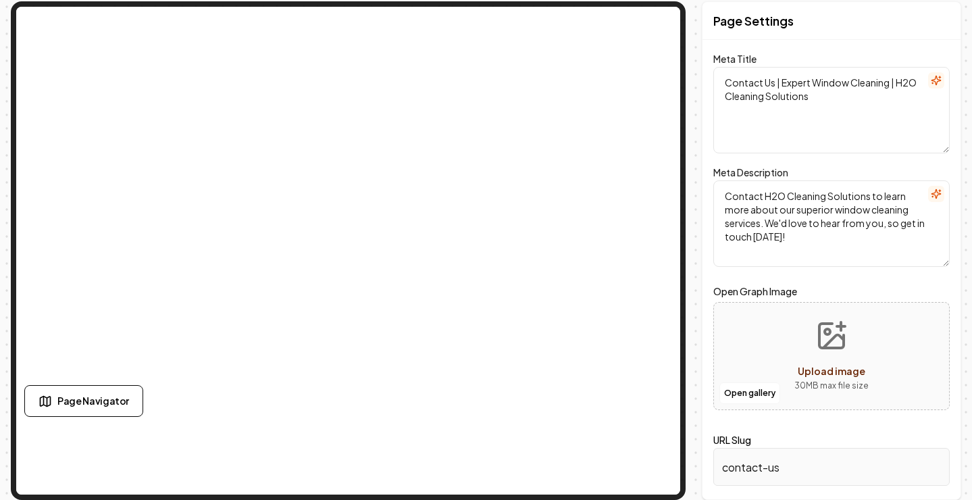
scroll to position [59, 0]
click at [80, 397] on span "Page Navigator" at bounding box center [93, 401] width 72 height 14
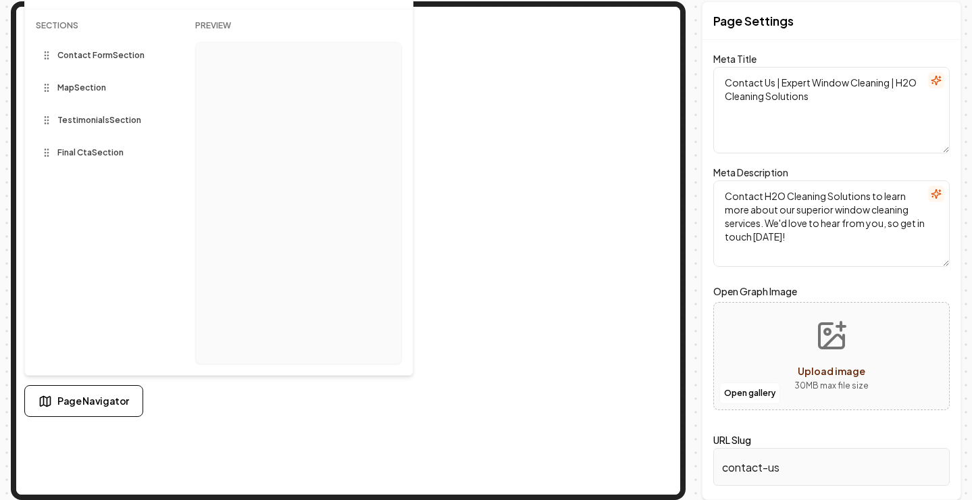
click at [75, 157] on span "Final Cta Section" at bounding box center [90, 152] width 66 height 11
click at [78, 128] on div "Testimonials Section" at bounding box center [105, 120] width 138 height 22
click at [78, 119] on span "Testimonials Section" at bounding box center [99, 120] width 84 height 11
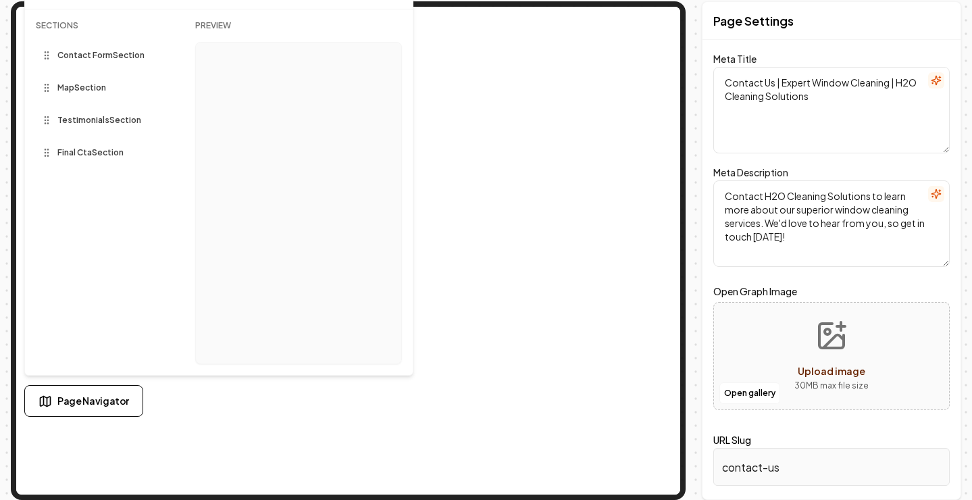
click at [74, 86] on span "Map Section" at bounding box center [81, 87] width 49 height 11
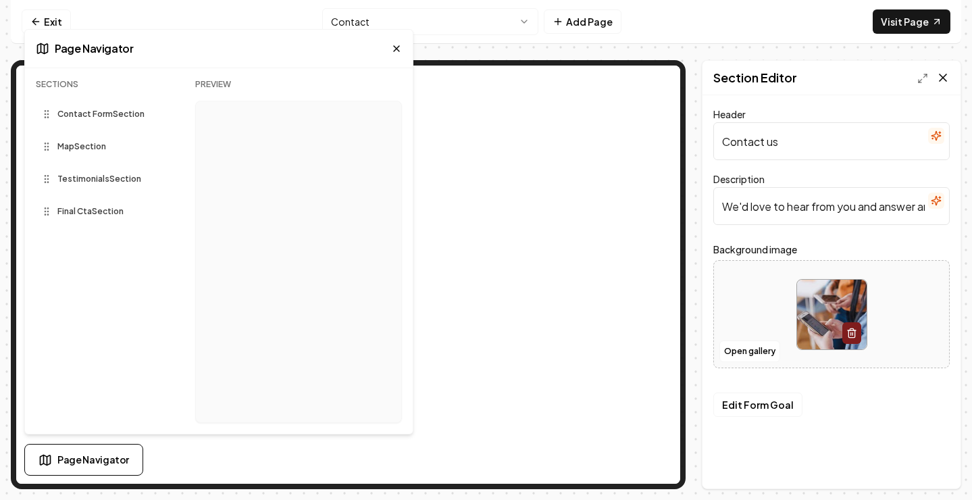
click at [943, 81] on icon at bounding box center [943, 78] width 14 height 14
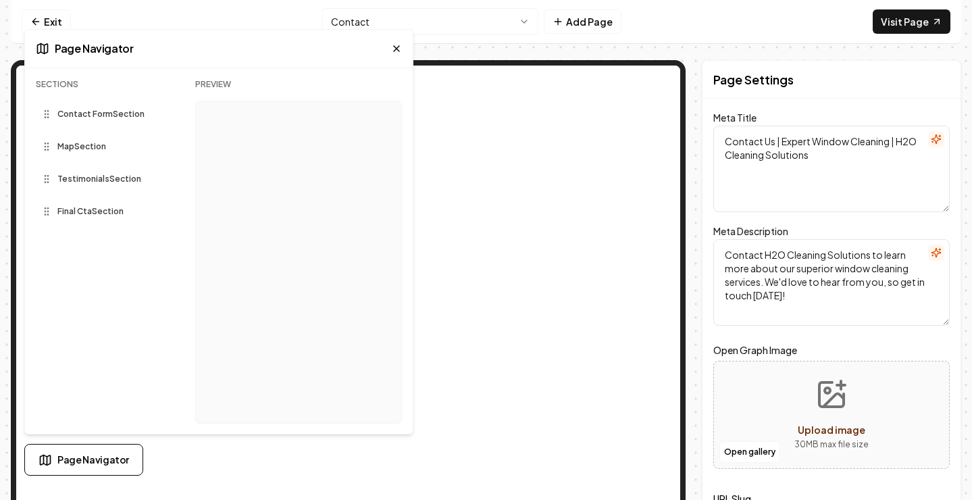
click at [399, 52] on icon at bounding box center [396, 48] width 11 height 11
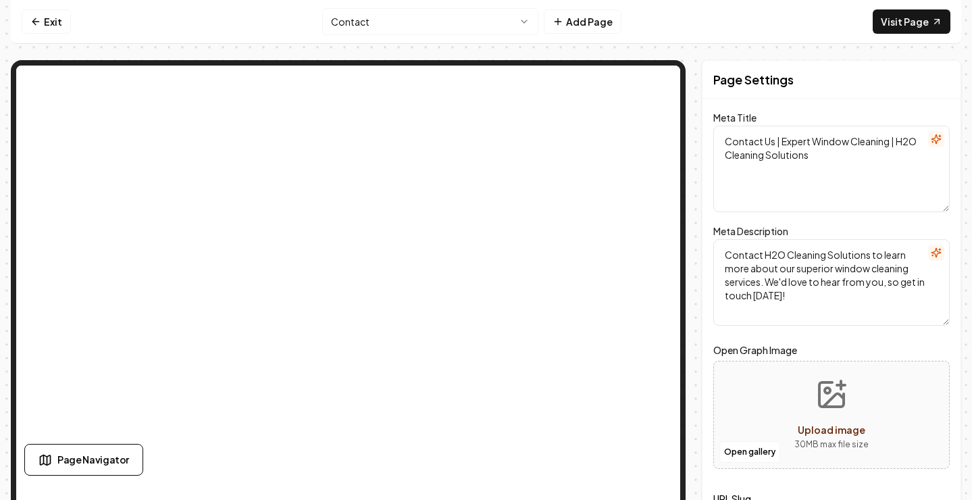
click at [399, 20] on html "Computer Required This feature is only available on a computer. Please switch t…" at bounding box center [486, 250] width 972 height 500
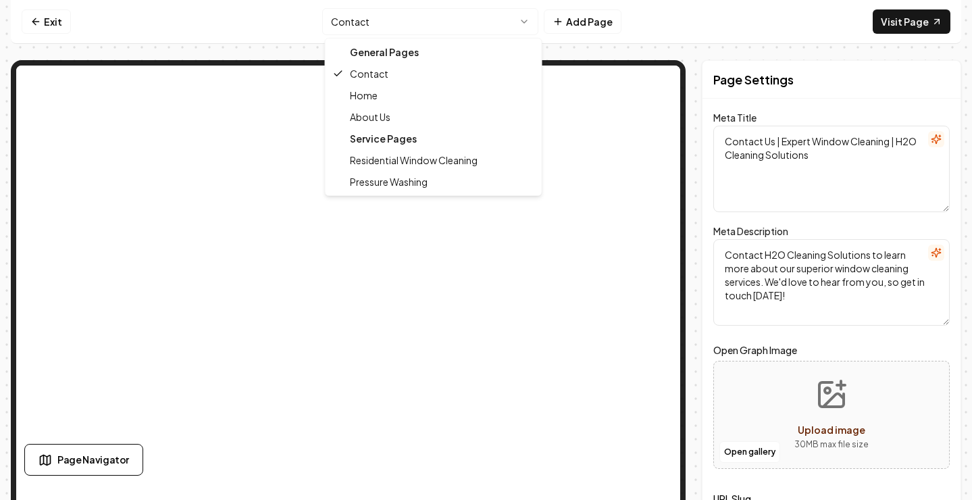
click at [382, 139] on div "Service Pages" at bounding box center [433, 139] width 211 height 22
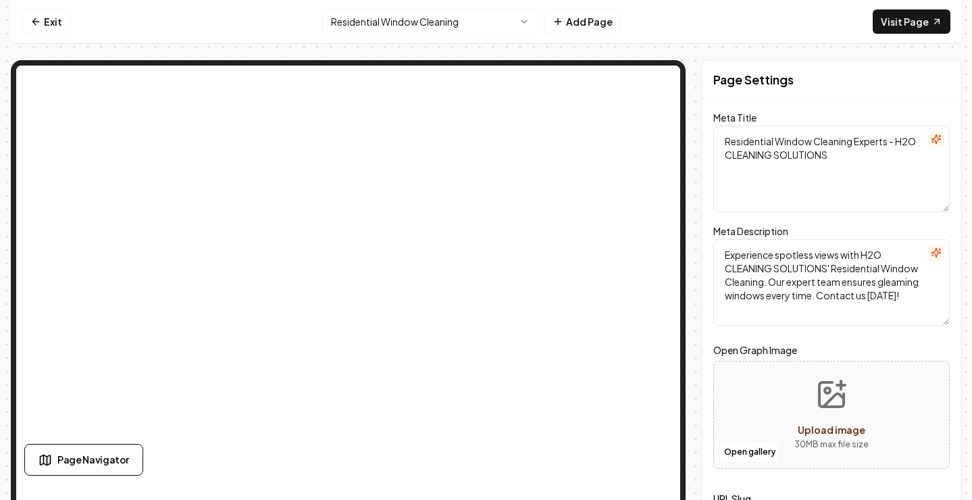
click at [830, 430] on span "Upload image" at bounding box center [832, 430] width 68 height 12
type input "**********"
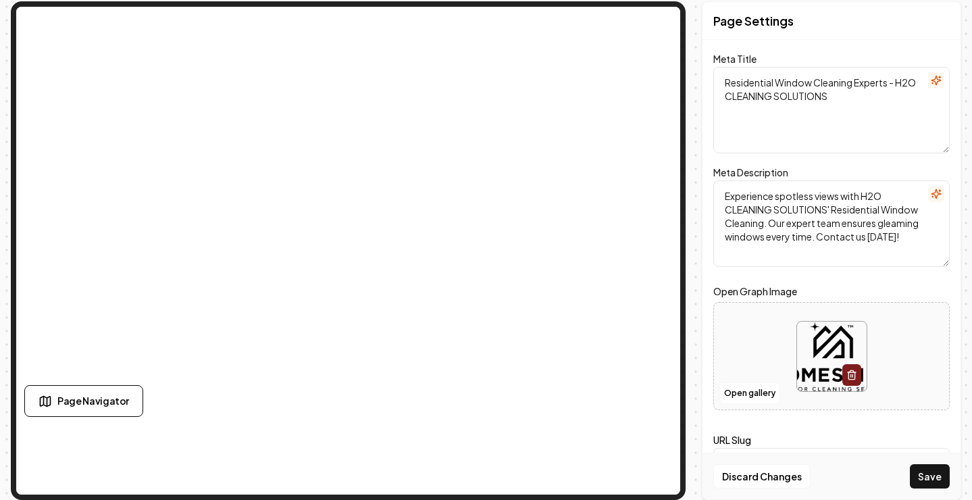
scroll to position [59, 0]
click at [934, 482] on button "Save" at bounding box center [930, 476] width 40 height 24
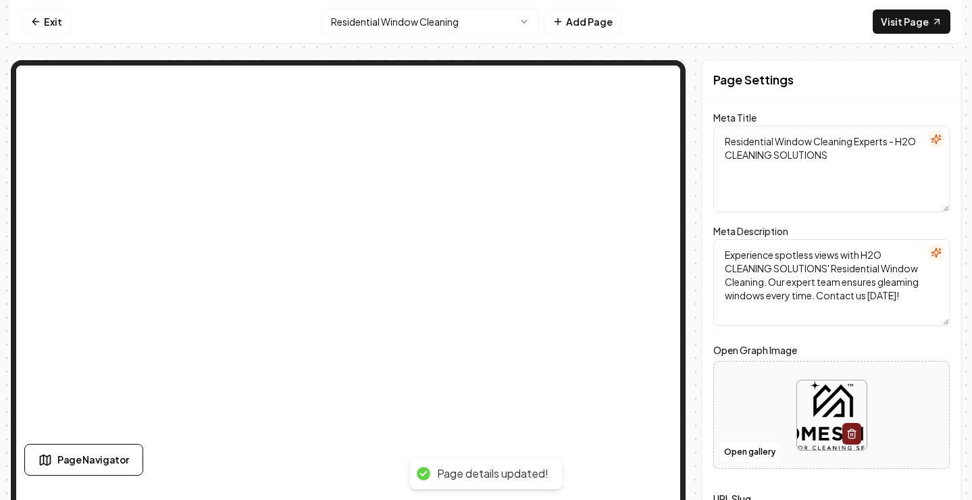
scroll to position [0, 0]
click at [898, 14] on link "Visit Page" at bounding box center [912, 21] width 78 height 24
